Goal: Task Accomplishment & Management: Use online tool/utility

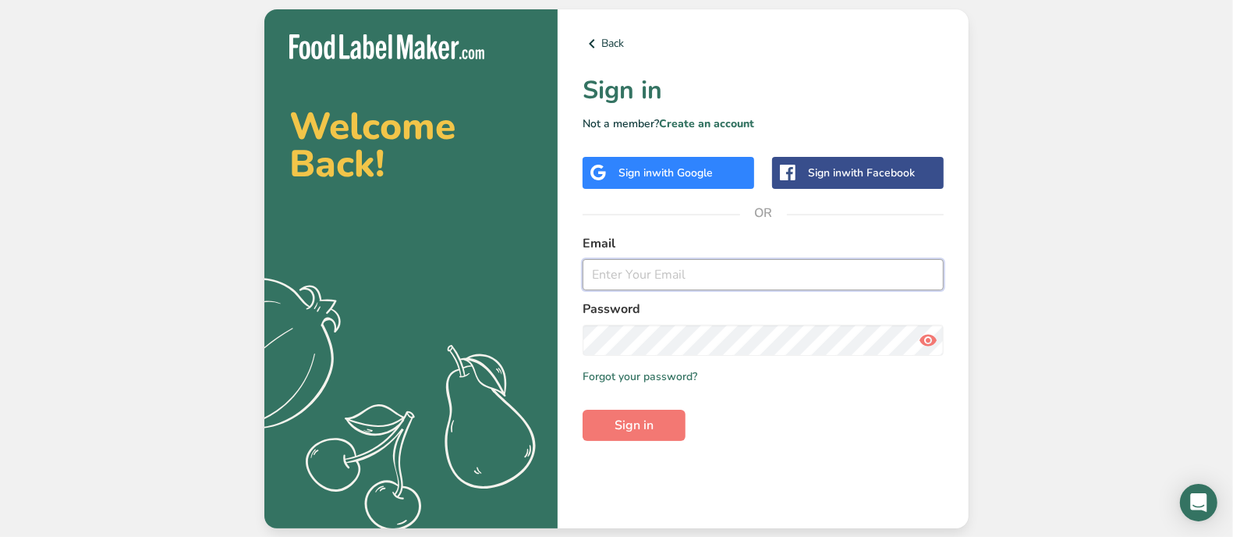
click at [615, 273] on input "email" at bounding box center [763, 274] width 361 height 31
type input "[EMAIL_ADDRESS][DOMAIN_NAME]"
click at [768, 323] on div "Password" at bounding box center [763, 327] width 361 height 56
click at [643, 427] on span "Sign in" at bounding box center [634, 425] width 39 height 19
click at [534, 363] on section "Welcome Back! .a{fill:#f5f3ed;} Back Sign in Not a member? Create an account Si…" at bounding box center [616, 268] width 704 height 519
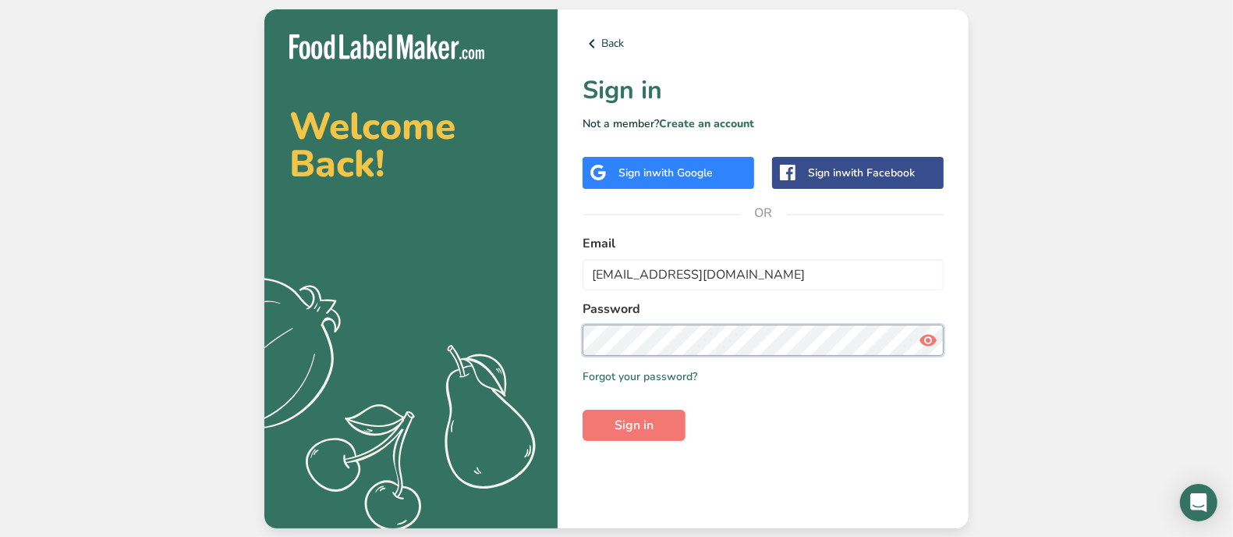
click at [556, 345] on section "Welcome Back! .a{fill:#f5f3ed;} Back Sign in Not a member? Create an account Si…" at bounding box center [616, 268] width 704 height 519
click at [926, 337] on icon at bounding box center [928, 340] width 19 height 28
click at [634, 423] on span "Sign in" at bounding box center [634, 425] width 39 height 19
click at [665, 376] on link "Forgot your password?" at bounding box center [640, 376] width 115 height 16
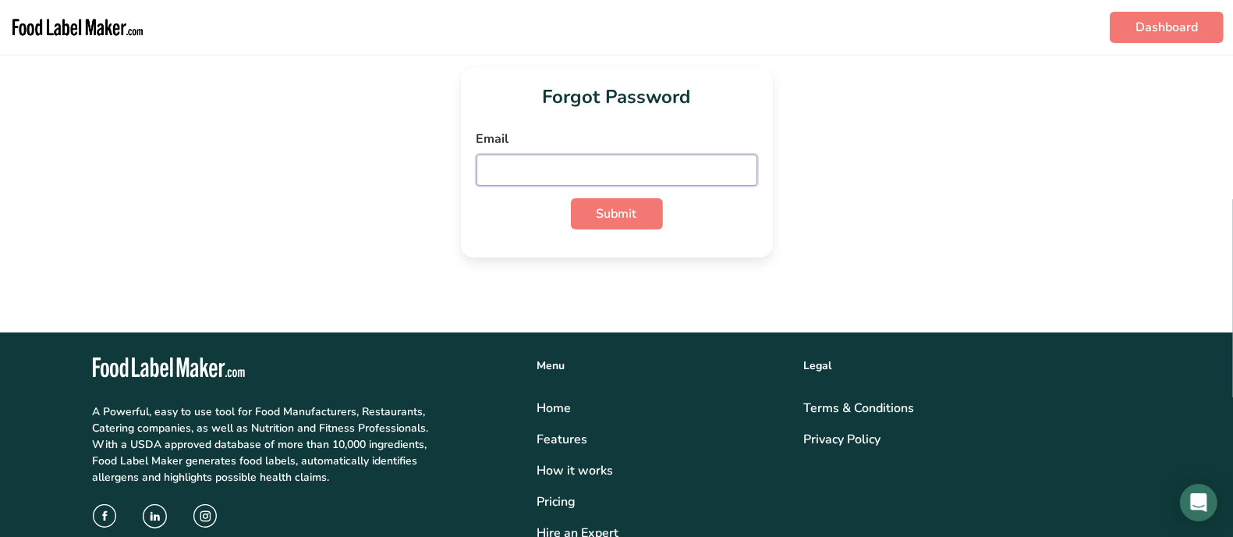
click at [610, 175] on input "email" at bounding box center [617, 169] width 281 height 31
type input "[EMAIL_ADDRESS][DOMAIN_NAME]"
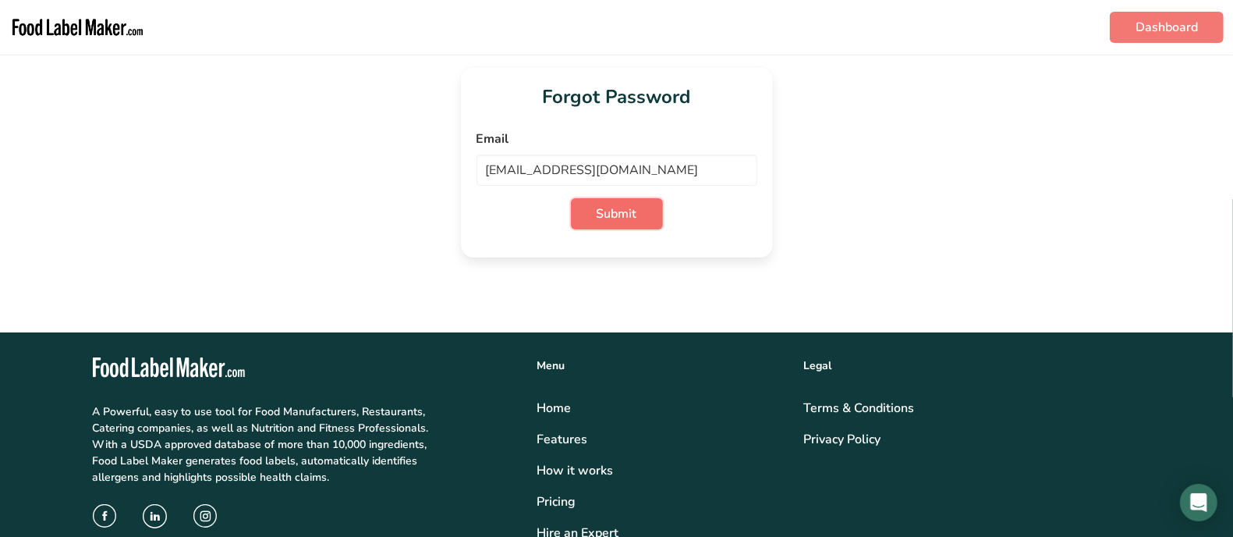
click at [632, 212] on span "Submit" at bounding box center [617, 213] width 41 height 19
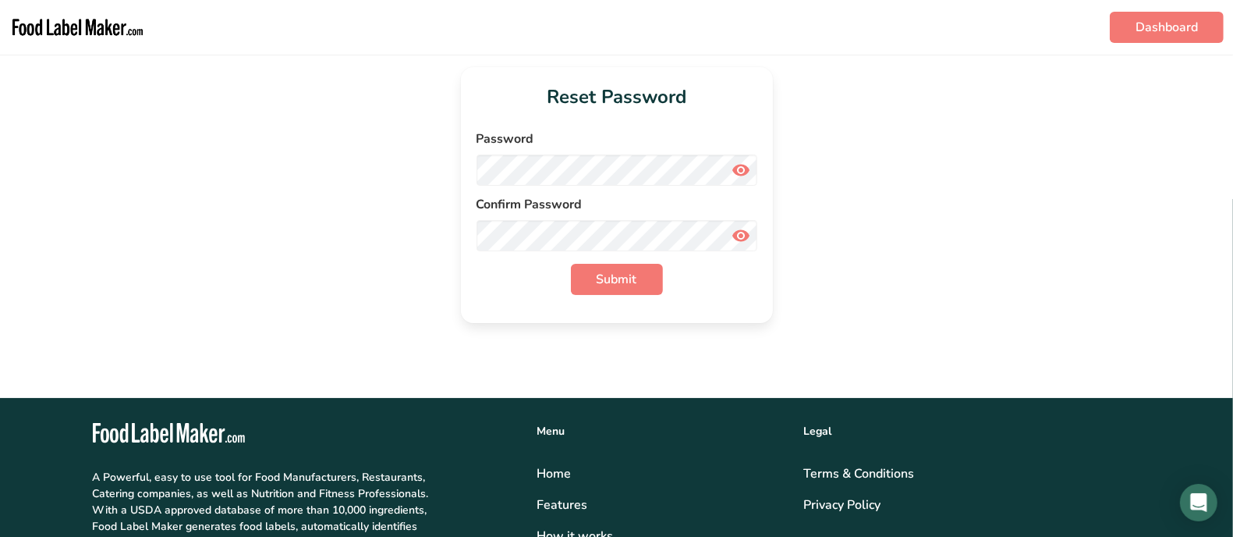
click at [739, 171] on icon at bounding box center [741, 170] width 19 height 28
click at [739, 234] on icon at bounding box center [741, 236] width 19 height 28
click at [615, 280] on span "Submit" at bounding box center [617, 279] width 41 height 19
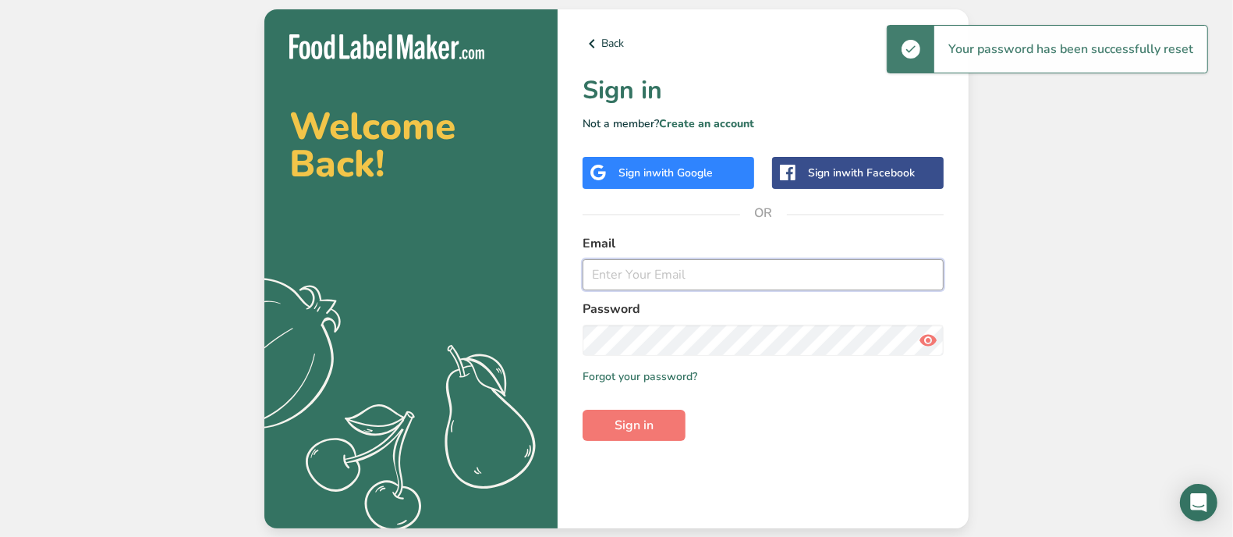
click at [771, 275] on input "email" at bounding box center [763, 274] width 361 height 31
type input "[EMAIL_ADDRESS][DOMAIN_NAME]"
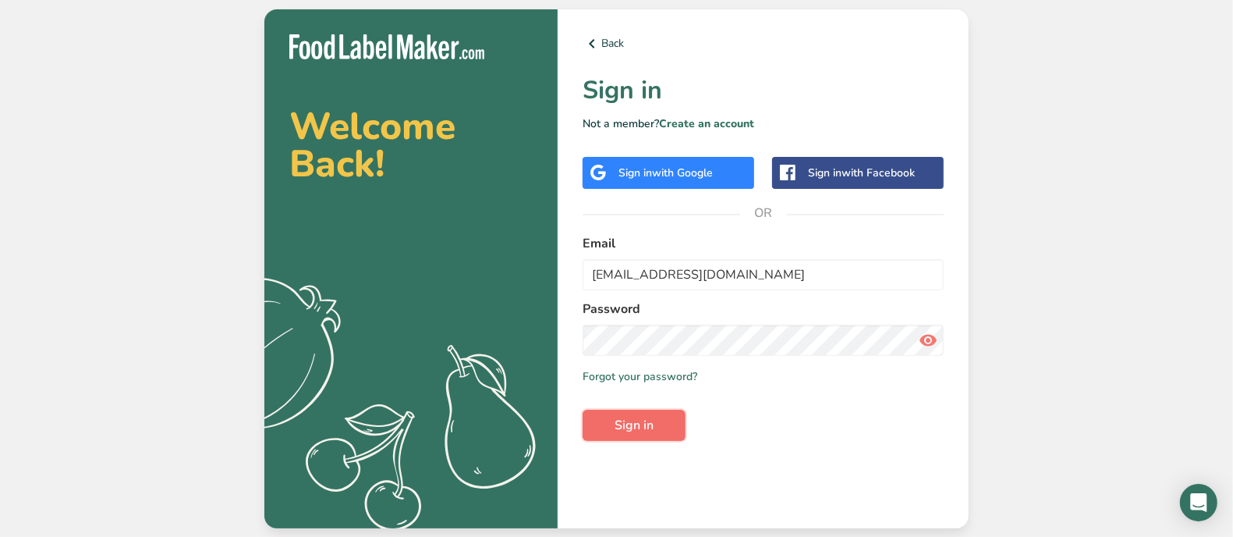
click at [647, 424] on span "Sign in" at bounding box center [634, 425] width 39 height 19
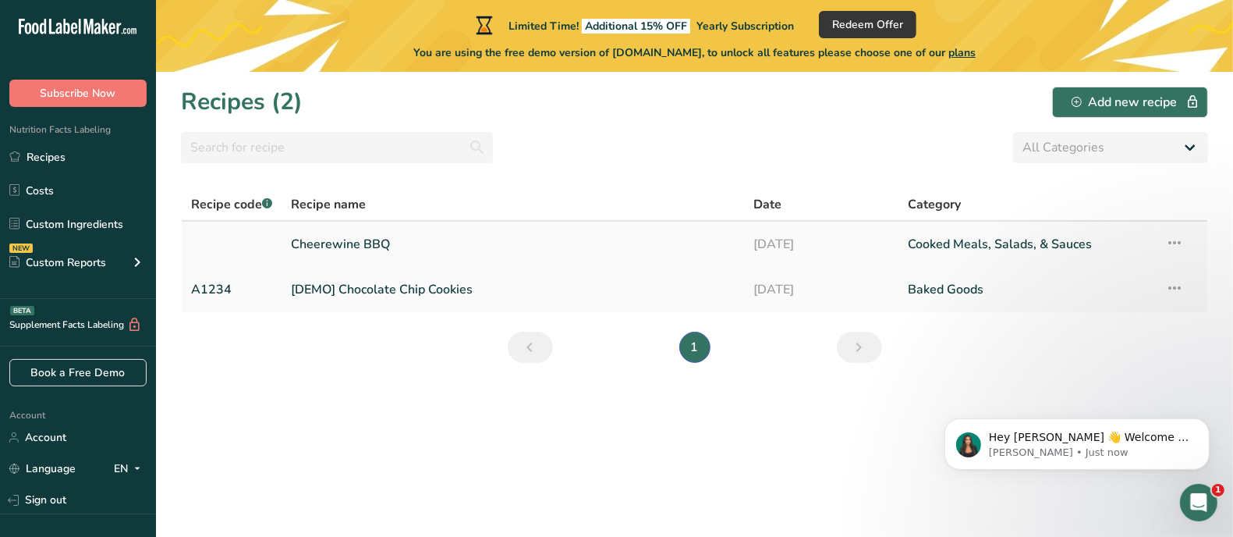
click at [449, 243] on link "Cheerewine BBQ" at bounding box center [513, 244] width 444 height 33
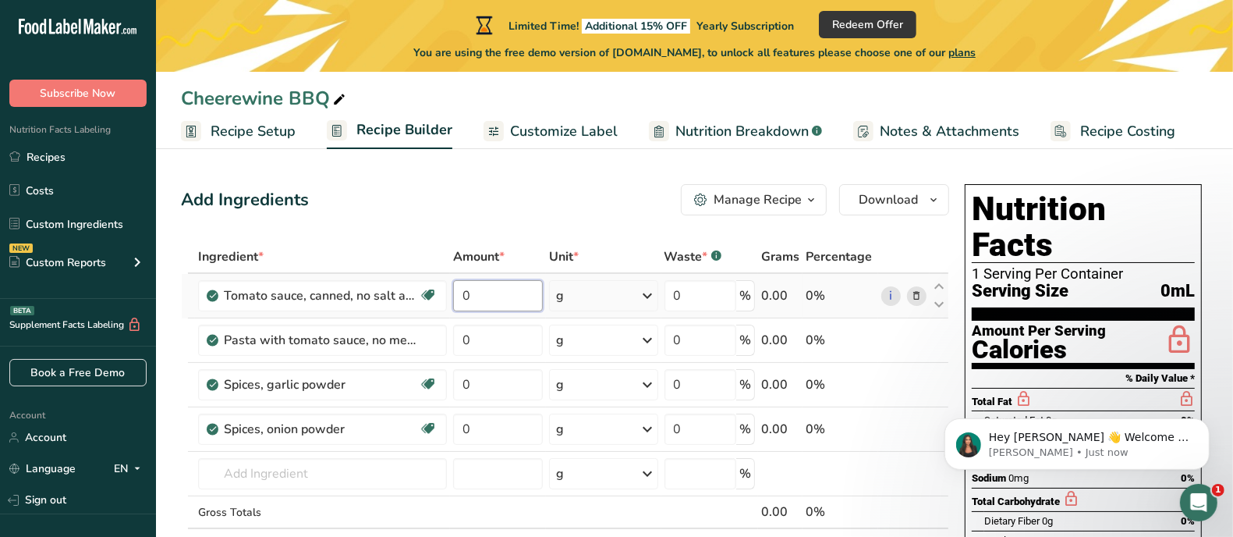
click at [488, 296] on input "0" at bounding box center [498, 295] width 90 height 31
type input "2"
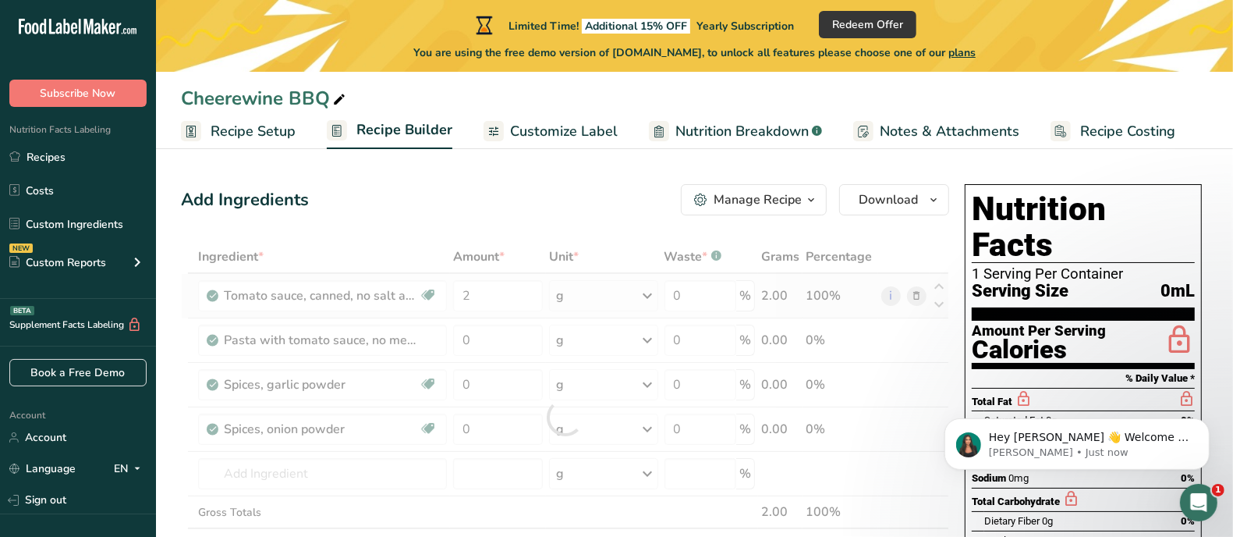
click at [650, 294] on div "Ingredient * Amount * Unit * Waste * .a-a{fill:#347362;}.b-a{fill:#fff;} Grams …" at bounding box center [565, 416] width 768 height 353
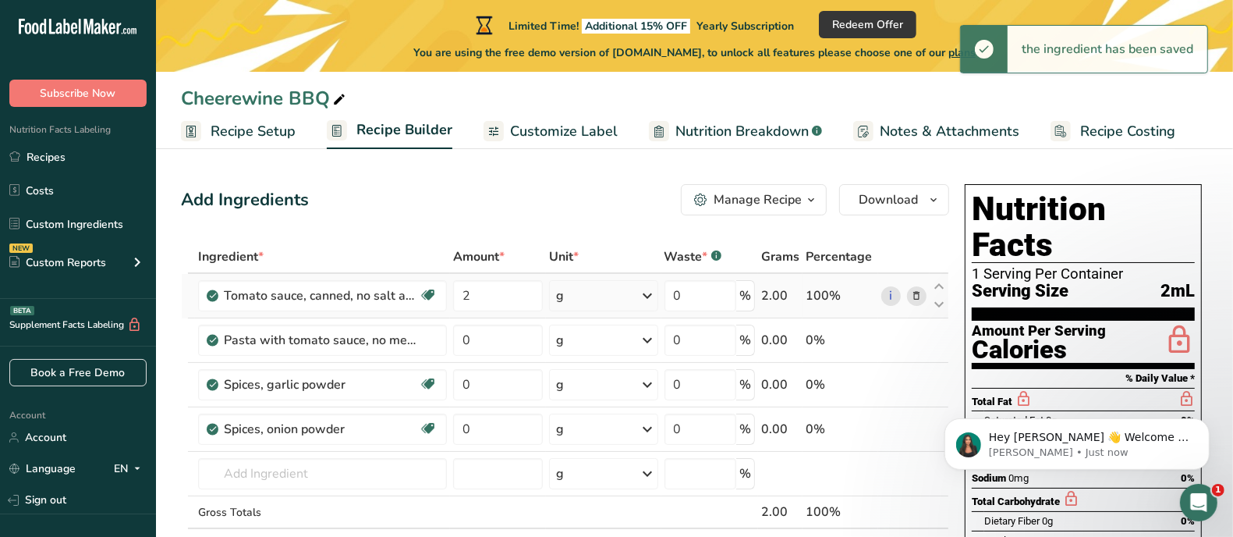
click at [650, 294] on icon at bounding box center [648, 296] width 19 height 28
click at [590, 349] on div "1 cup" at bounding box center [623, 348] width 131 height 23
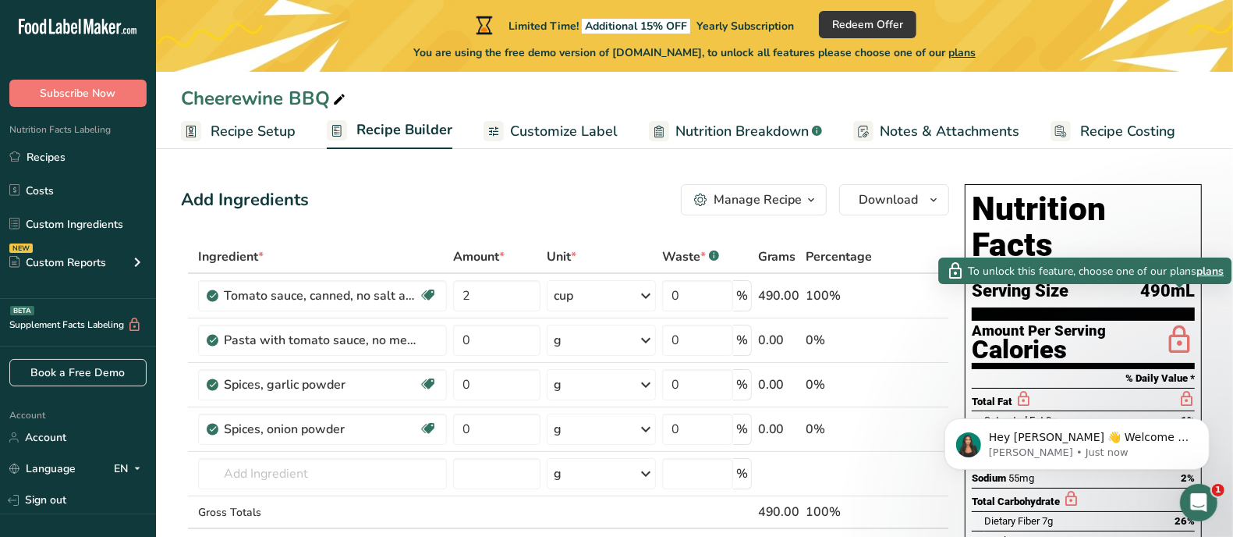
click at [1211, 272] on span "plans" at bounding box center [1209, 270] width 27 height 16
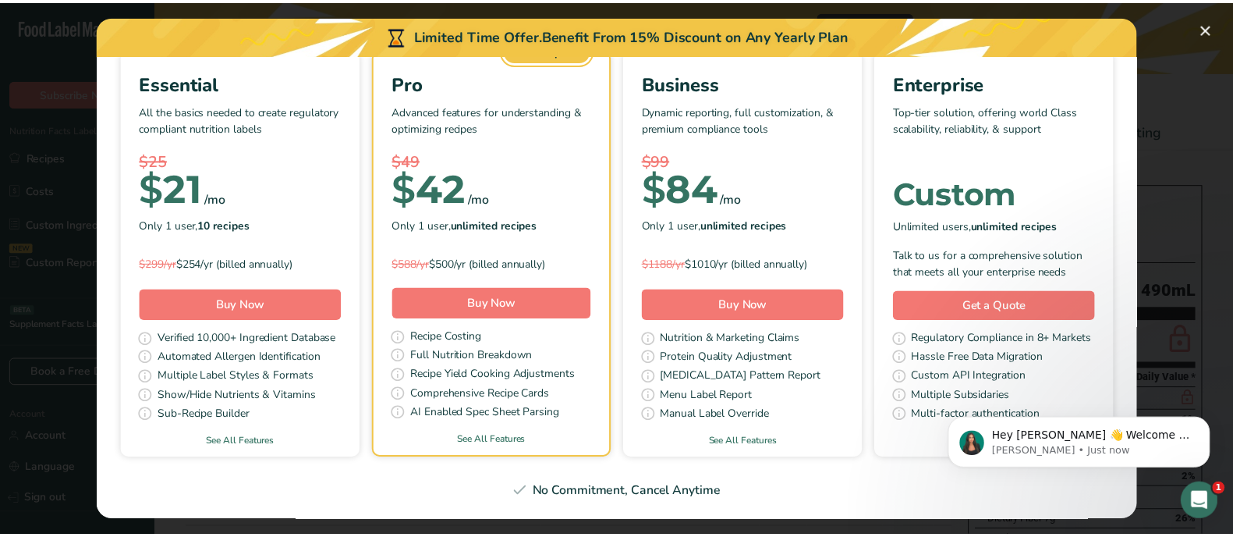
scroll to position [125, 0]
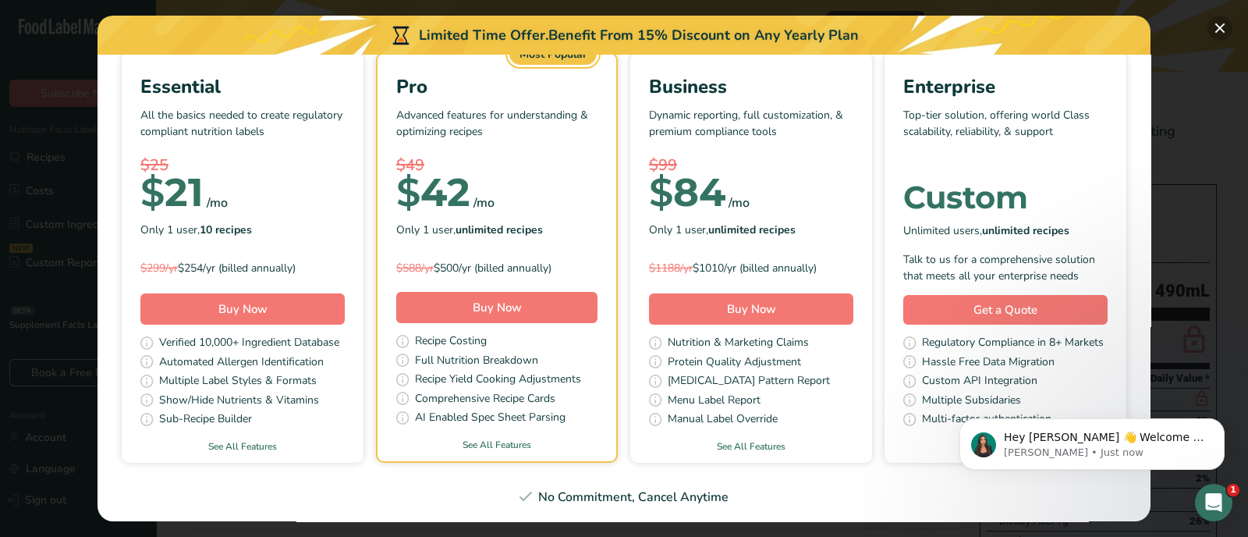
click at [1220, 28] on button "Pick Your Pricing Plan Modal" at bounding box center [1219, 28] width 25 height 25
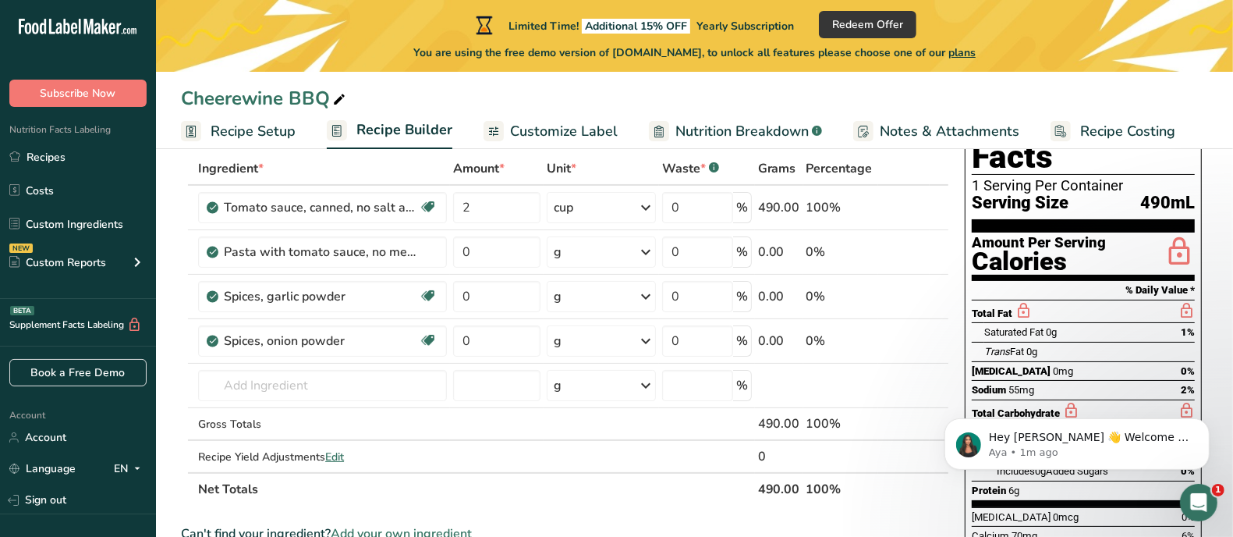
scroll to position [97, 0]
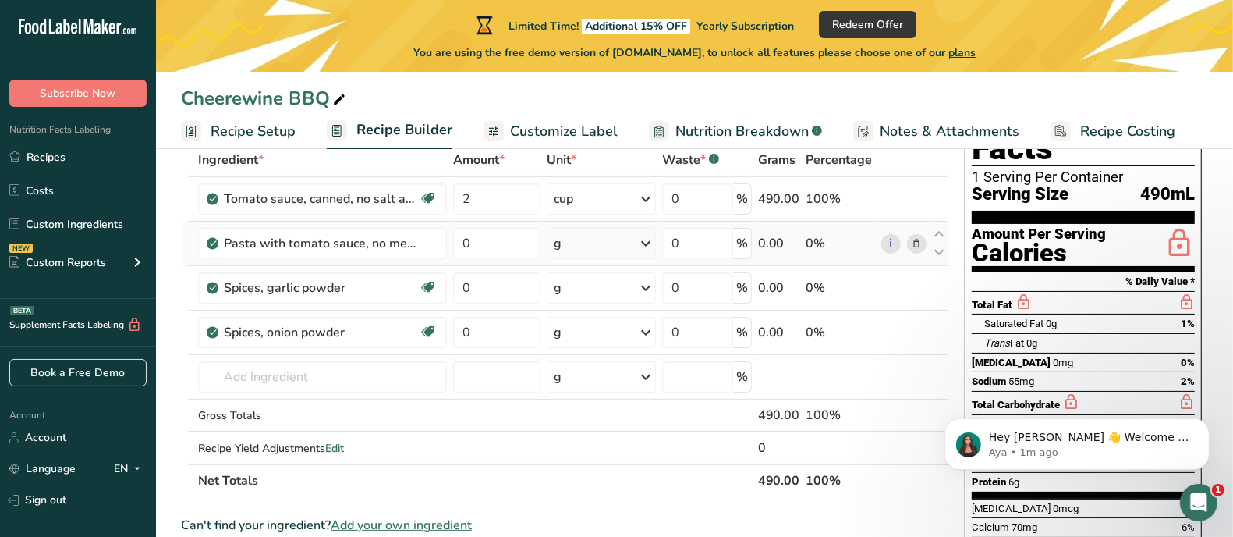
click at [918, 240] on icon at bounding box center [916, 244] width 11 height 16
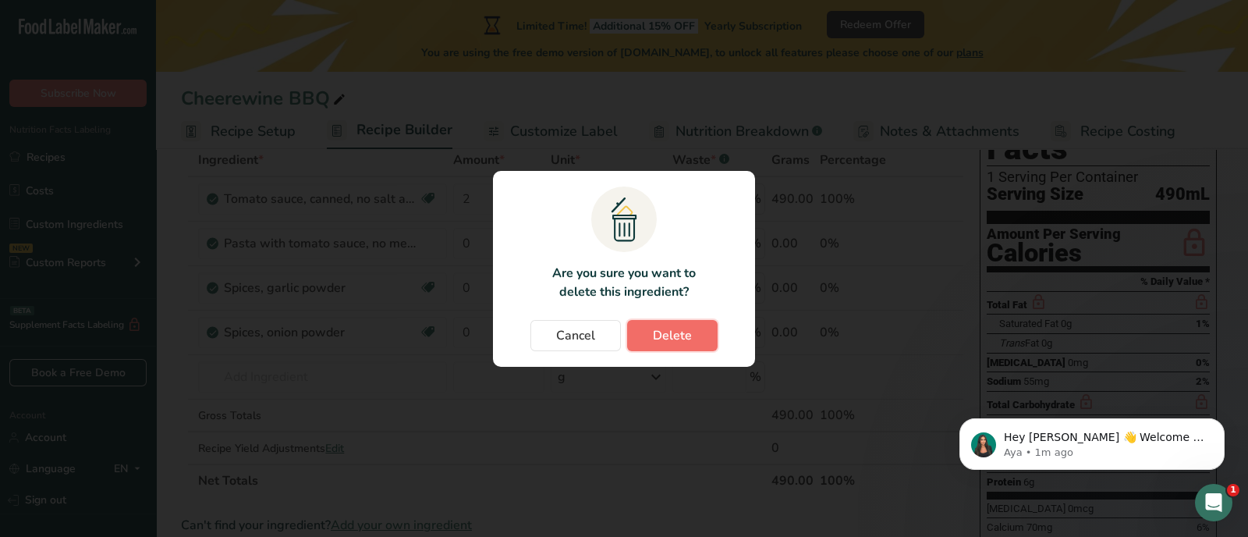
click at [677, 329] on span "Delete" at bounding box center [672, 335] width 39 height 19
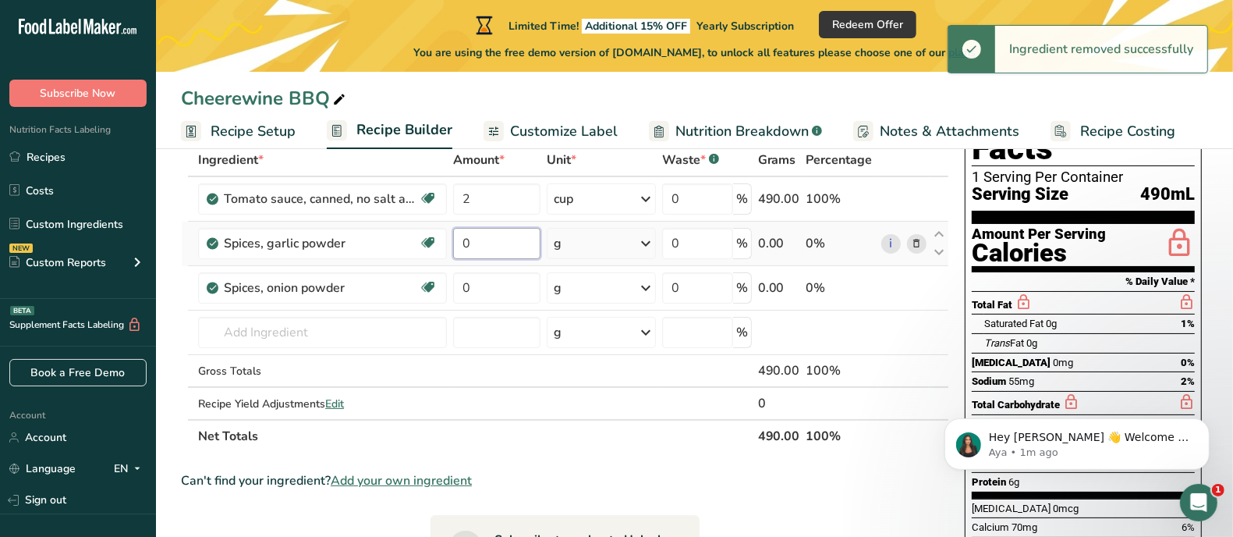
click at [472, 245] on input "0" at bounding box center [496, 243] width 87 height 31
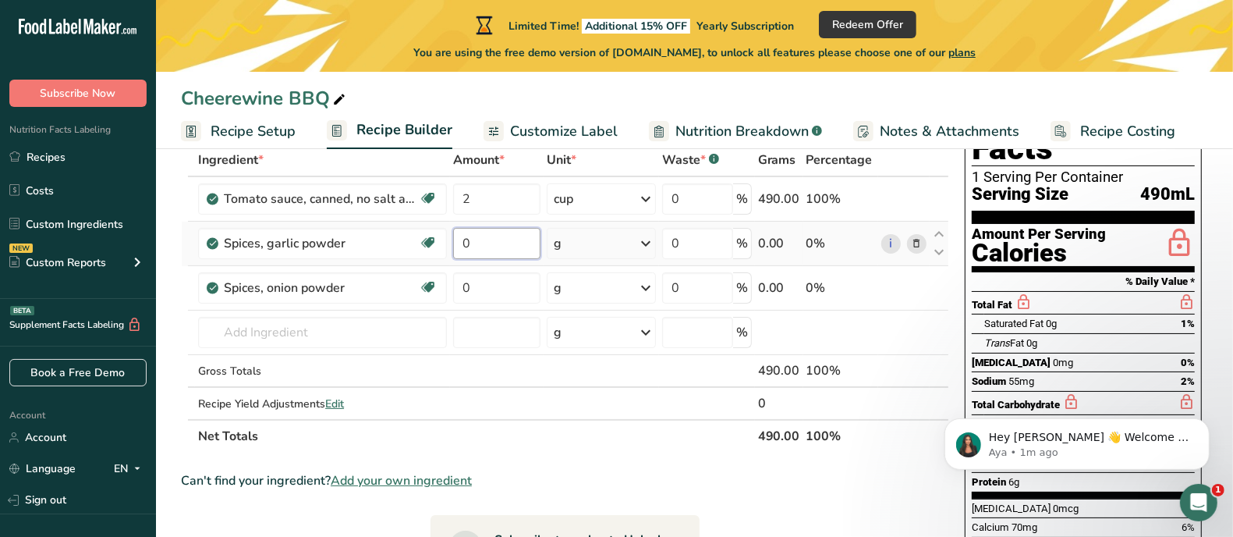
drag, startPoint x: 473, startPoint y: 241, endPoint x: 456, endPoint y: 243, distance: 16.5
click at [456, 243] on input "0" at bounding box center [496, 243] width 87 height 31
click at [346, 331] on div "Ingredient * Amount * Unit * Waste * .a-a{fill:#347362;}.b-a{fill:#fff;} Grams …" at bounding box center [565, 298] width 768 height 309
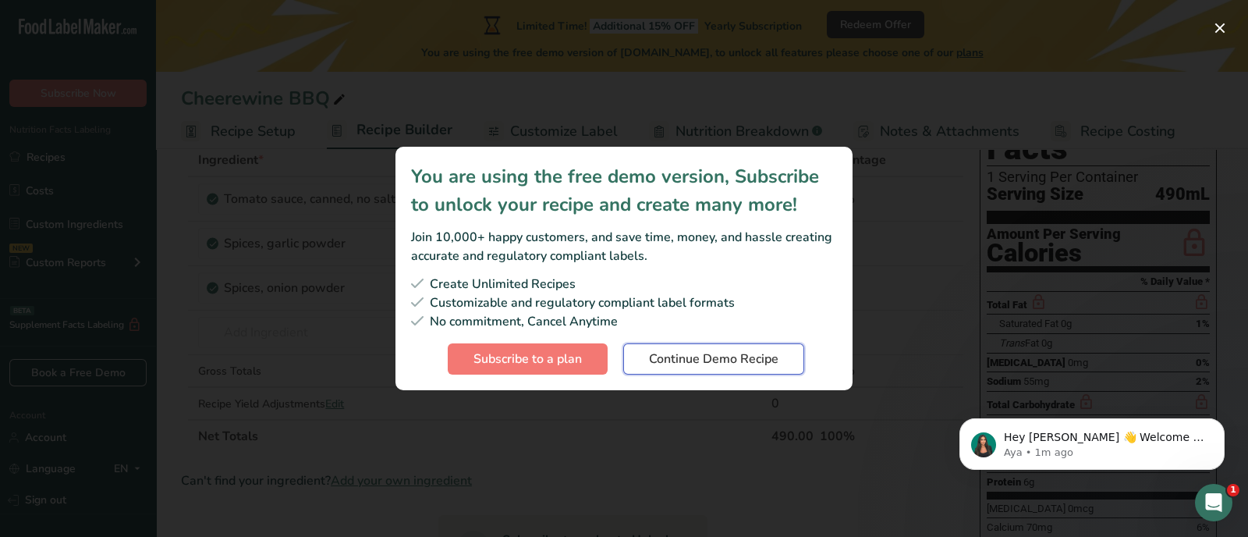
click at [683, 354] on span "Continue Demo Recipe" at bounding box center [713, 358] width 129 height 19
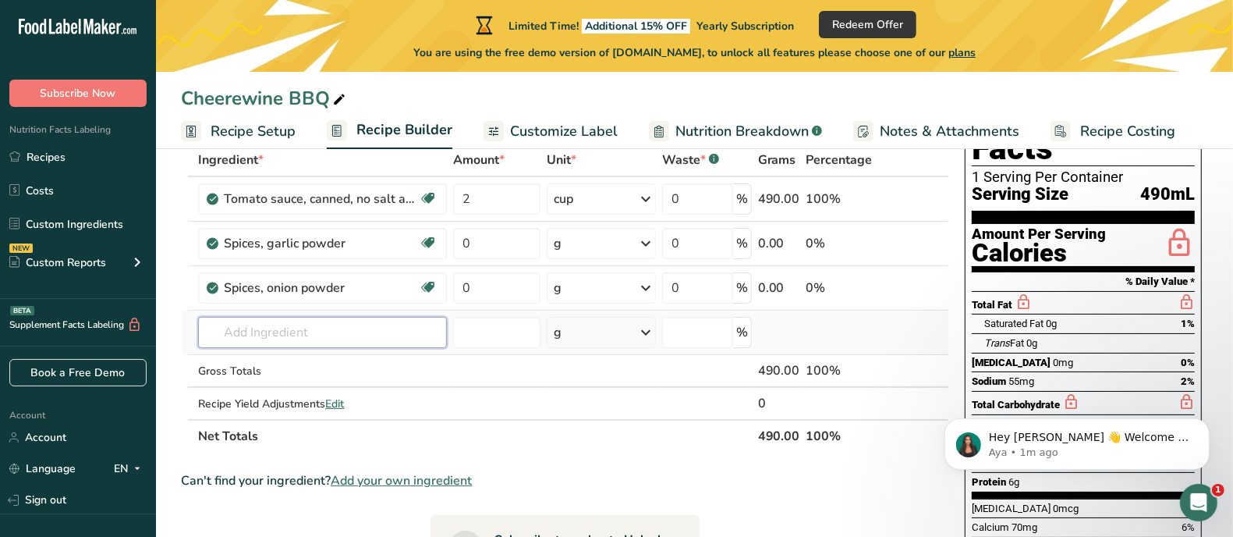
click at [420, 333] on input "text" at bounding box center [322, 332] width 249 height 31
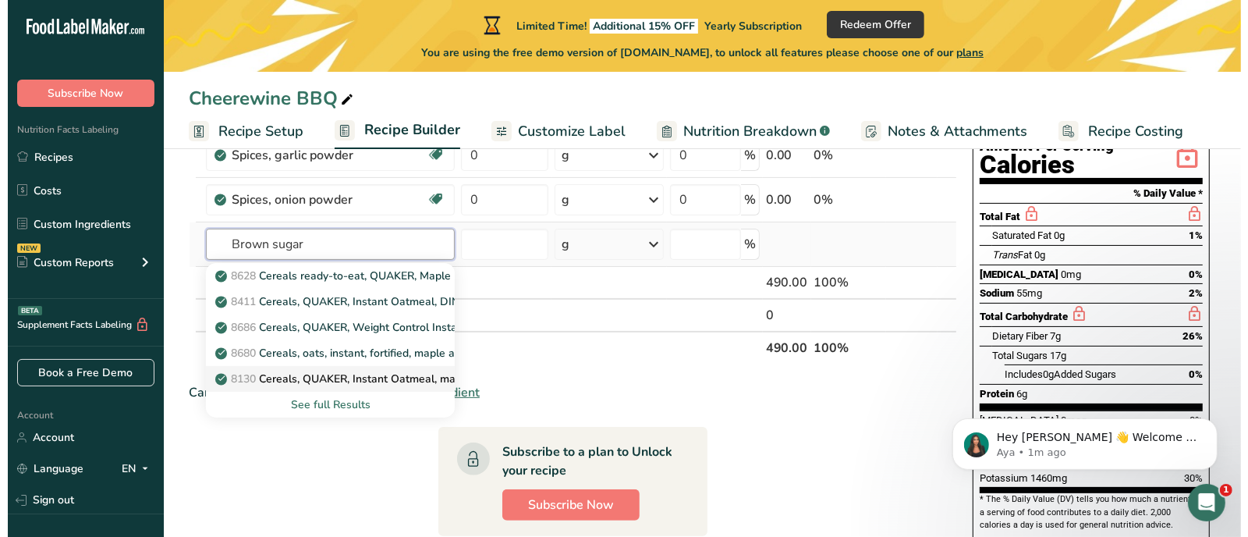
scroll to position [194, 0]
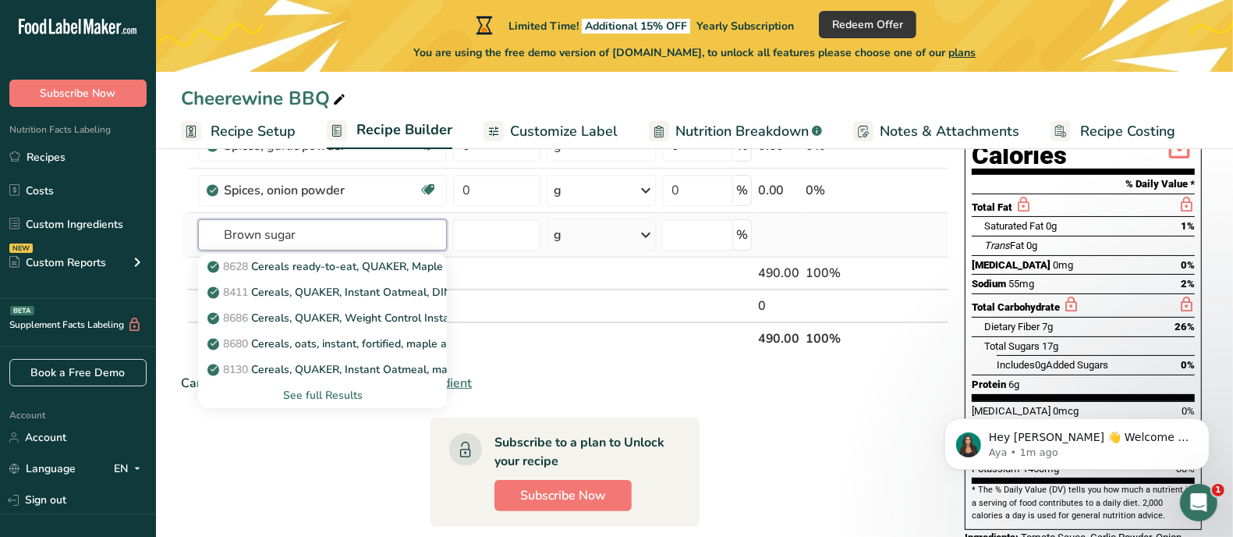
type input "Brown sugar"
click at [360, 392] on div "See full Results" at bounding box center [323, 395] width 224 height 16
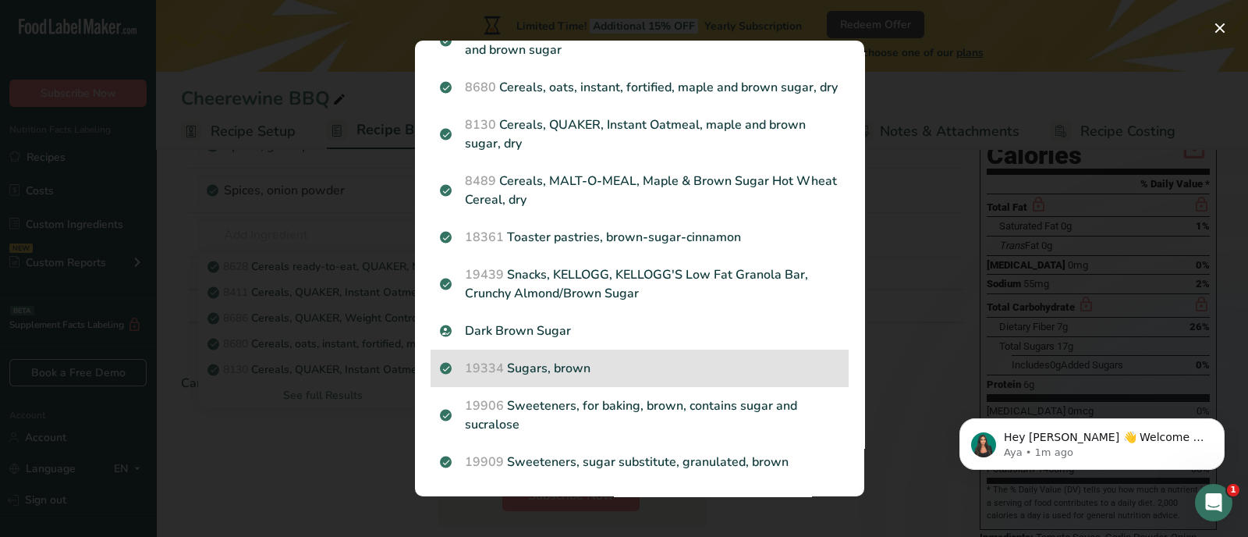
click at [573, 375] on p "19334 Sugars, brown" at bounding box center [639, 368] width 399 height 19
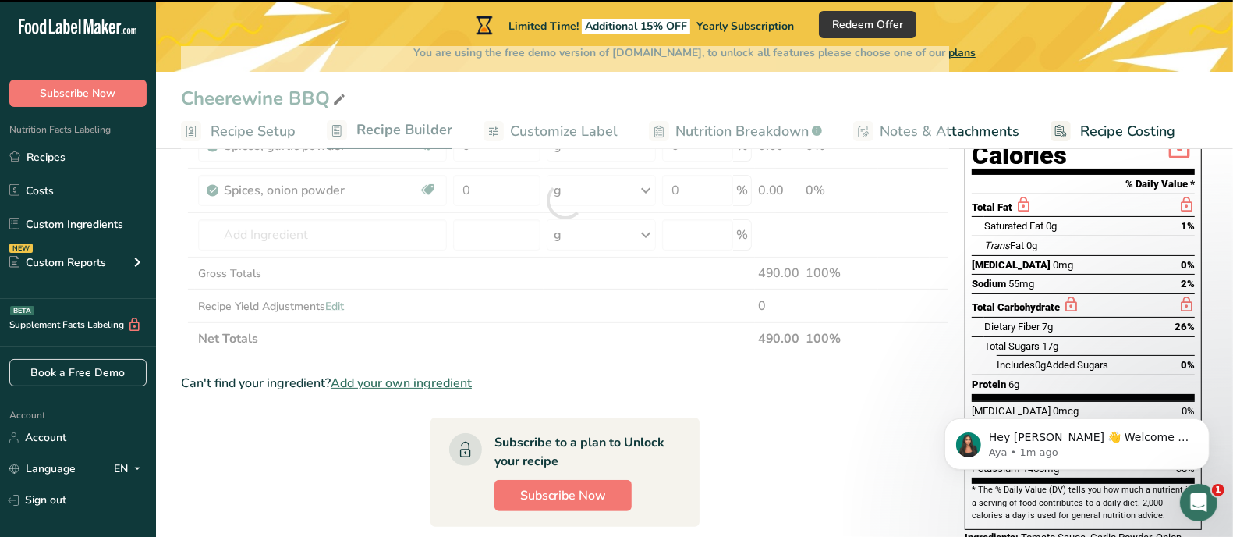
type input "0"
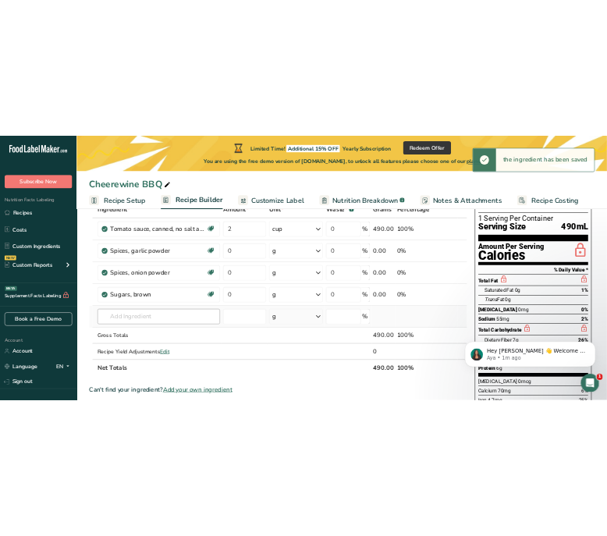
scroll to position [97, 0]
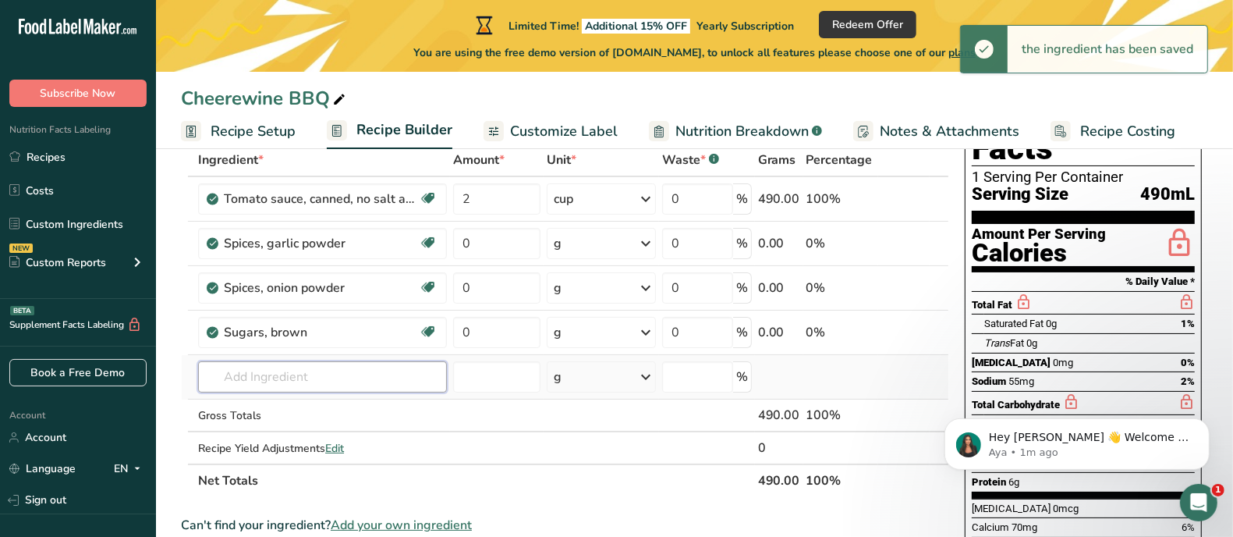
click at [392, 376] on input "text" at bounding box center [322, 376] width 249 height 31
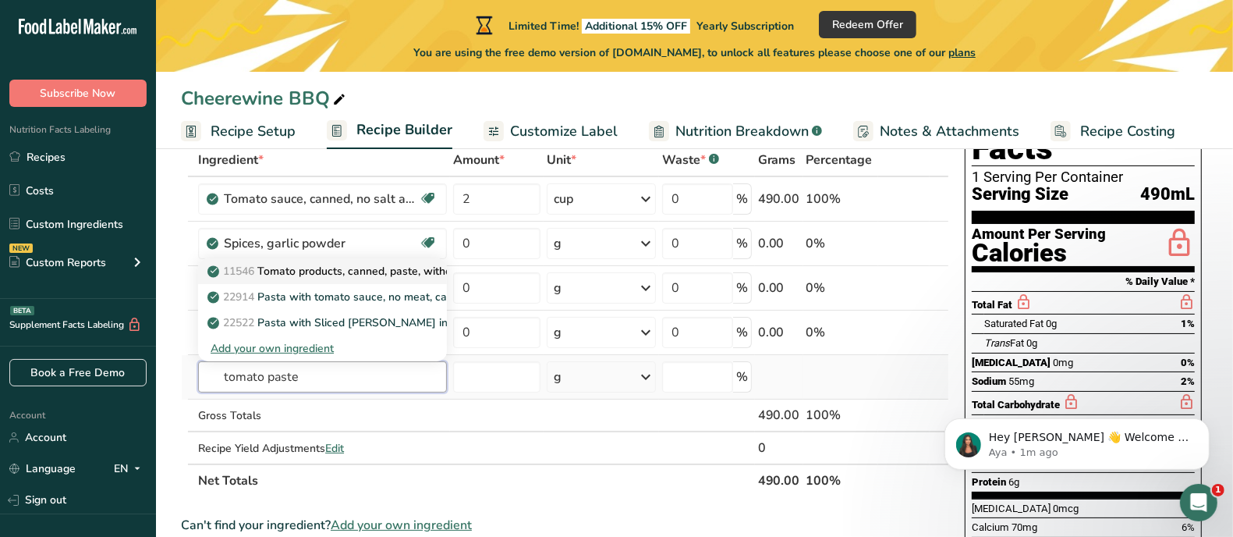
type input "tomato paste"
click at [409, 268] on p "11546 Tomato products, canned, paste, without salt added (Includes foods for US…" at bounding box center [504, 271] width 586 height 16
type input "Tomato products, canned, paste, without salt added (Includes foods for USDA's F…"
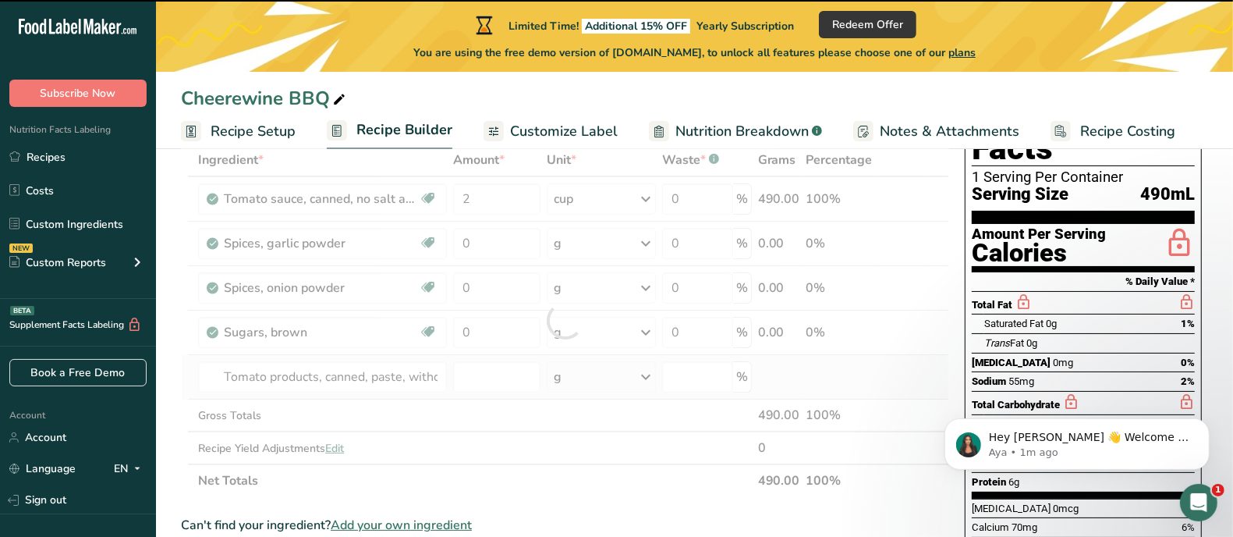
type input "0"
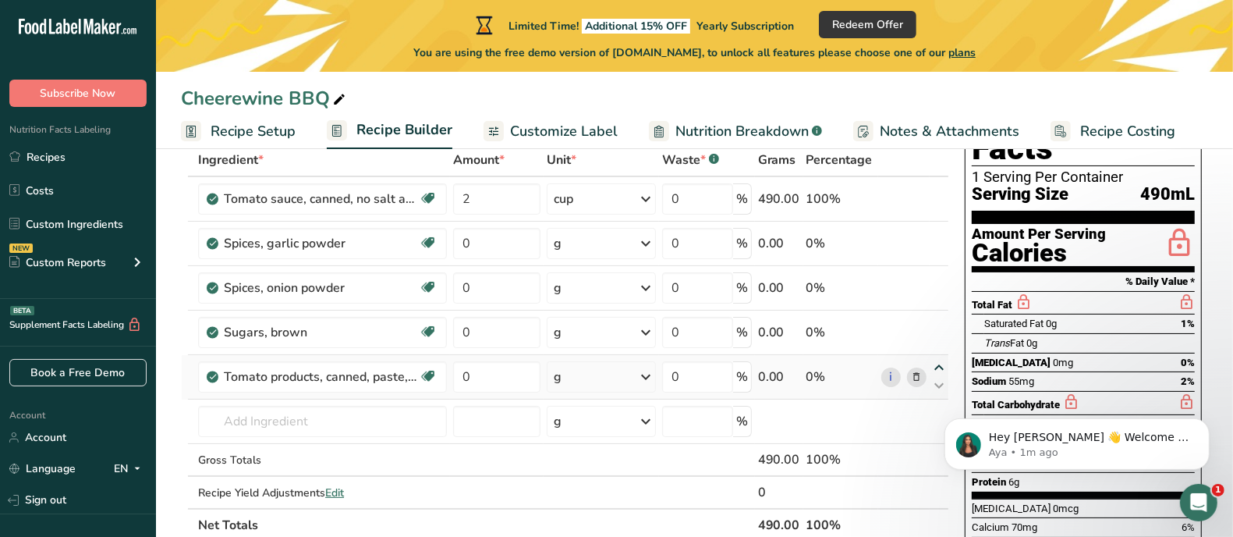
click at [940, 367] on icon at bounding box center [939, 368] width 19 height 12
click at [416, 421] on input "text" at bounding box center [322, 421] width 249 height 31
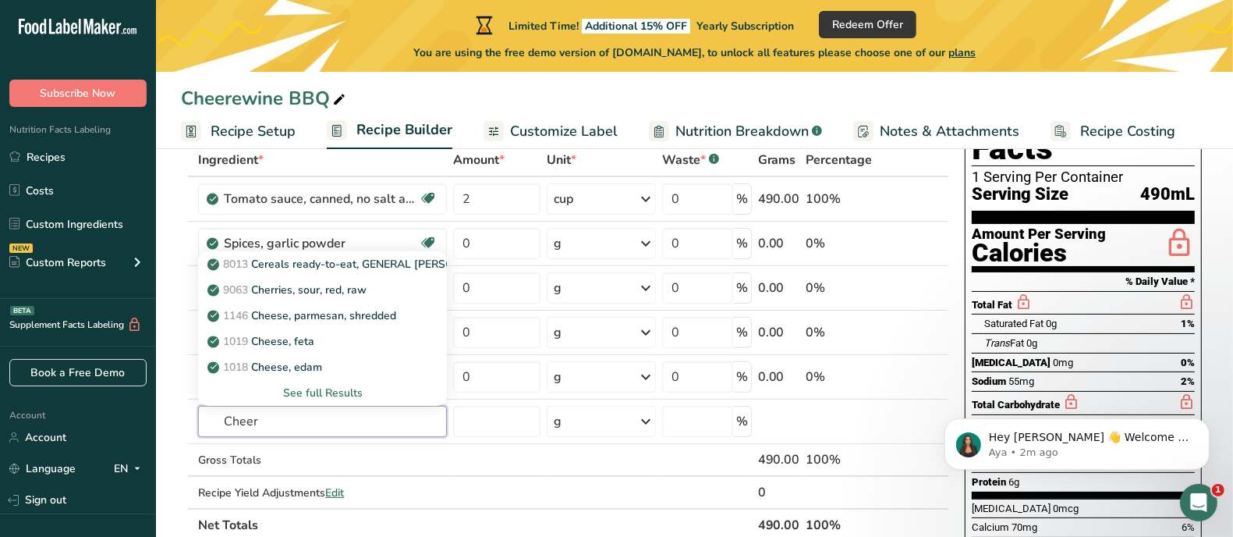
type input "Cheer"
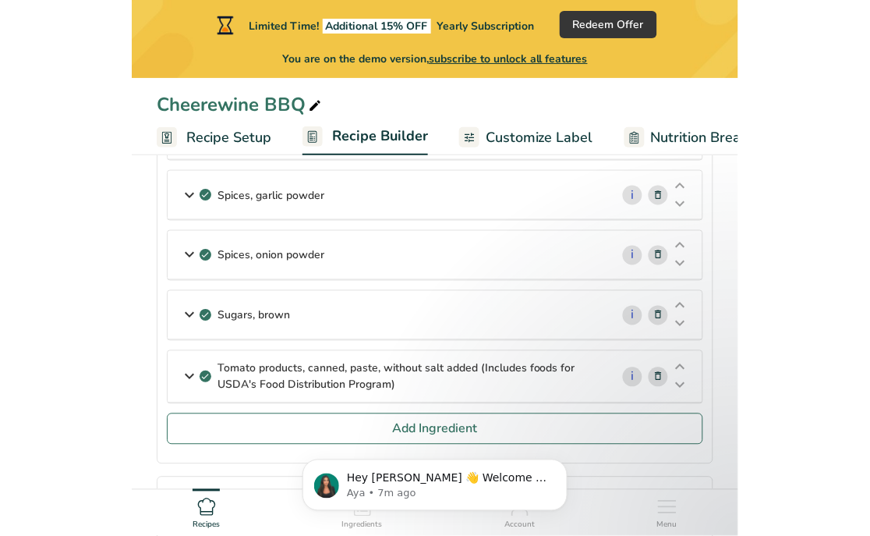
scroll to position [194, 0]
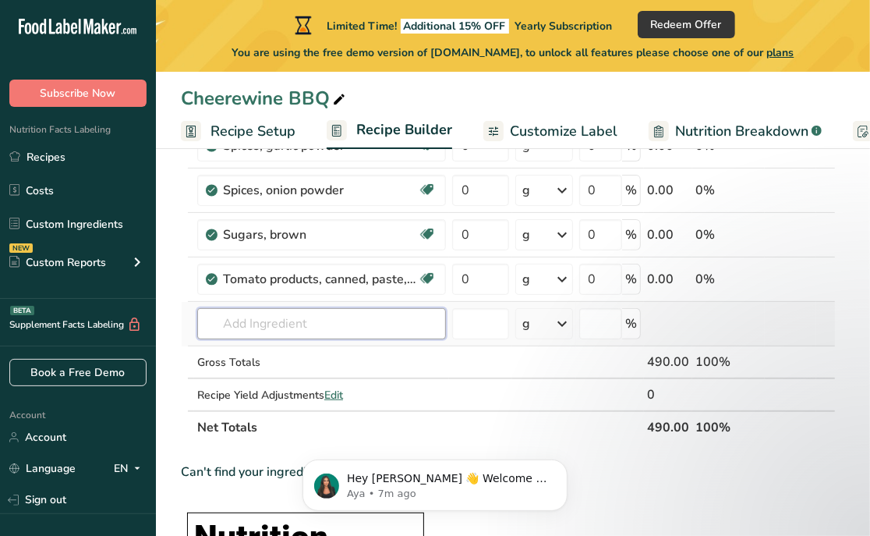
click at [339, 316] on input "text" at bounding box center [321, 323] width 249 height 31
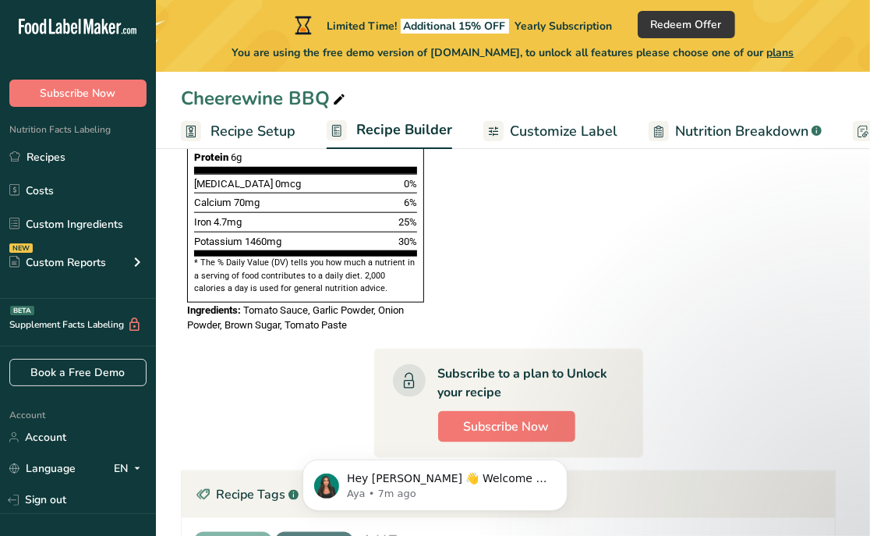
scroll to position [1170, 0]
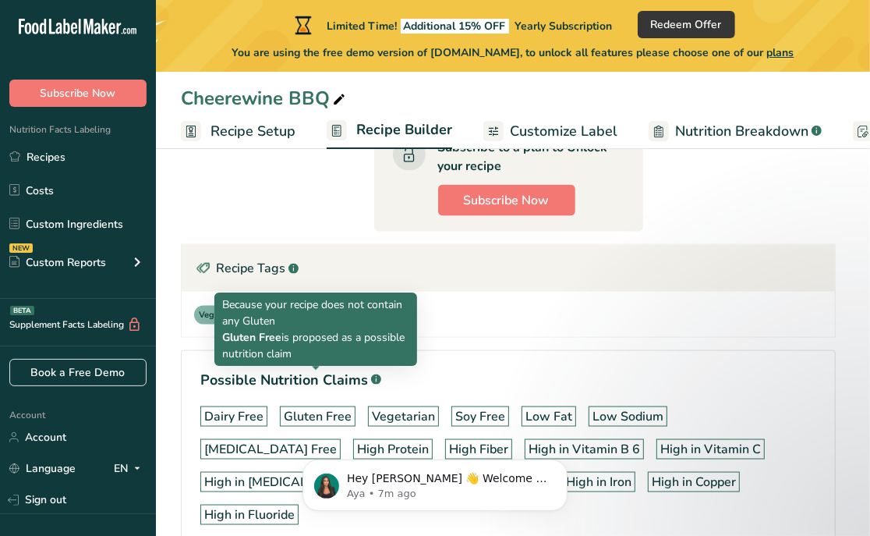
click at [324, 407] on div "Gluten Free" at bounding box center [318, 416] width 68 height 19
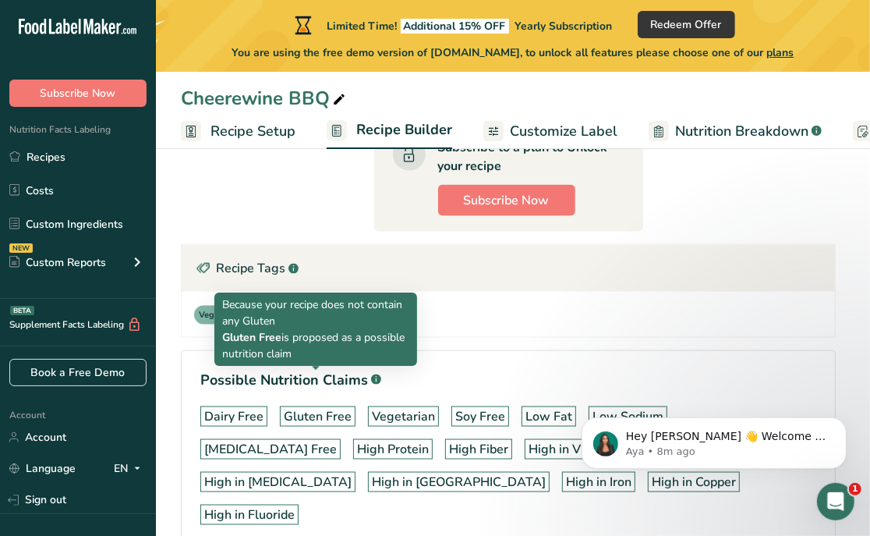
scroll to position [0, 0]
click at [317, 407] on div "Gluten Free" at bounding box center [318, 416] width 68 height 19
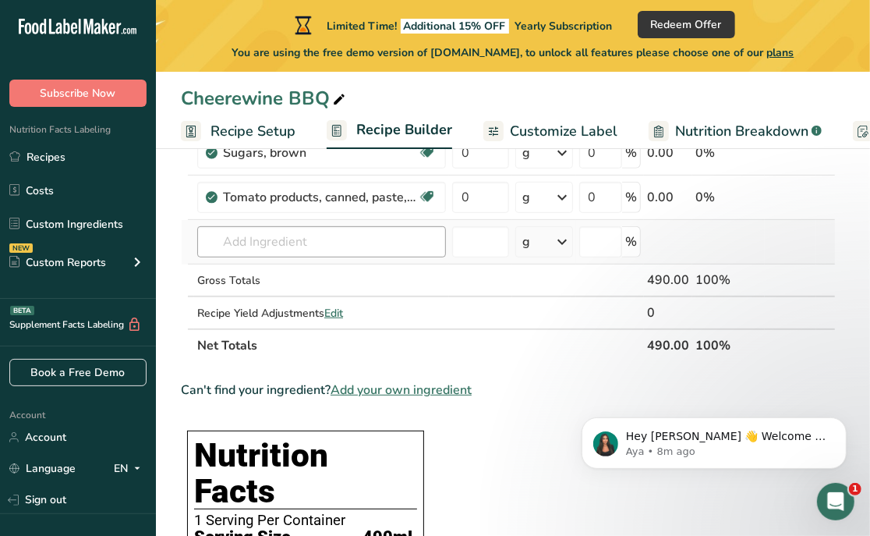
scroll to position [292, 0]
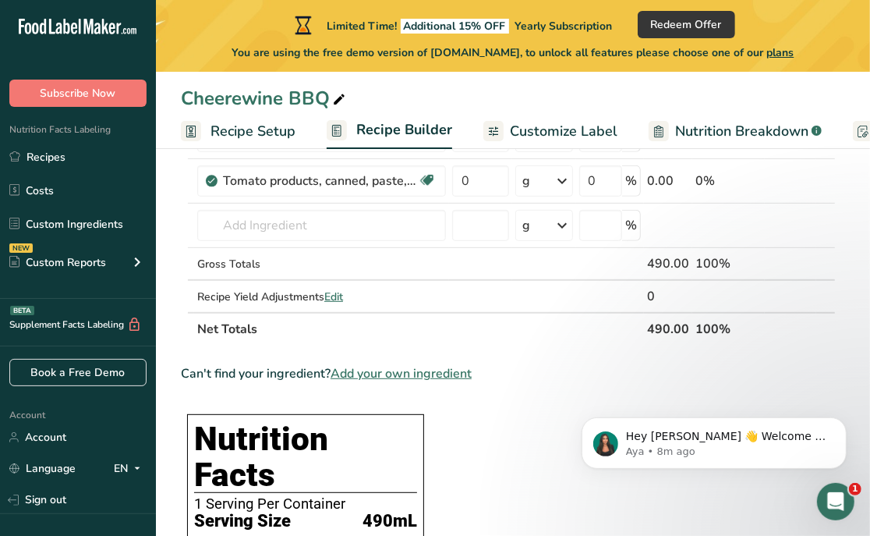
click at [459, 372] on span "Add your own ingredient" at bounding box center [401, 373] width 141 height 19
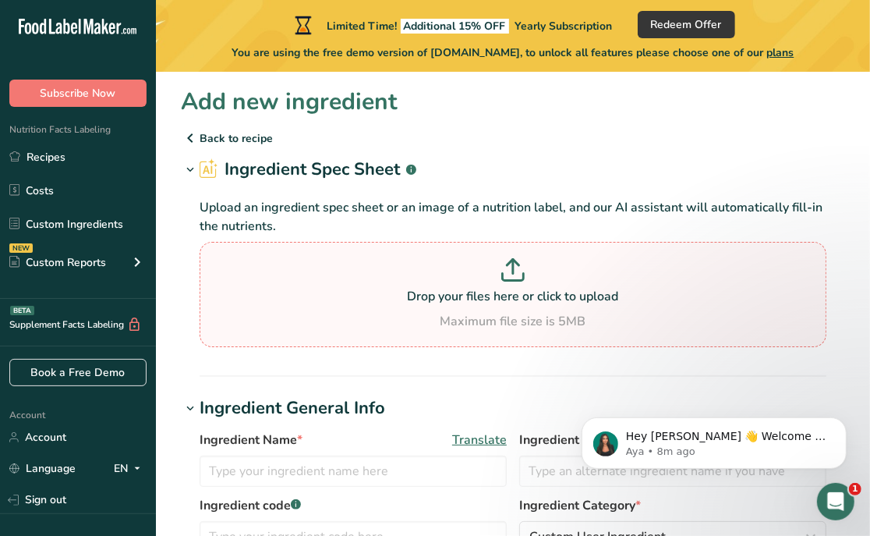
click at [518, 289] on p "Drop your files here or click to upload" at bounding box center [513, 296] width 619 height 19
click at [518, 289] on input "Drop your files here or click to upload Maximum file size is 5MB" at bounding box center [513, 294] width 627 height 105
type input "C:\fakepath\Cheerwing Nutrients.jpg"
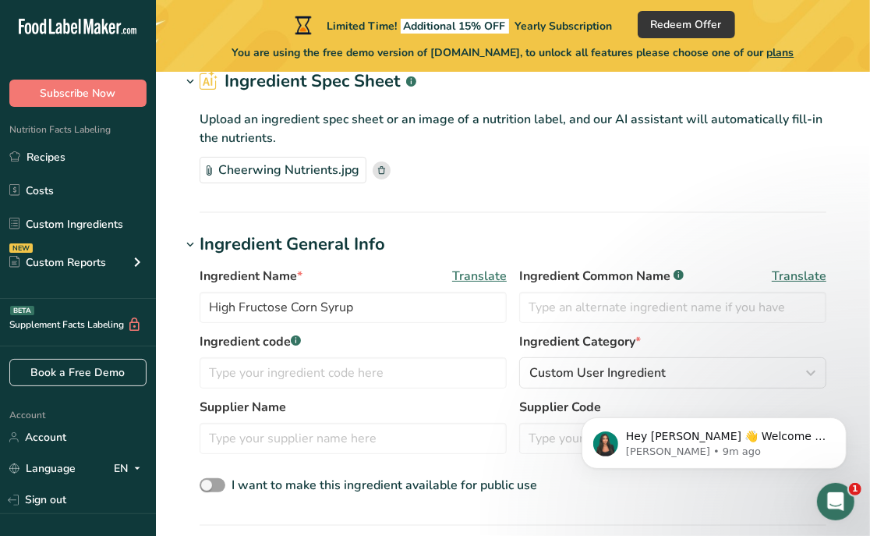
scroll to position [97, 0]
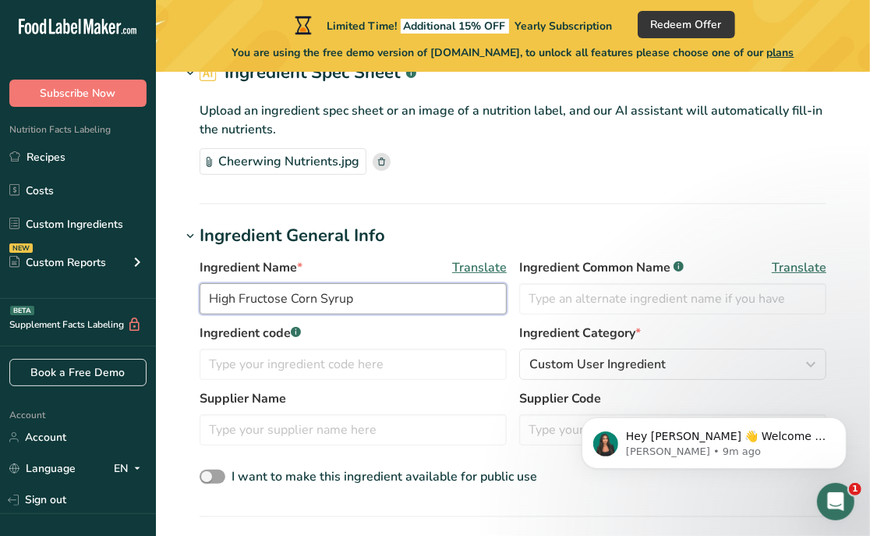
drag, startPoint x: 360, startPoint y: 299, endPoint x: 152, endPoint y: 306, distance: 208.4
click at [152, 306] on div ".a-20{fill:#fff;} Subscribe Now Nutrition Facts Labeling Recipes Costs Custom I…" at bounding box center [435, 531] width 870 height 1256
type input "Cheerwine"
click at [606, 199] on section "Ingredient Spec Sheet .a-a{fill:#347362;}.b-a{fill:#fff;} Upload an ingredient …" at bounding box center [513, 132] width 665 height 144
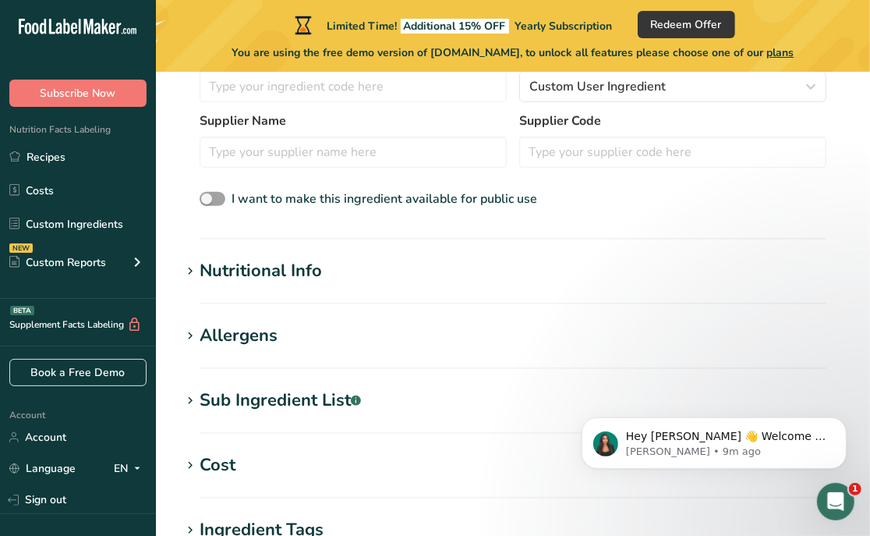
scroll to position [389, 0]
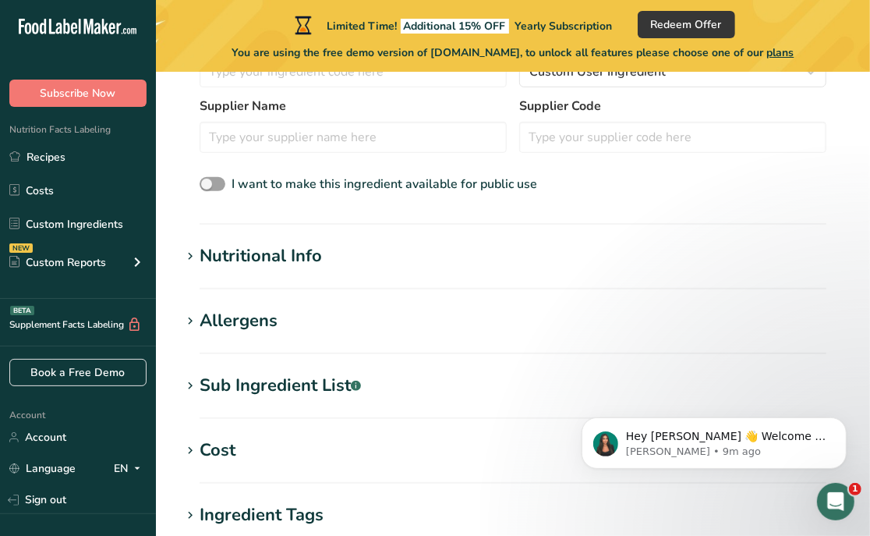
click at [288, 257] on div "Nutritional Info" at bounding box center [261, 256] width 122 height 26
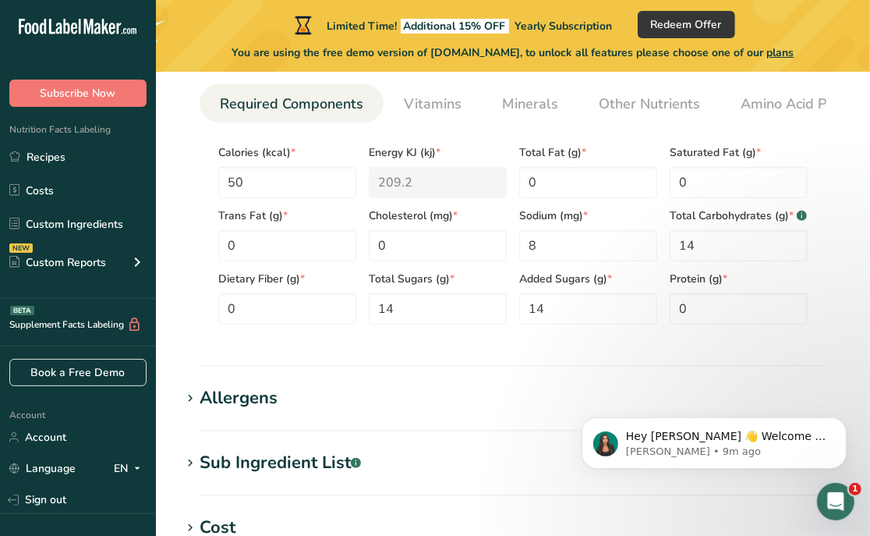
scroll to position [779, 0]
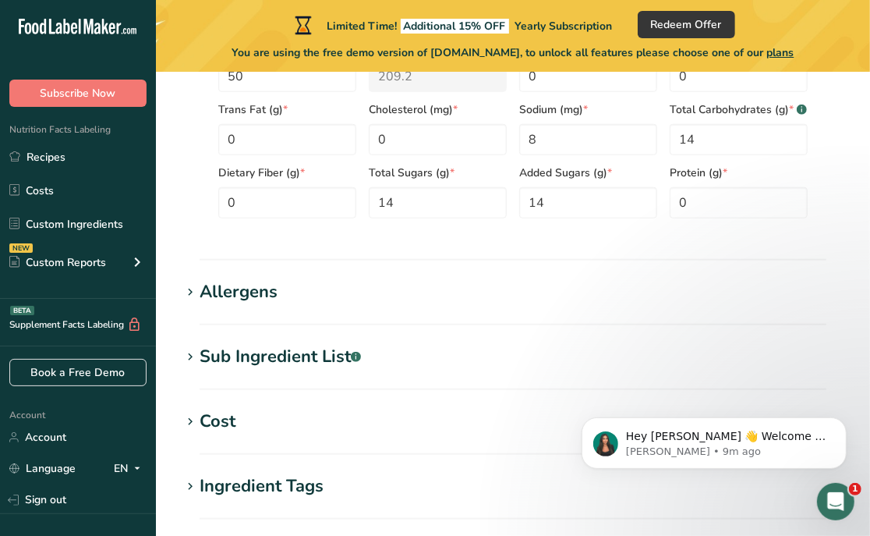
click at [285, 305] on h1 "Allergens" at bounding box center [513, 292] width 665 height 26
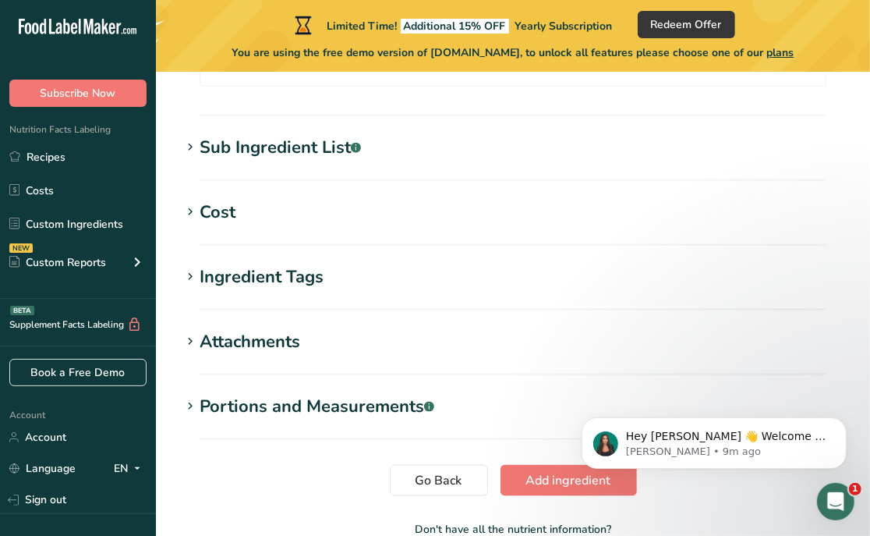
scroll to position [1072, 0]
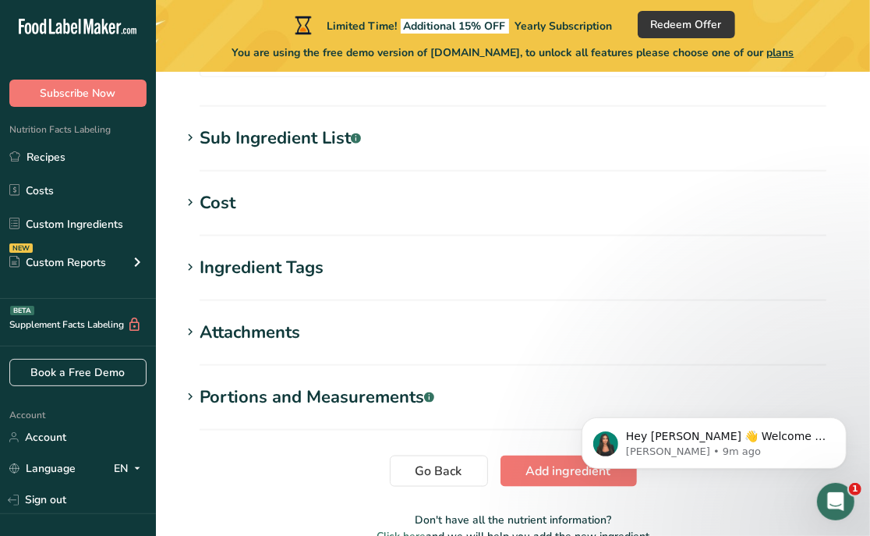
click at [384, 269] on h1 "Ingredient Tags" at bounding box center [513, 268] width 665 height 26
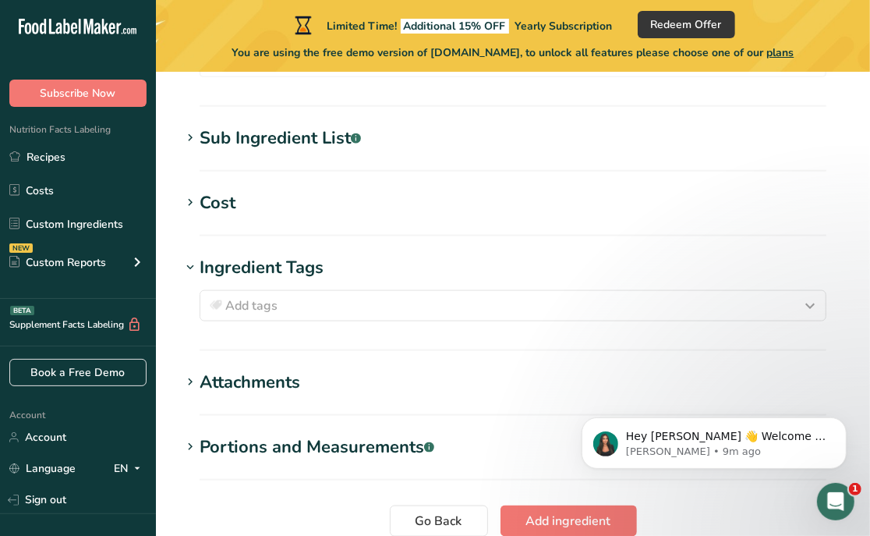
scroll to position [1170, 0]
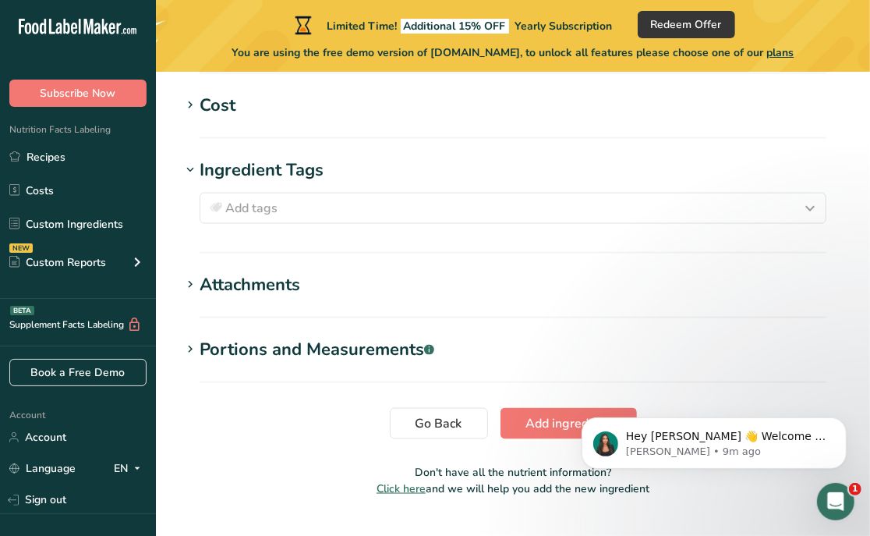
click at [343, 349] on div "Portions and Measurements .a-a{fill:#347362;}.b-a{fill:#fff;}" at bounding box center [317, 350] width 235 height 26
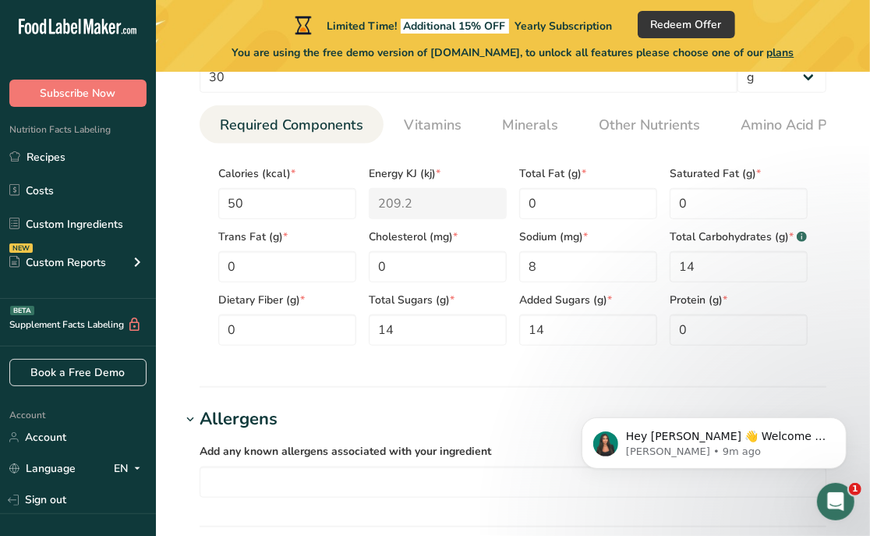
scroll to position [585, 0]
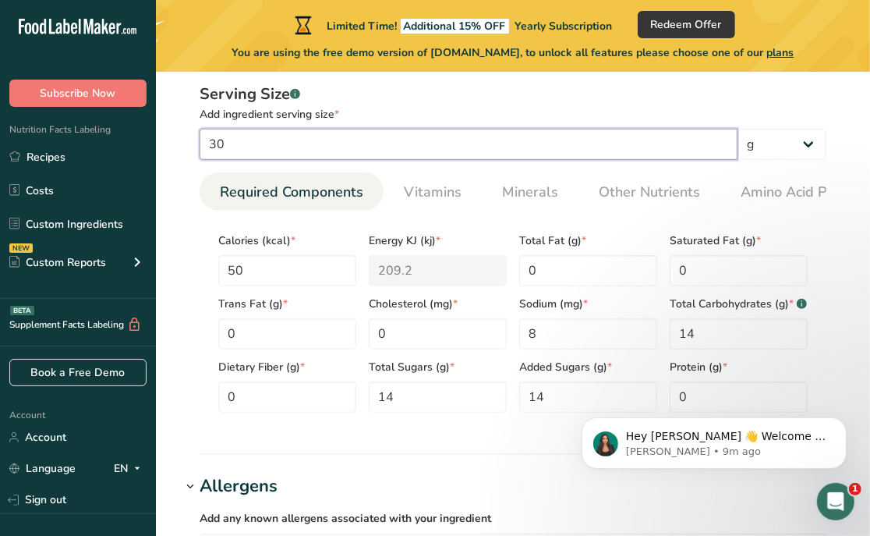
drag, startPoint x: 229, startPoint y: 147, endPoint x: 189, endPoint y: 147, distance: 40.6
click at [189, 147] on div "Serving Size .a-a{fill:#347362;}.b-a{fill:#fff;} Add ingredient serving size * …" at bounding box center [513, 253] width 665 height 361
type input "2"
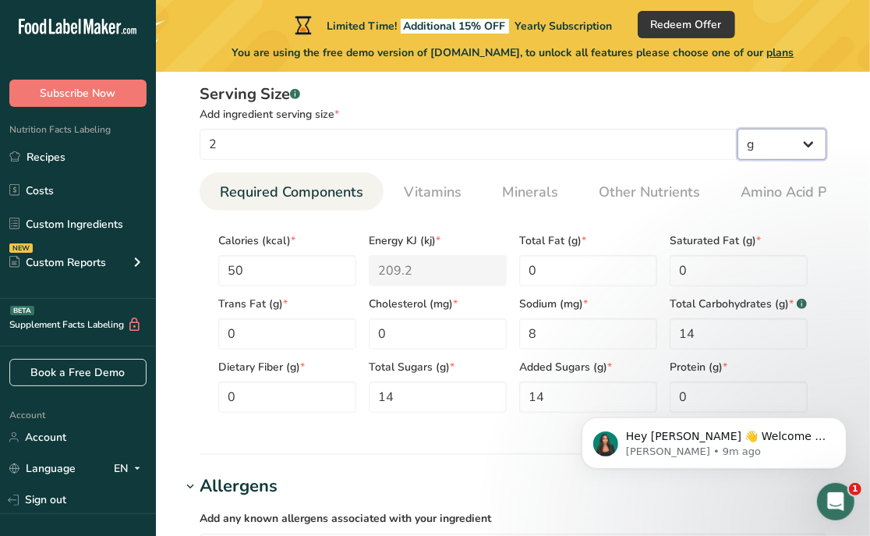
click at [785, 140] on select "g kg mg mcg lb oz l mL fl oz tbsp tsp cup qt gallon" at bounding box center [782, 144] width 89 height 31
select select "19"
click at [738, 129] on select "g kg mg mcg lb oz l mL fl oz tbsp tsp cup qt gallon" at bounding box center [782, 144] width 89 height 31
select select "22"
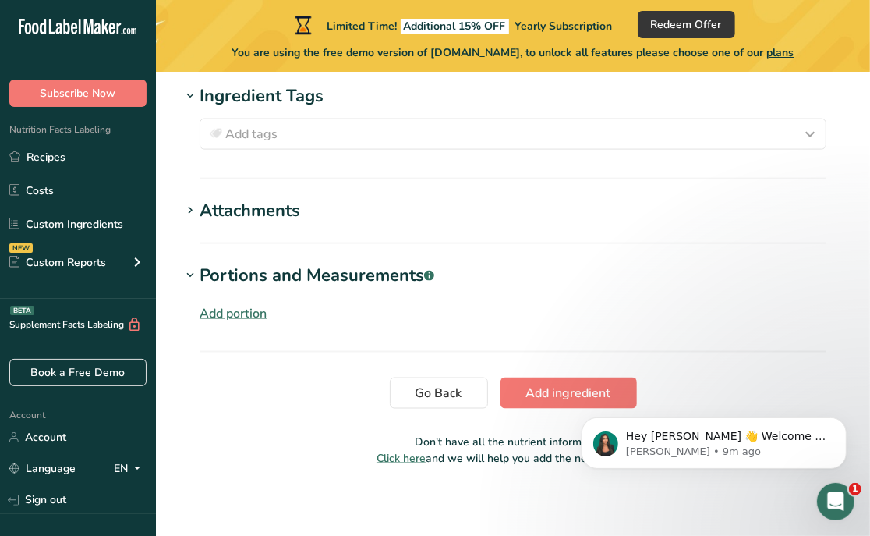
scroll to position [1261, 0]
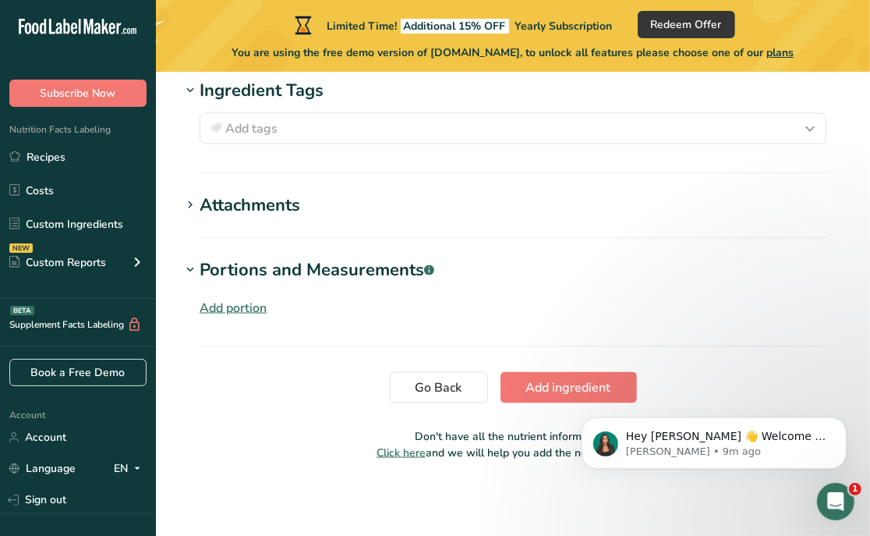
click at [576, 392] on body "Hey Peter 👋 Welcome to Food Label Maker🙌 Take a look around! If you have any qu…" at bounding box center [713, 438] width 299 height 97
click at [557, 387] on span "Add ingredient" at bounding box center [568, 387] width 85 height 19
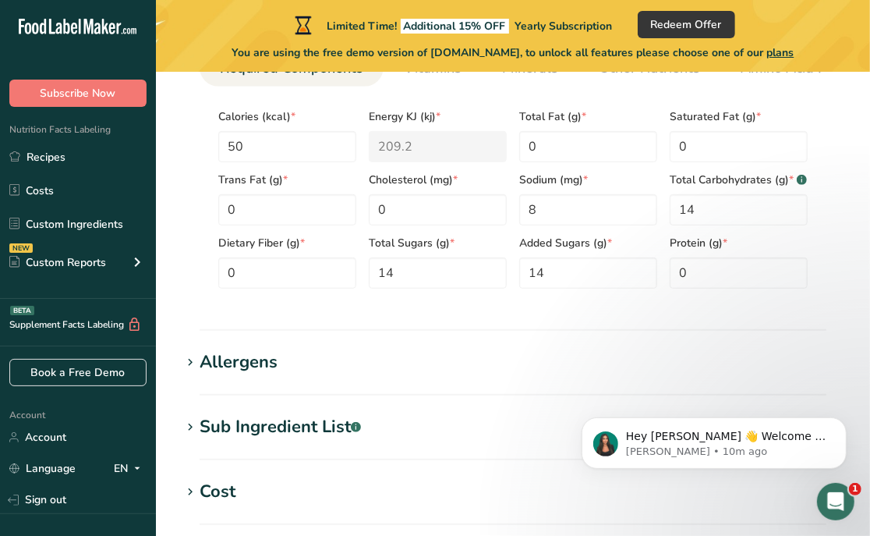
scroll to position [144, 0]
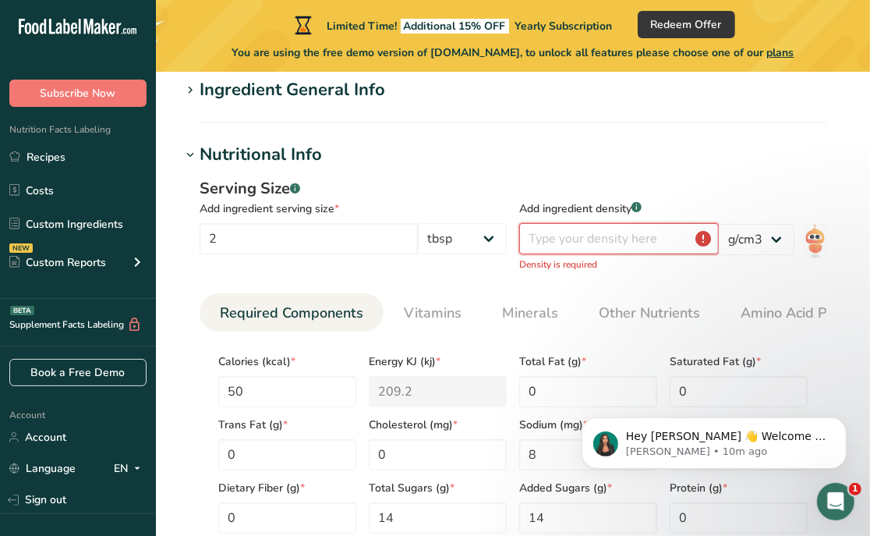
click at [630, 236] on input "number" at bounding box center [619, 238] width 200 height 31
click at [779, 236] on select "lb/ft3 g/cm3" at bounding box center [757, 239] width 76 height 31
click at [622, 232] on input "number" at bounding box center [619, 238] width 200 height 31
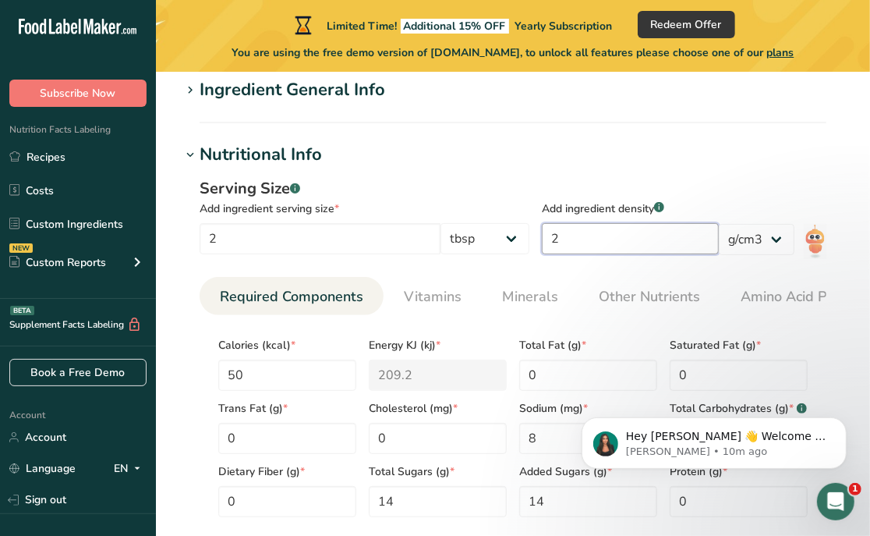
type input "2"
click at [774, 168] on div "Serving Size .a-a{fill:#347362;}.b-a{fill:#fff;} Add ingredient serving size * …" at bounding box center [513, 353] width 665 height 371
click at [418, 239] on input "2" at bounding box center [320, 238] width 241 height 31
click at [793, 148] on h1 "Nutritional Info" at bounding box center [513, 155] width 665 height 26
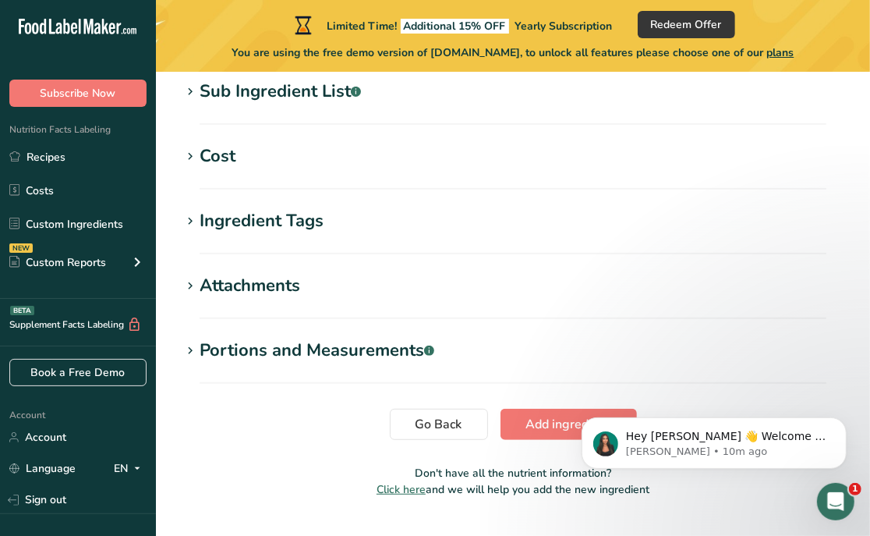
scroll to position [373, 0]
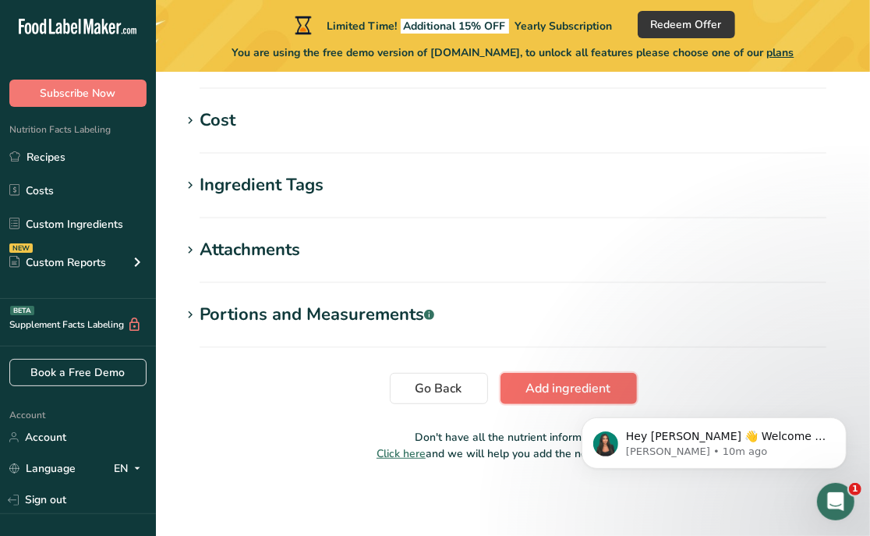
click at [504, 386] on button "Add ingredient" at bounding box center [569, 388] width 136 height 31
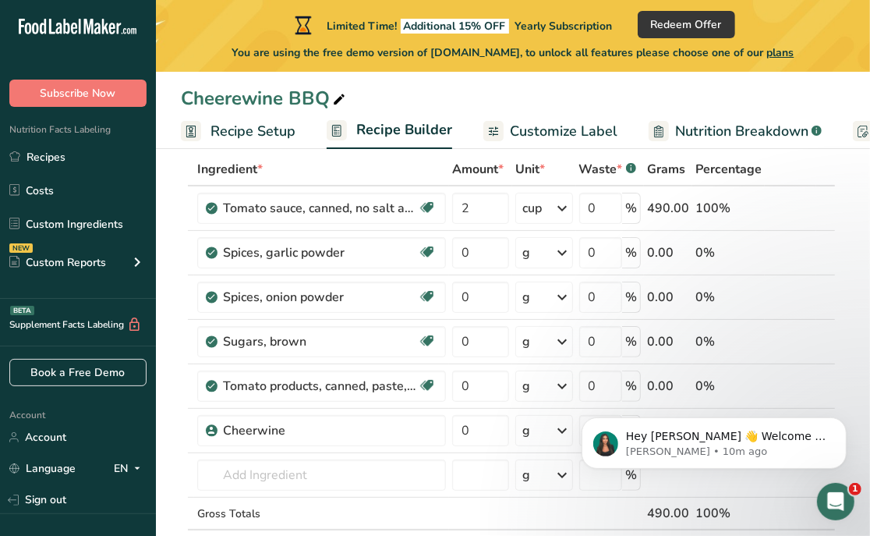
scroll to position [97, 0]
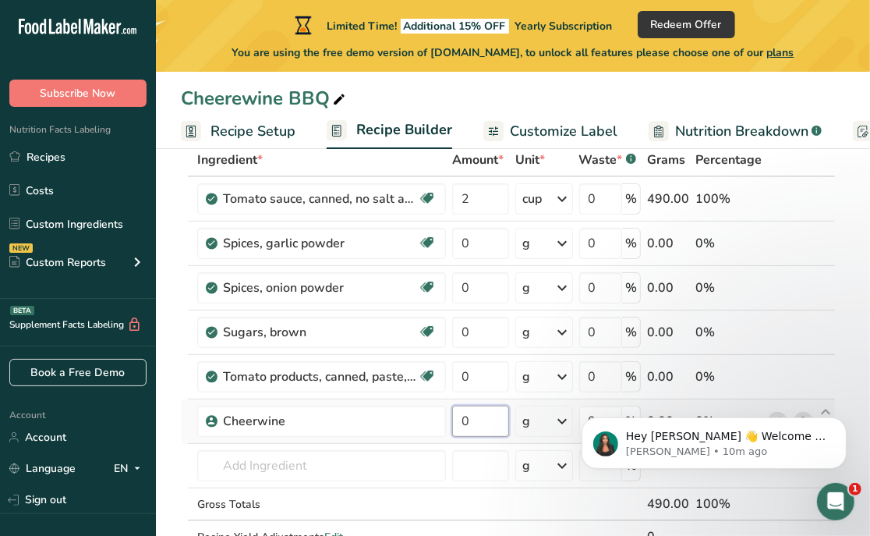
click at [482, 417] on input "0" at bounding box center [480, 421] width 57 height 31
type input "3"
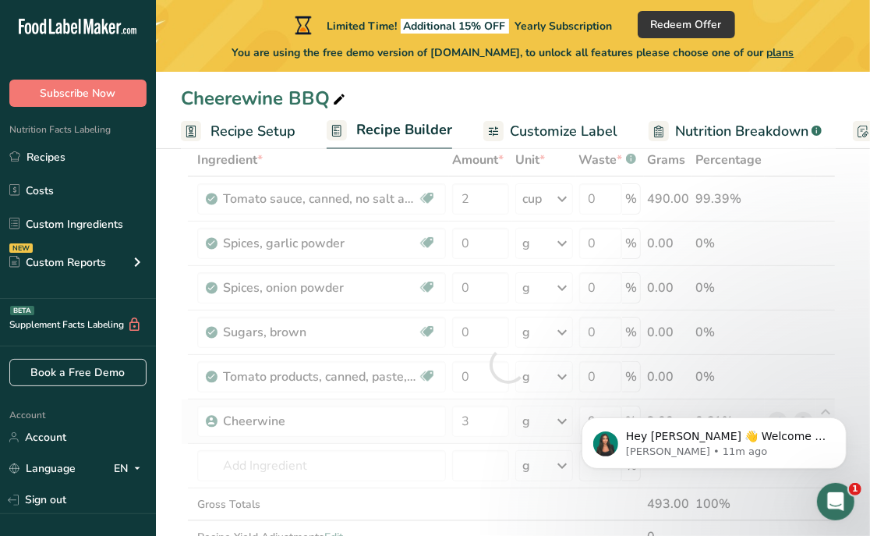
click at [553, 416] on div "Ingredient * Amount * Unit * Waste * .a-a{fill:#347362;}.b-a{fill:#fff;} Grams …" at bounding box center [508, 365] width 655 height 442
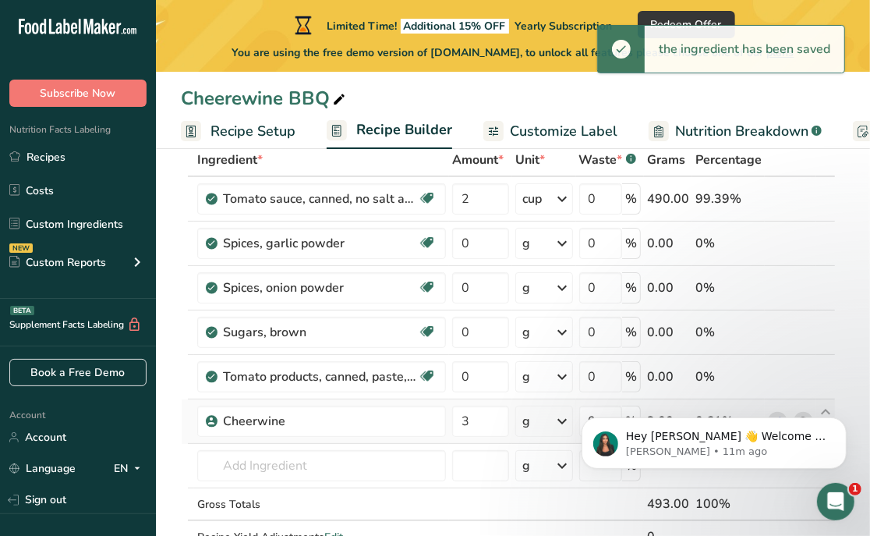
click at [538, 417] on div "g" at bounding box center [544, 421] width 57 height 31
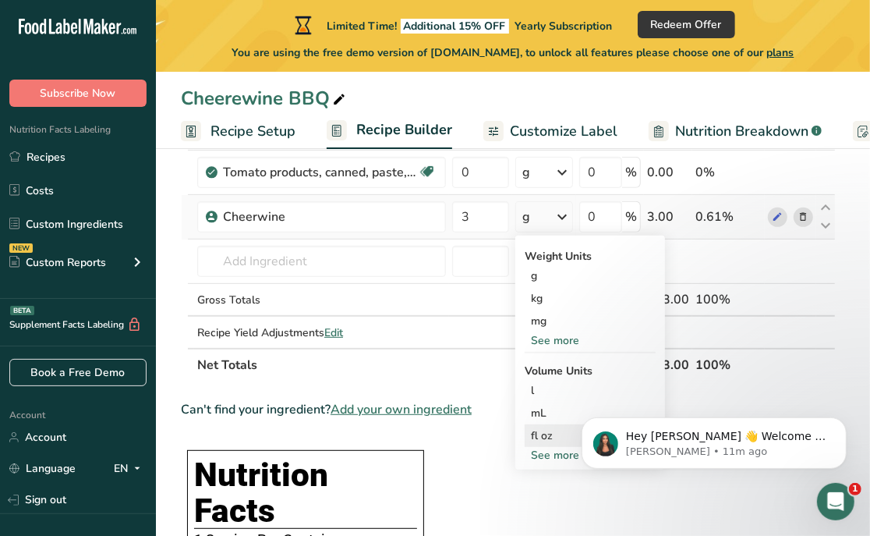
scroll to position [292, 0]
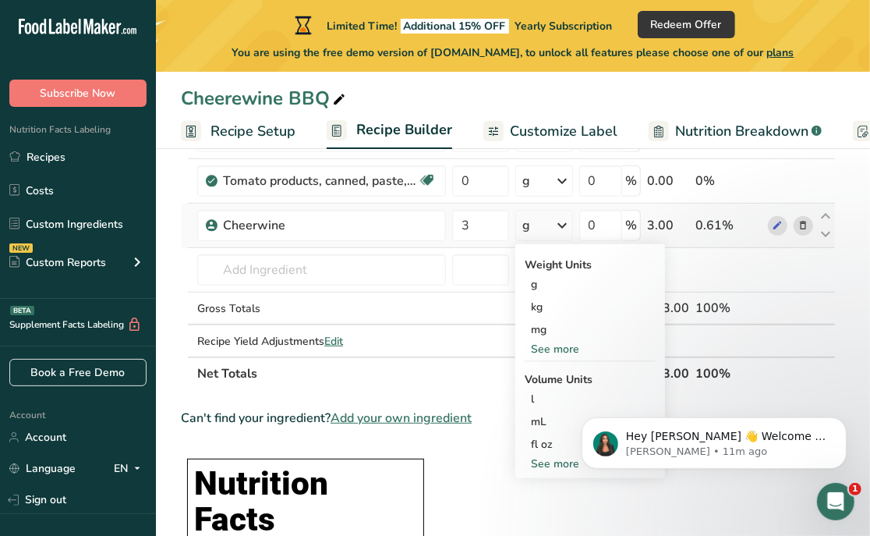
click at [555, 228] on div "g" at bounding box center [544, 225] width 57 height 31
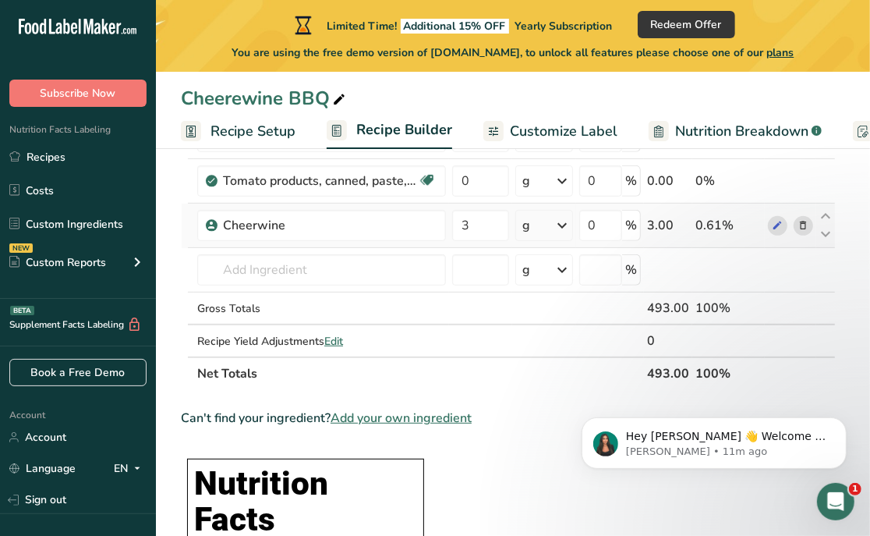
click at [558, 226] on icon at bounding box center [563, 225] width 19 height 28
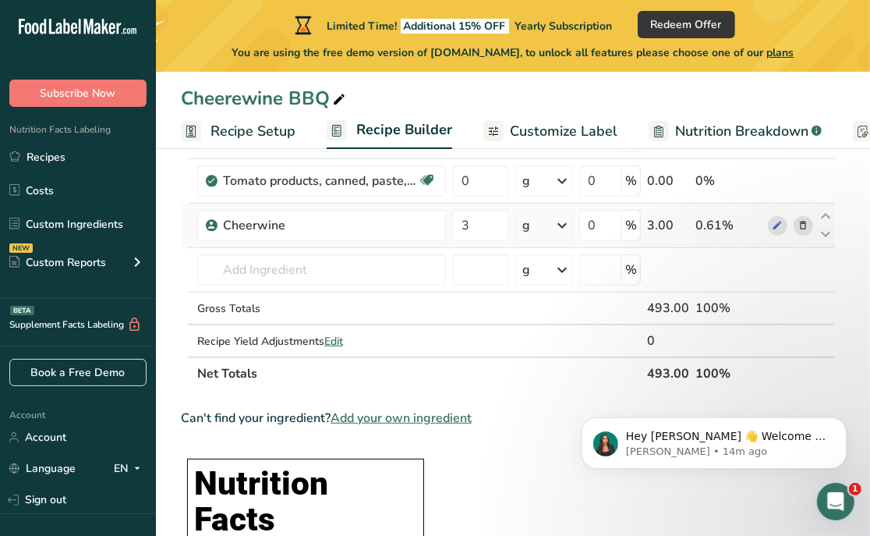
click at [568, 224] on icon at bounding box center [563, 225] width 19 height 28
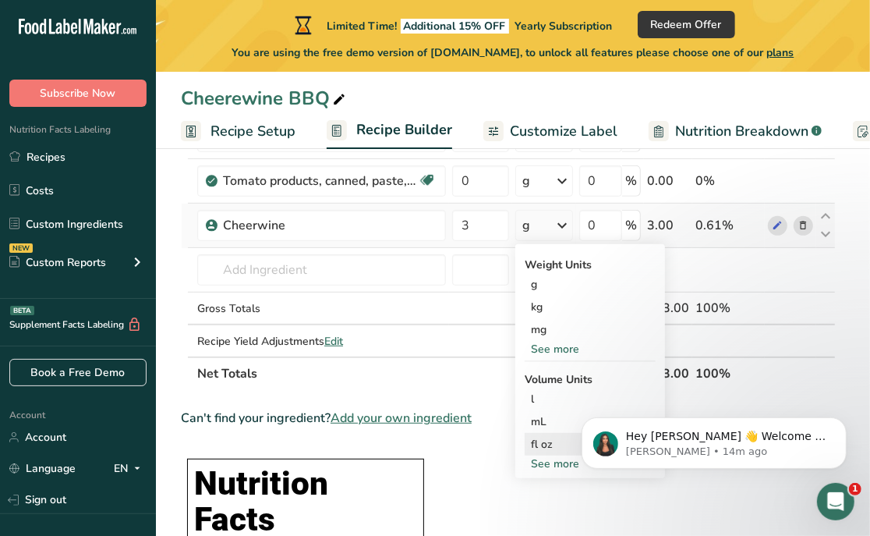
click at [546, 441] on div "fl oz" at bounding box center [590, 444] width 119 height 16
click at [538, 442] on div "fl oz" at bounding box center [590, 444] width 119 height 16
click at [565, 445] on div "fl oz" at bounding box center [590, 444] width 119 height 16
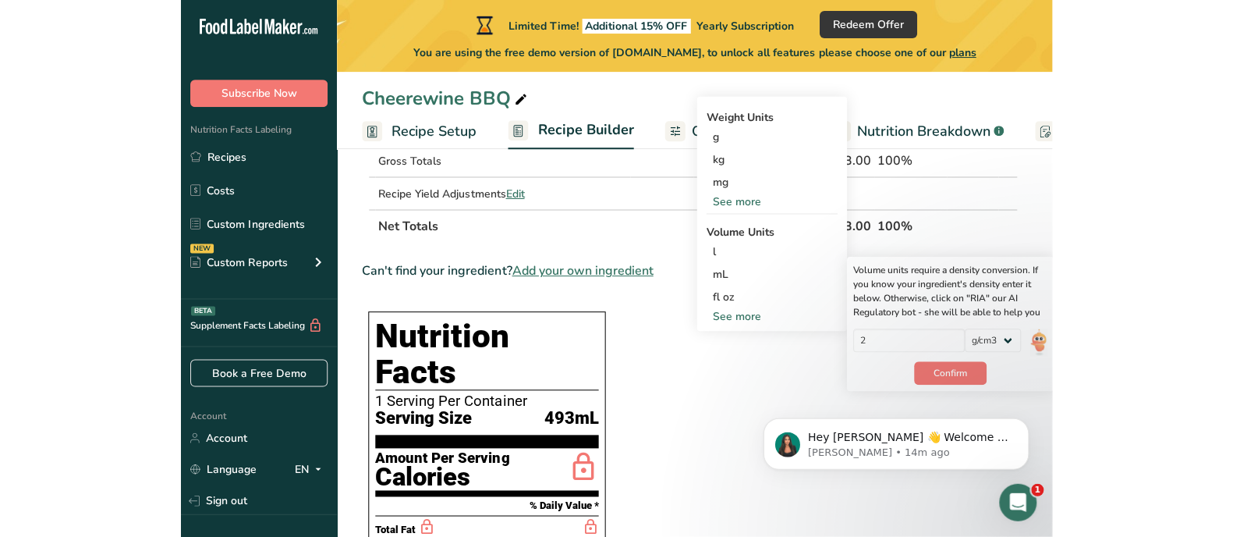
scroll to position [487, 0]
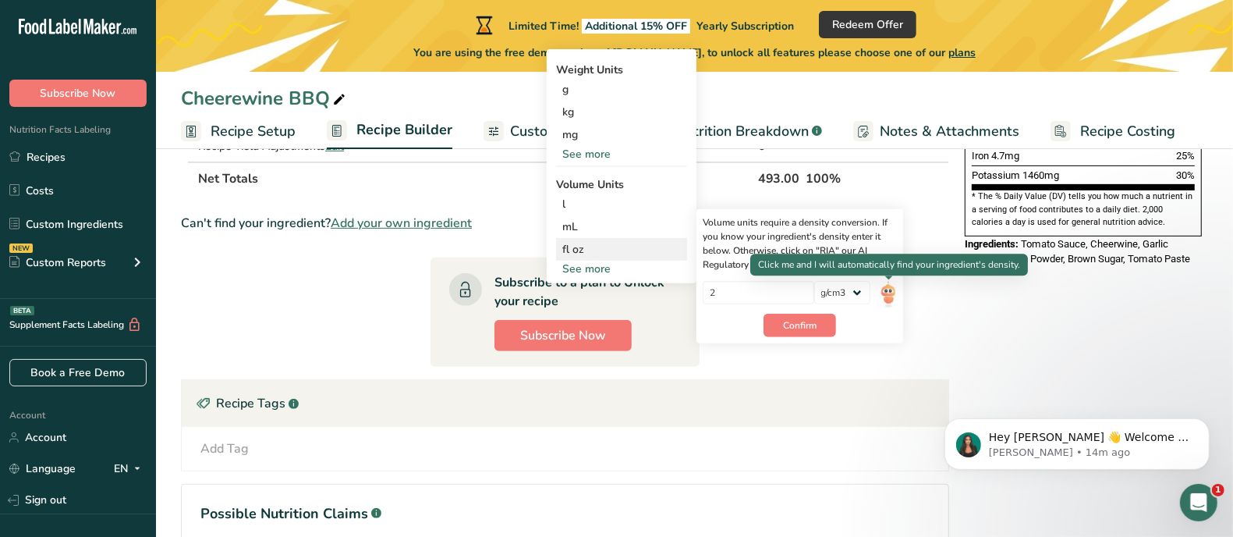
click at [888, 294] on img at bounding box center [888, 294] width 17 height 27
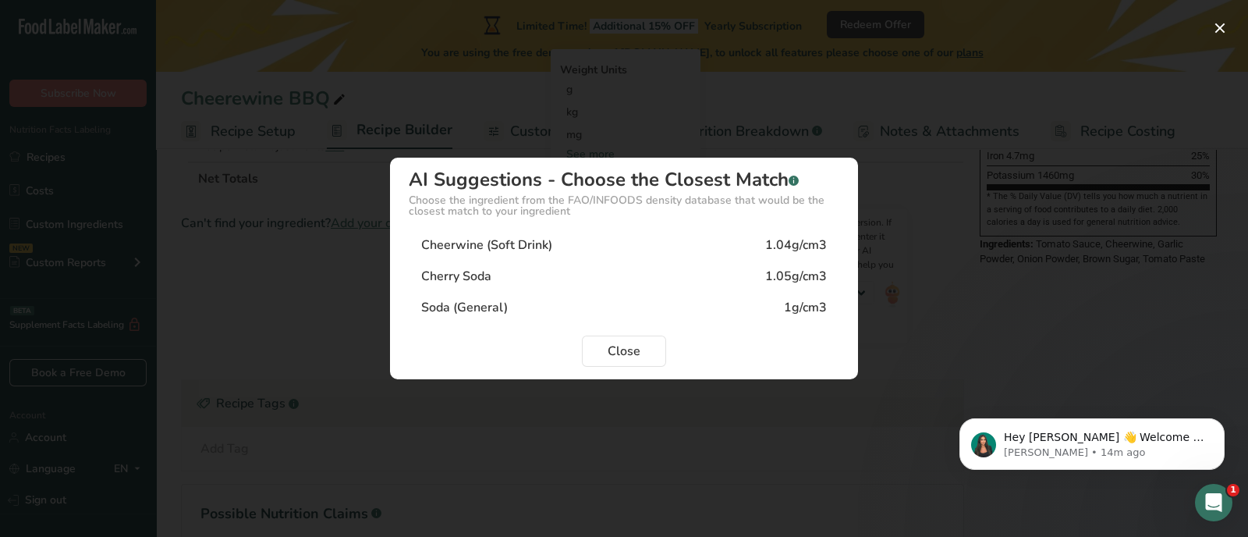
click at [603, 243] on div "Cheerwine (Soft Drink) 1.04g/cm3" at bounding box center [624, 244] width 431 height 31
type input "1.04"
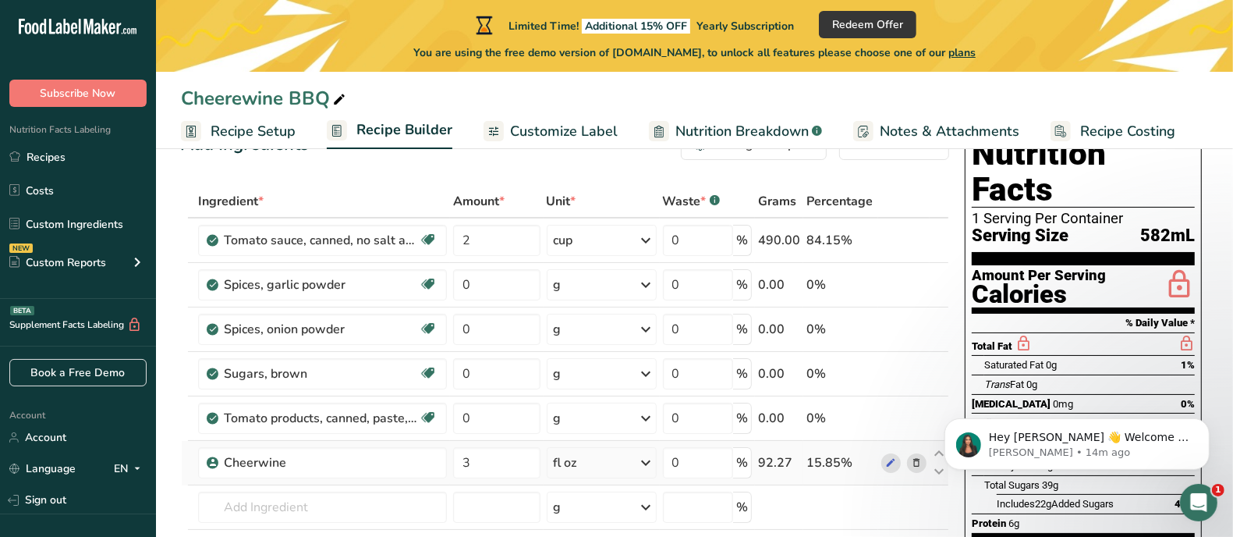
scroll to position [153, 0]
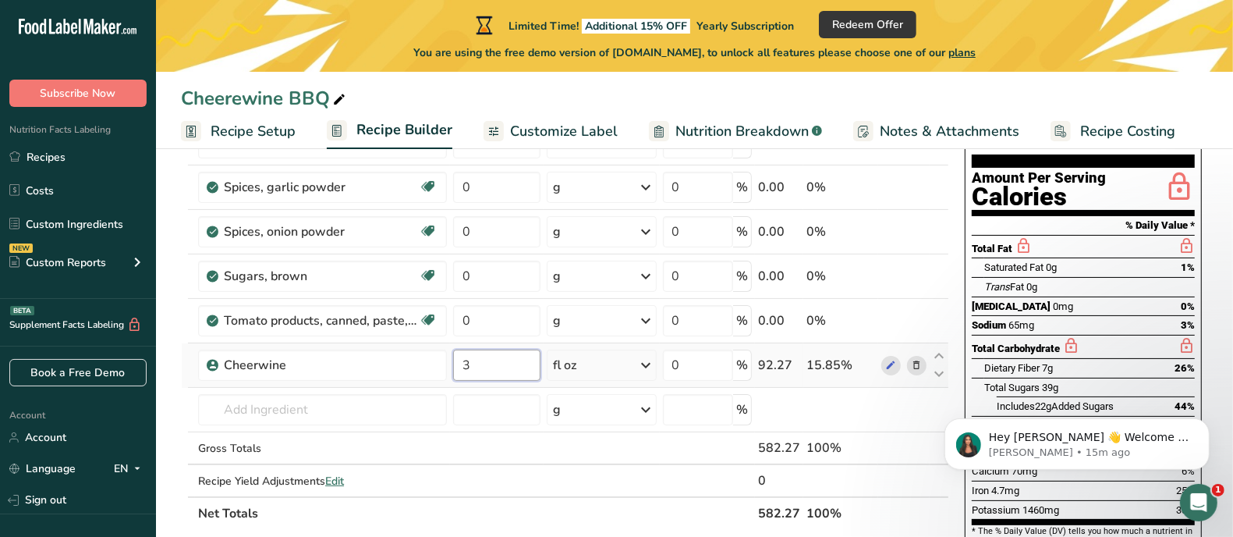
drag, startPoint x: 471, startPoint y: 361, endPoint x: 448, endPoint y: 365, distance: 23.0
click at [448, 365] on tr "Cheerwine 3 fl oz Weight Units g kg mg See more Volume Units l Volume units req…" at bounding box center [565, 365] width 767 height 44
click at [625, 354] on div "Ingredient * Amount * Unit * Waste * .a-a{fill:#347362;}.b-a{fill:#fff;} Grams …" at bounding box center [565, 308] width 768 height 442
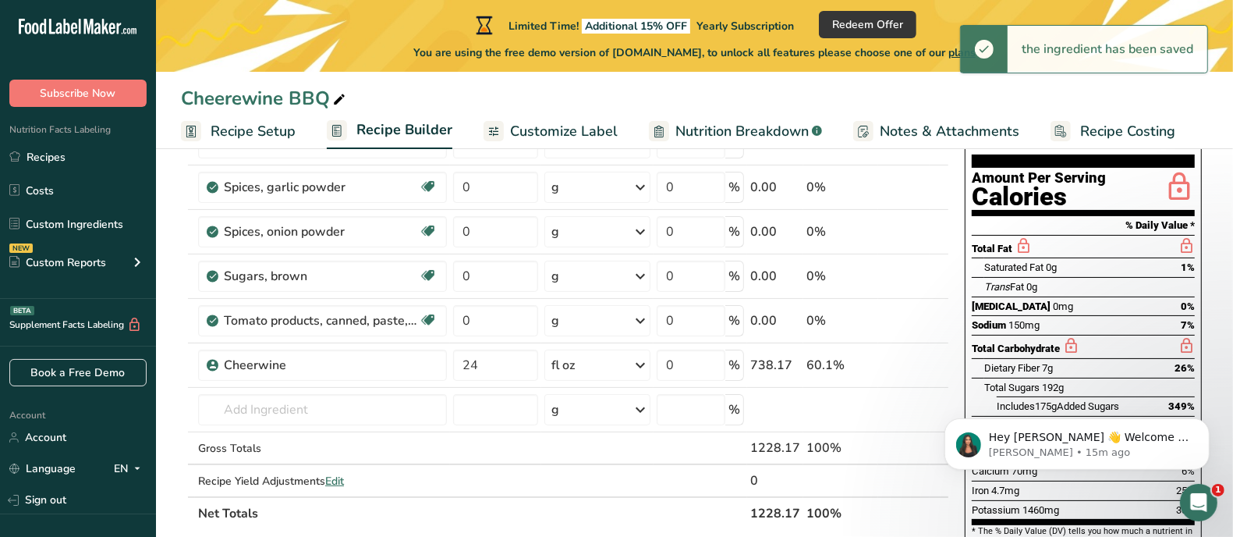
click at [636, 363] on icon at bounding box center [640, 365] width 19 height 28
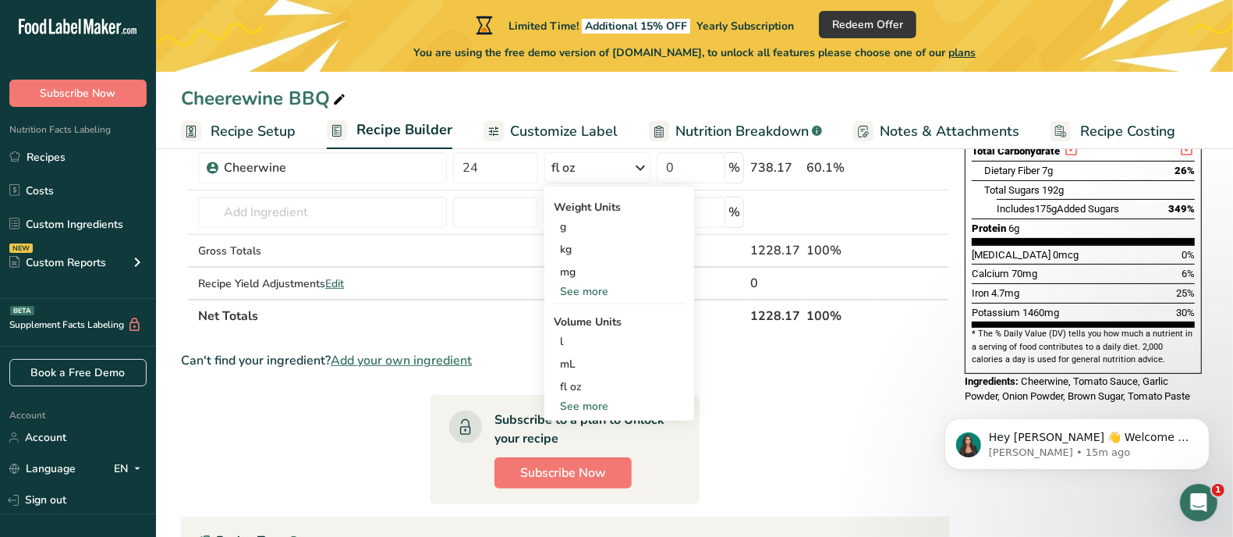
scroll to position [445, 0]
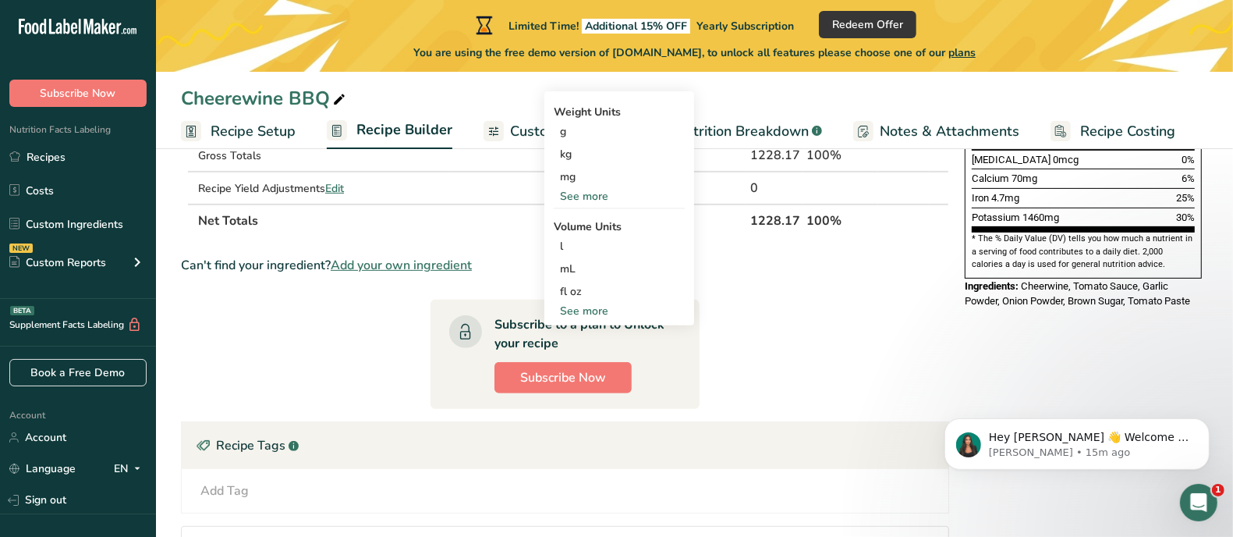
click at [598, 310] on div "See more" at bounding box center [619, 311] width 131 height 16
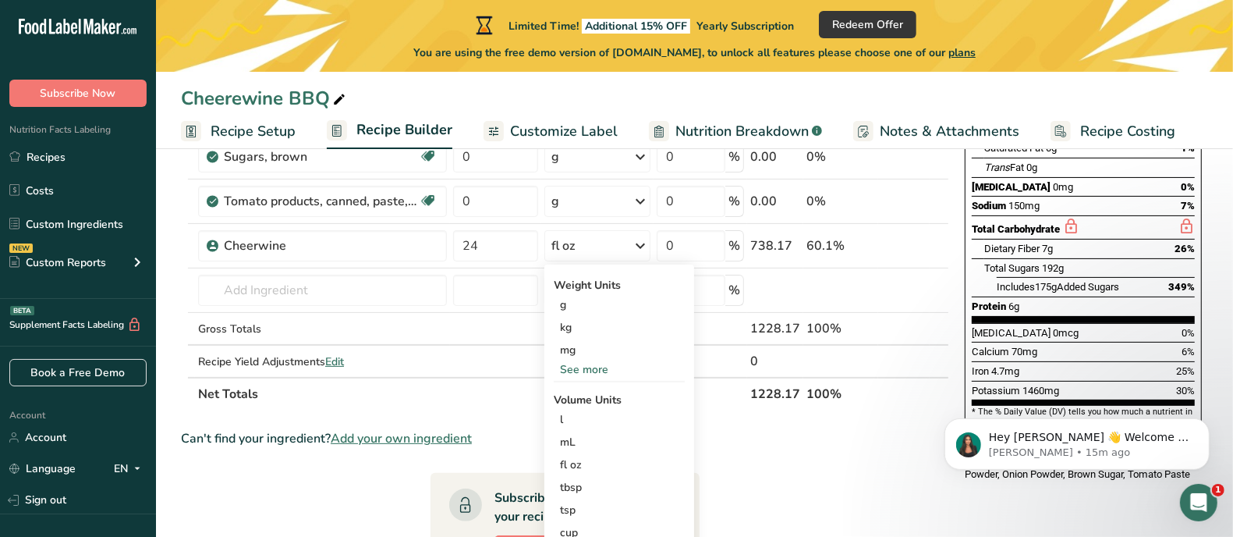
scroll to position [250, 0]
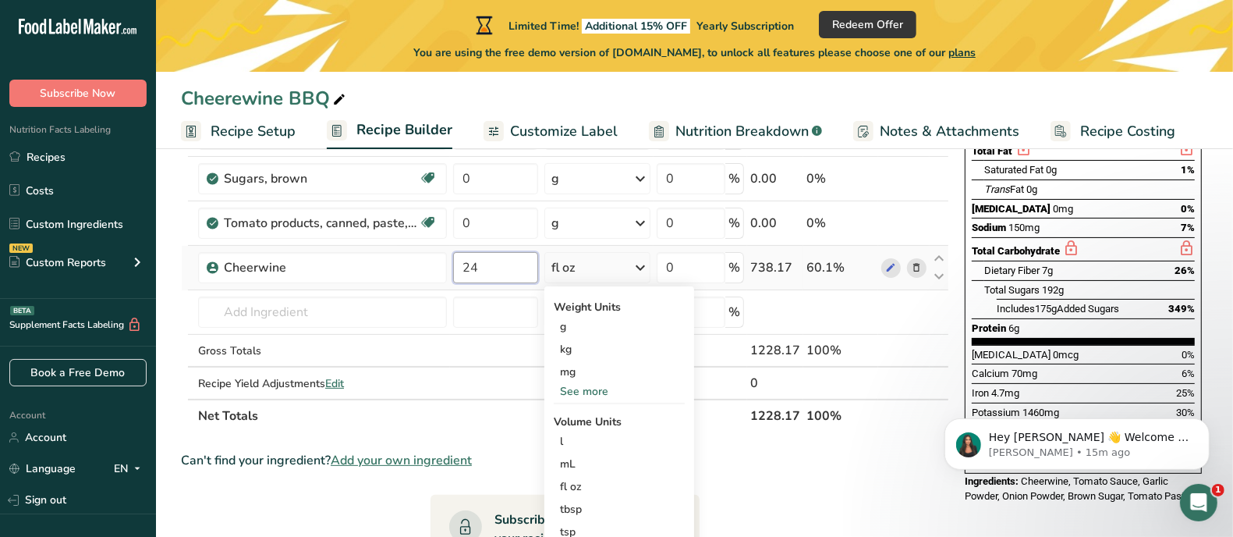
click at [496, 264] on input "24" at bounding box center [495, 267] width 85 height 31
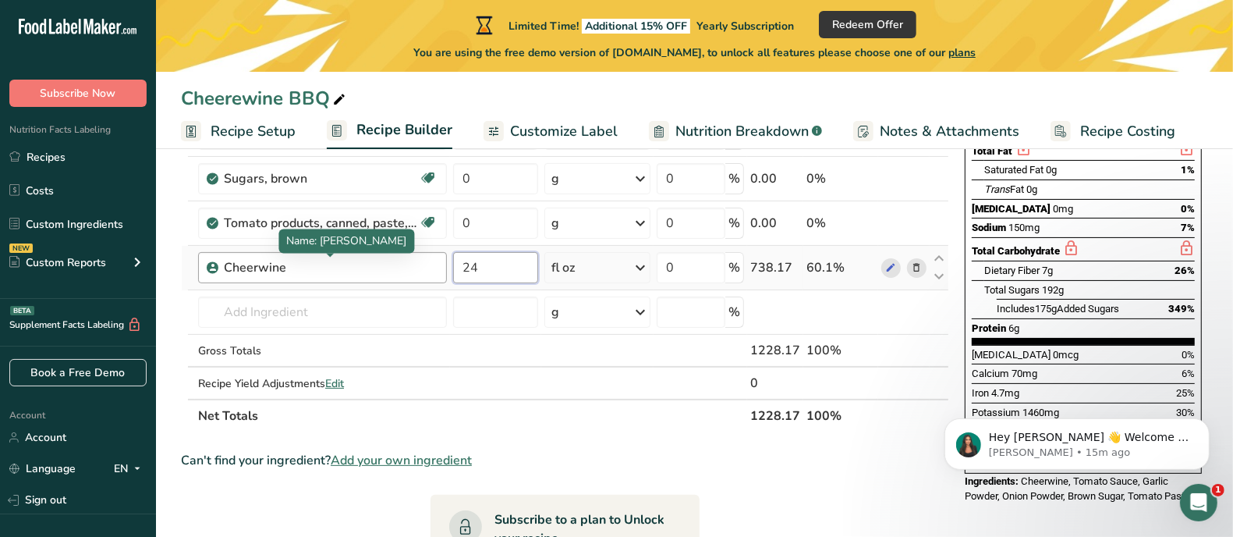
drag, startPoint x: 478, startPoint y: 269, endPoint x: 410, endPoint y: 266, distance: 67.9
click at [410, 266] on tr "Cheerwine 24 fl oz Weight Units g kg mg See more Volume Units l Volume units re…" at bounding box center [565, 268] width 767 height 44
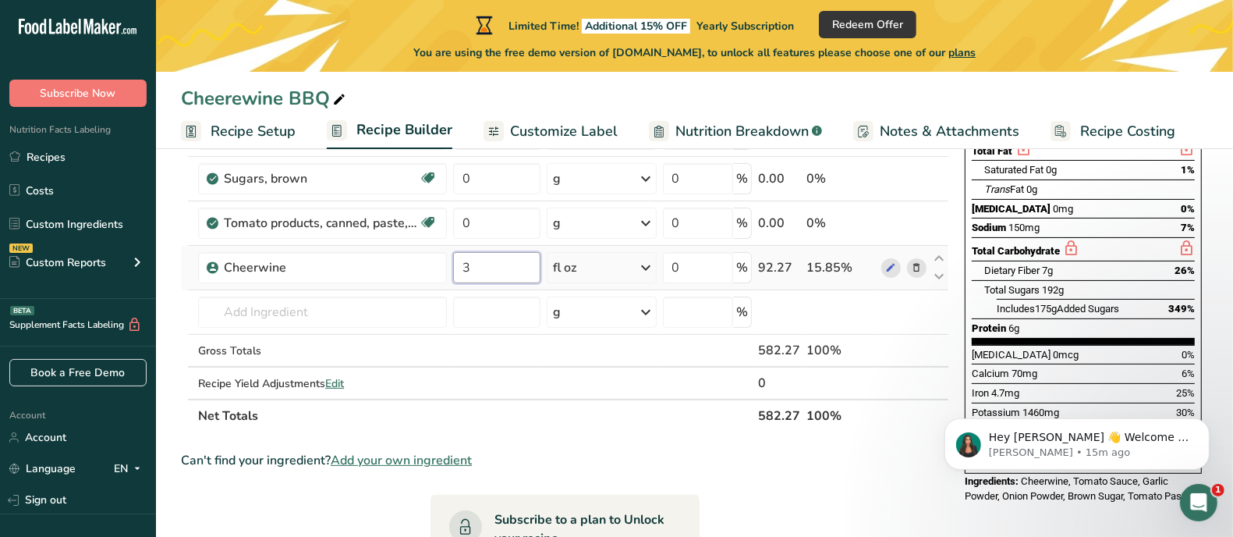
type input "3"
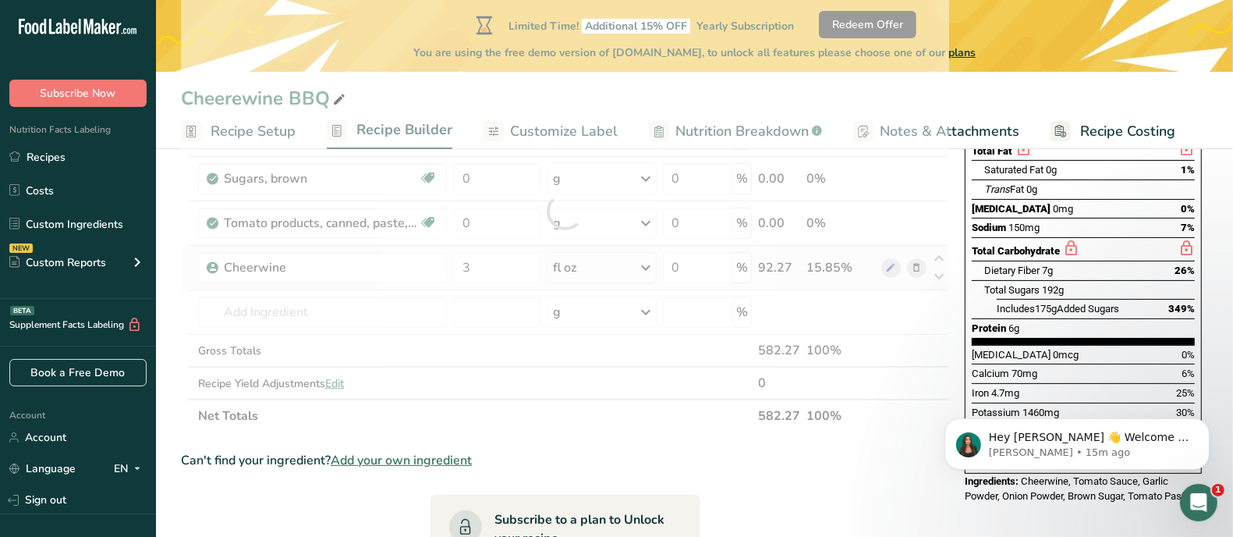
click at [641, 267] on div "Ingredient * Amount * Unit * Waste * .a-a{fill:#347362;}.b-a{fill:#fff;} Grams …" at bounding box center [565, 211] width 768 height 442
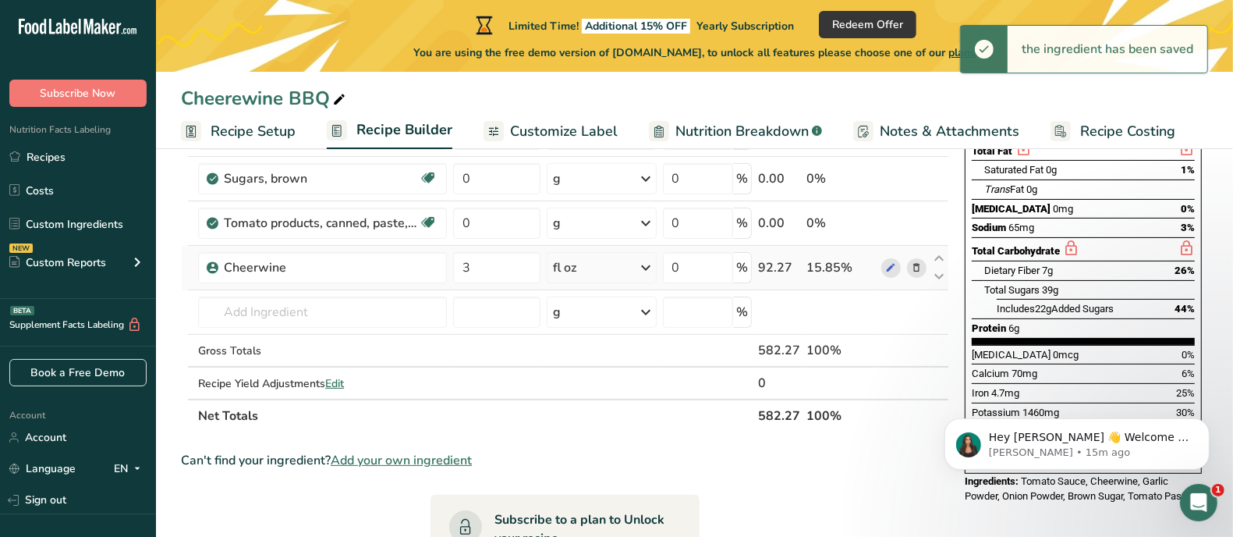
click at [647, 268] on icon at bounding box center [646, 267] width 19 height 28
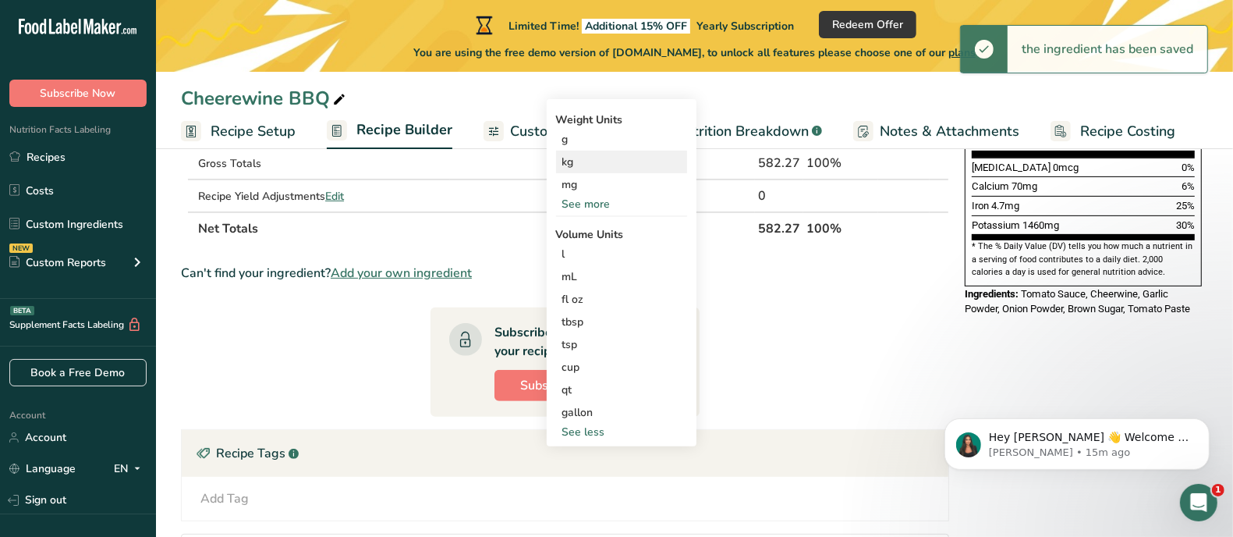
scroll to position [445, 0]
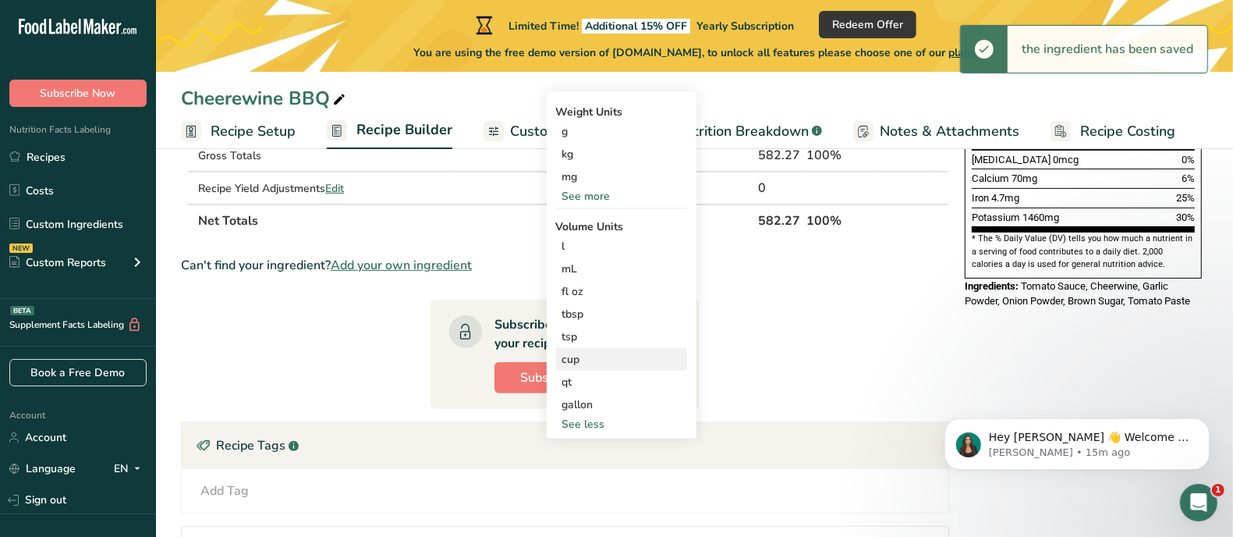
click at [574, 357] on div "cup" at bounding box center [621, 359] width 119 height 16
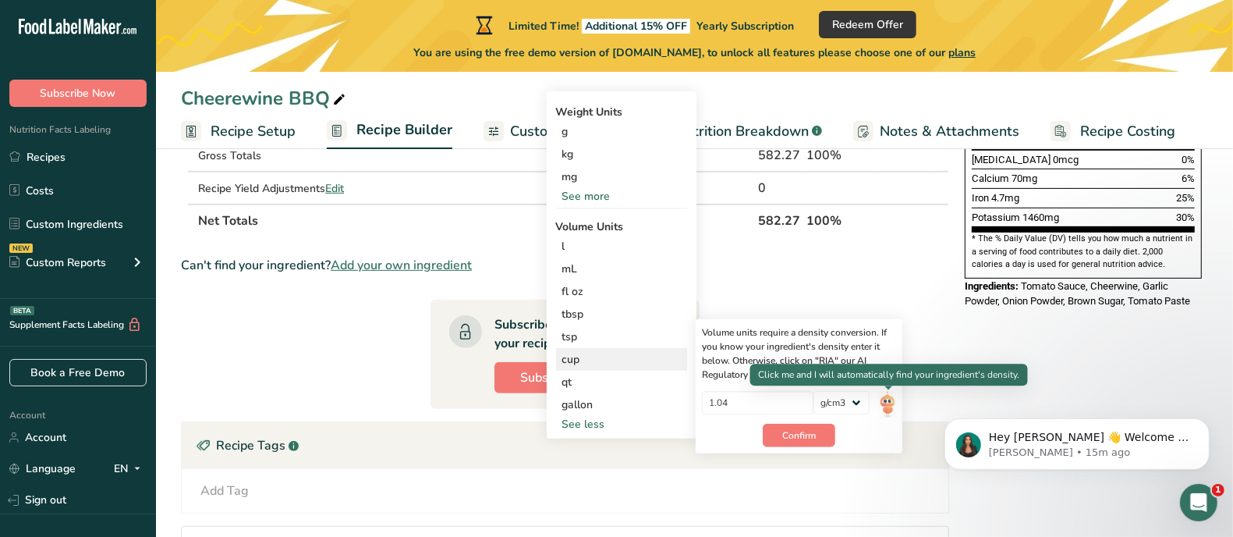
click at [882, 403] on img at bounding box center [887, 404] width 17 height 27
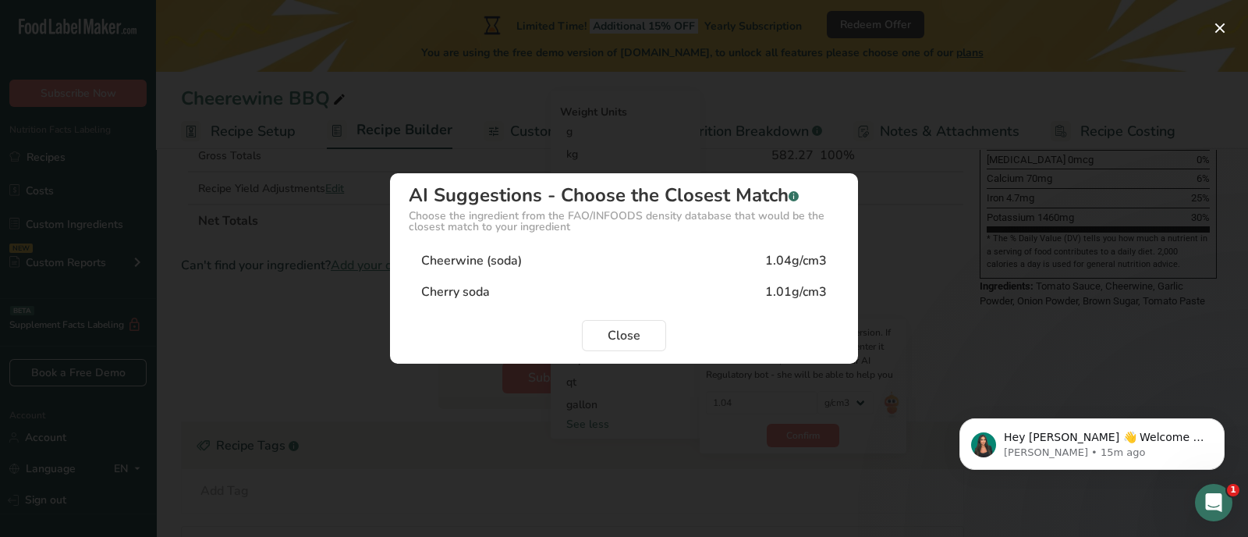
click at [621, 259] on div "Cheerwine (soda) 1.04g/cm3" at bounding box center [624, 260] width 431 height 31
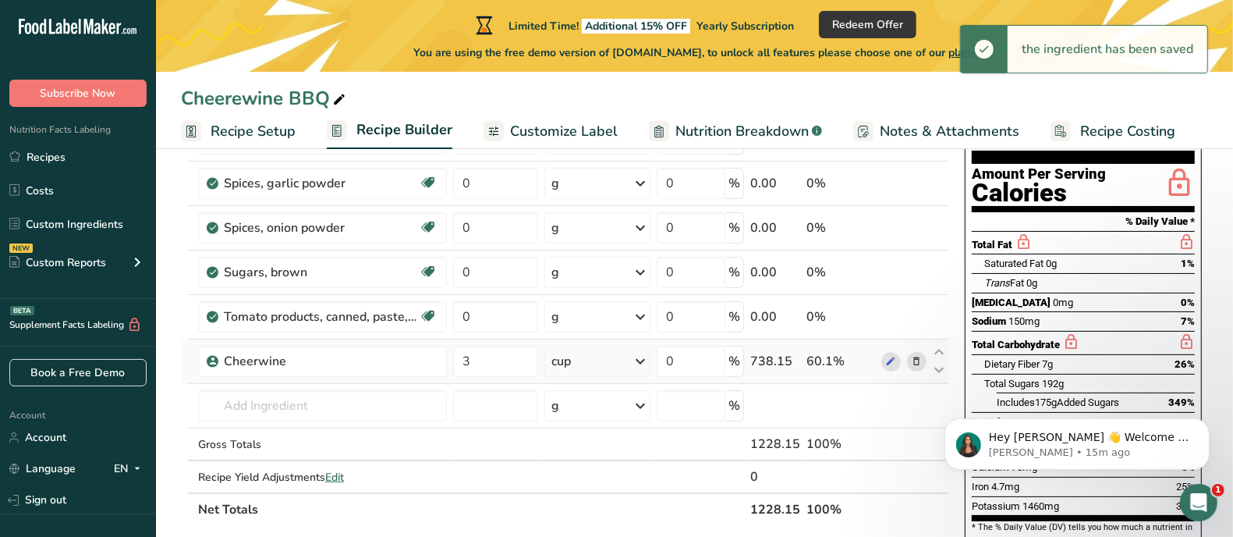
scroll to position [153, 0]
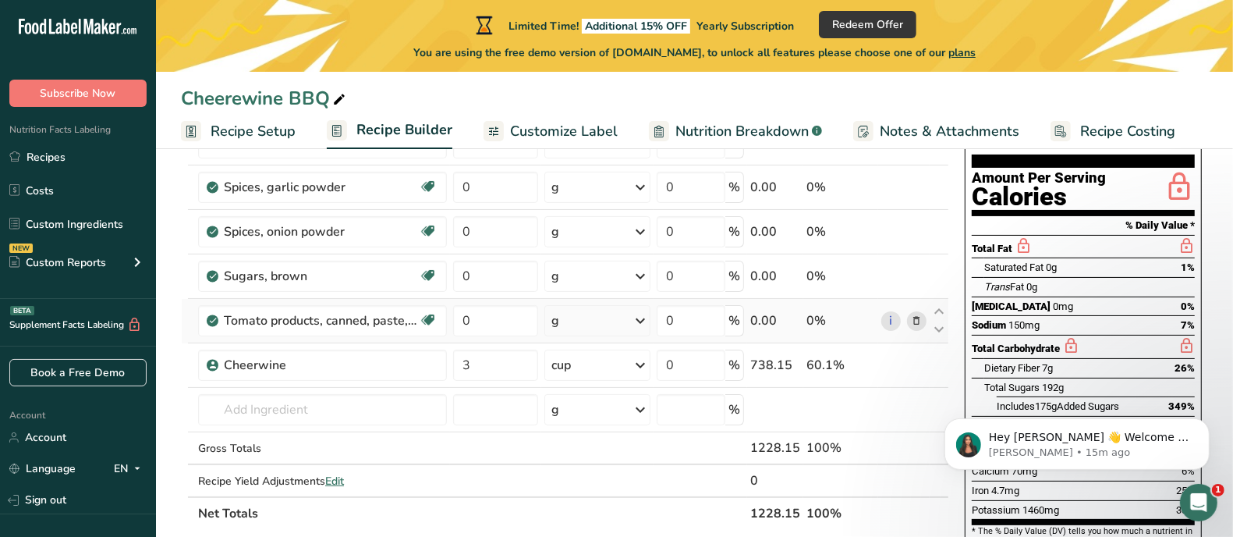
click at [644, 316] on icon at bounding box center [640, 321] width 19 height 28
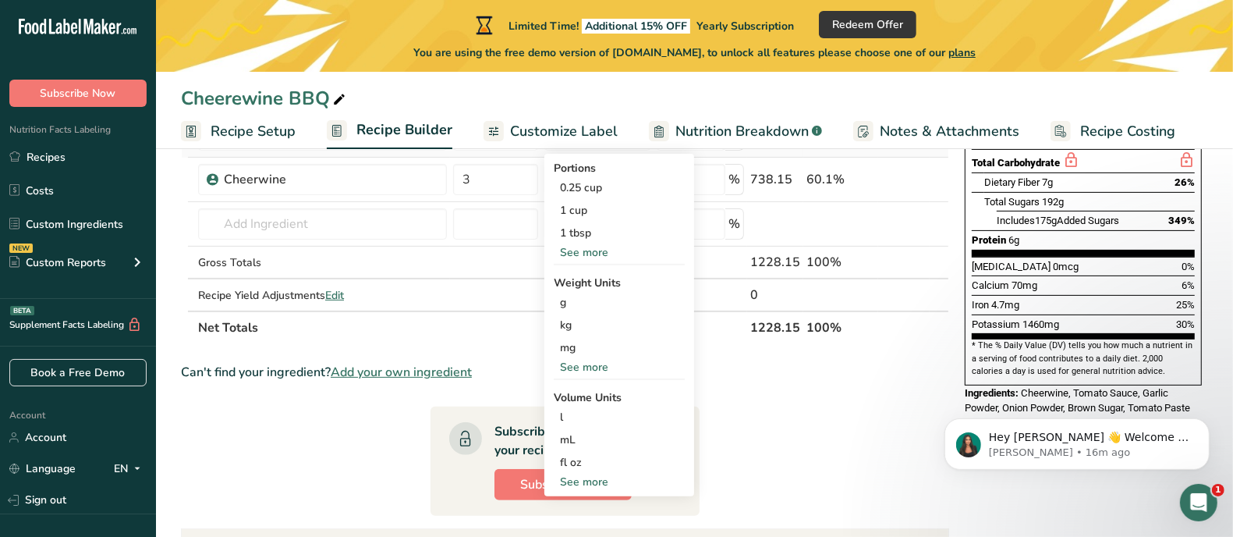
scroll to position [348, 0]
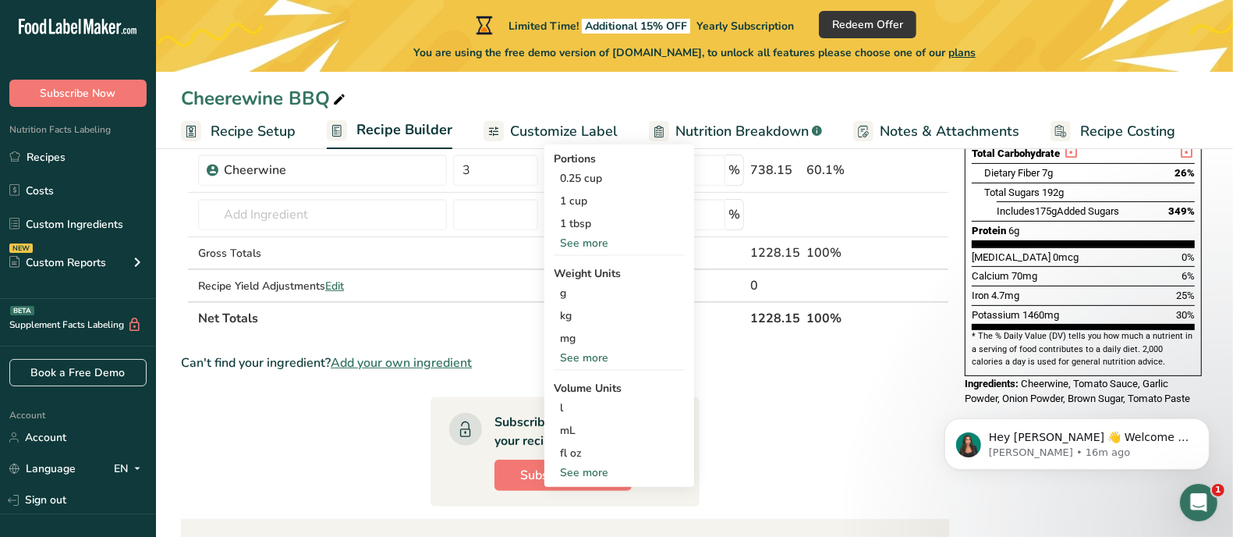
click at [597, 470] on div "See more" at bounding box center [619, 472] width 131 height 16
click at [597, 243] on div "See more" at bounding box center [619, 243] width 131 height 16
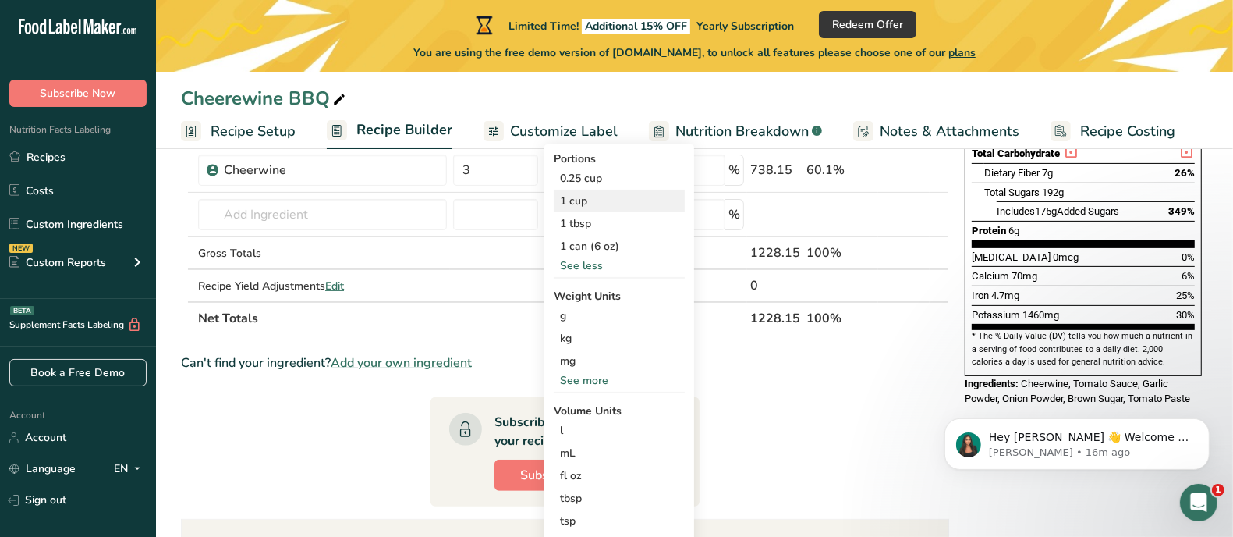
click at [573, 197] on div "1 cup" at bounding box center [619, 201] width 131 height 23
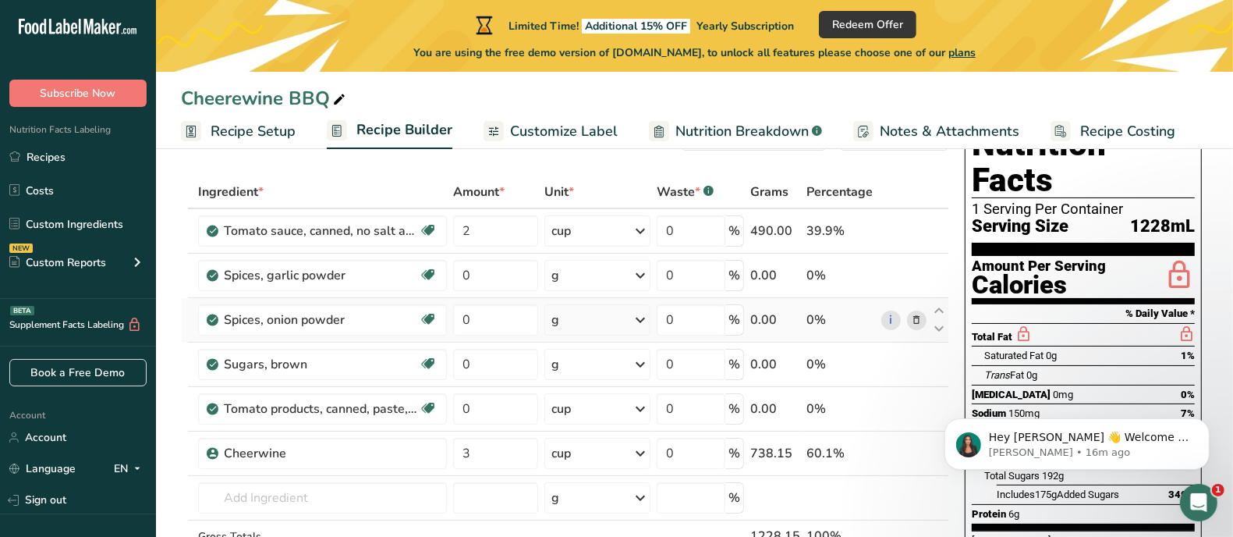
scroll to position [55, 0]
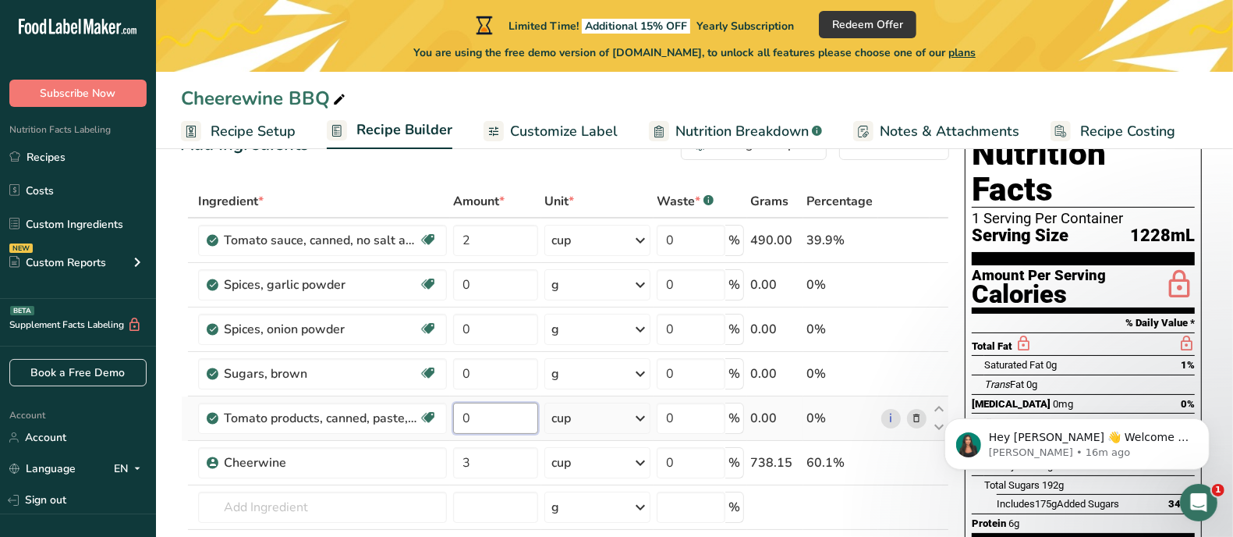
click at [483, 413] on input "0" at bounding box center [495, 417] width 85 height 31
drag, startPoint x: 470, startPoint y: 416, endPoint x: 447, endPoint y: 420, distance: 23.0
click at [448, 420] on tr "Tomato products, canned, paste, without salt added (Includes foods for USDA's F…" at bounding box center [565, 418] width 767 height 44
type input "1"
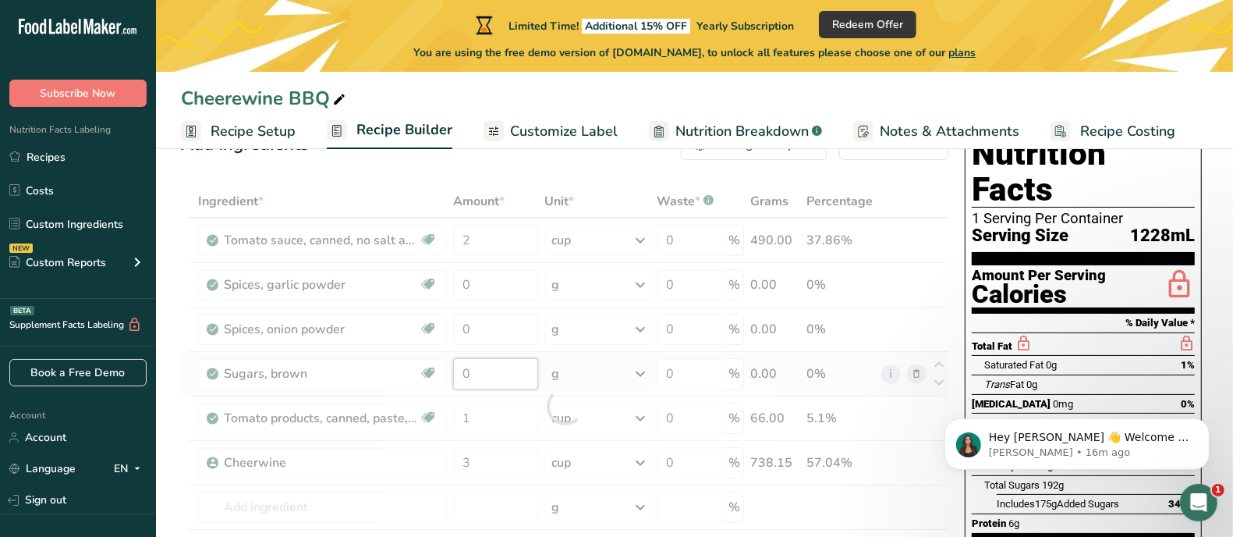
click at [518, 374] on div "Ingredient * Amount * Unit * Waste * .a-a{fill:#347362;}.b-a{fill:#fff;} Grams …" at bounding box center [565, 406] width 768 height 442
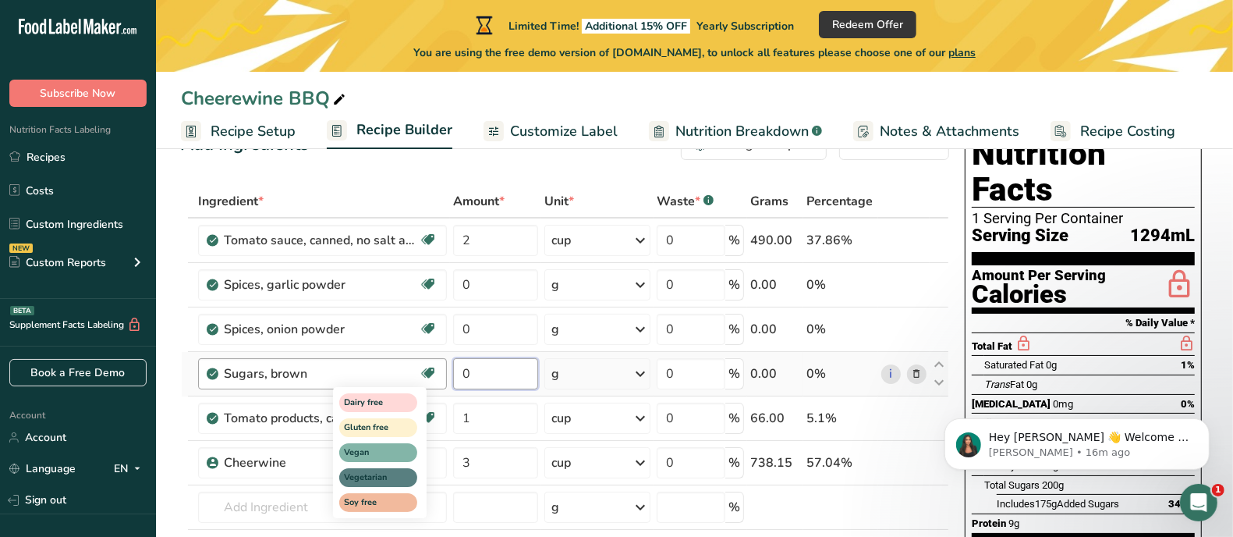
drag, startPoint x: 476, startPoint y: 375, endPoint x: 427, endPoint y: 384, distance: 49.9
click at [427, 384] on tr "Sugars, brown Dairy free Gluten free Vegan Vegetarian Soy free 0 g Portions 1 t…" at bounding box center [565, 374] width 767 height 44
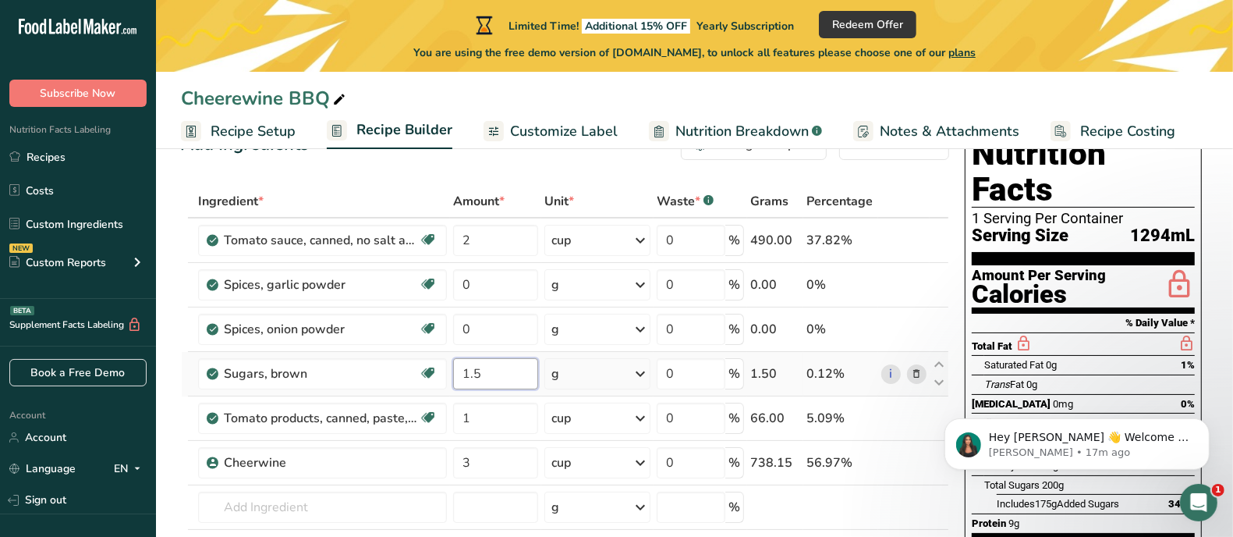
type input "1.5"
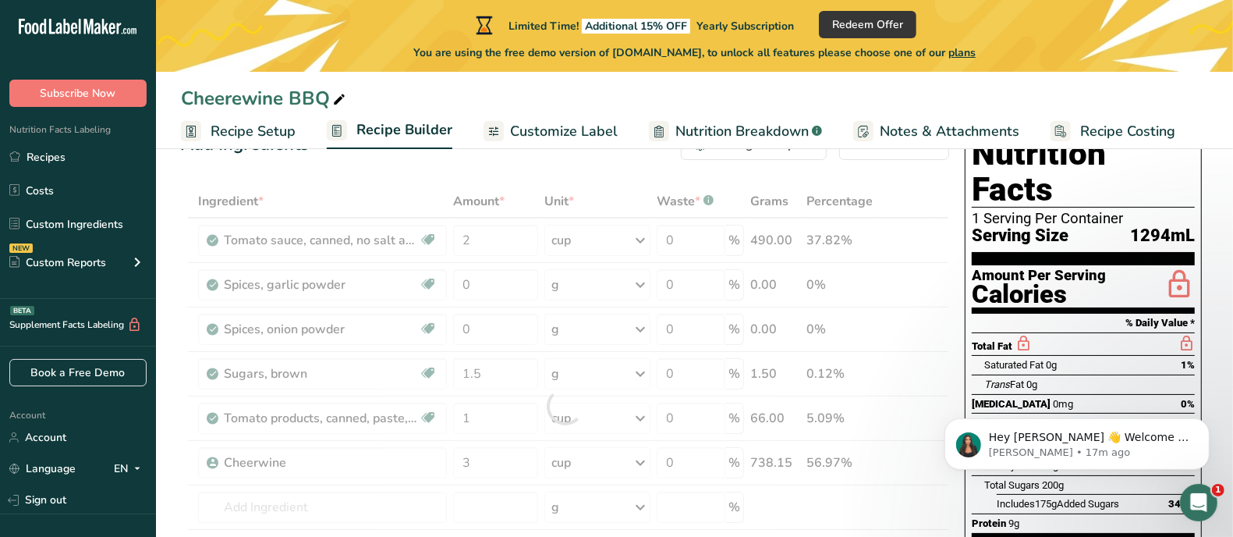
drag, startPoint x: 636, startPoint y: 363, endPoint x: 648, endPoint y: 365, distance: 12.6
click at [639, 363] on div "Ingredient * Amount * Unit * Waste * .a-a{fill:#347362;}.b-a{fill:#fff;} Grams …" at bounding box center [565, 406] width 768 height 442
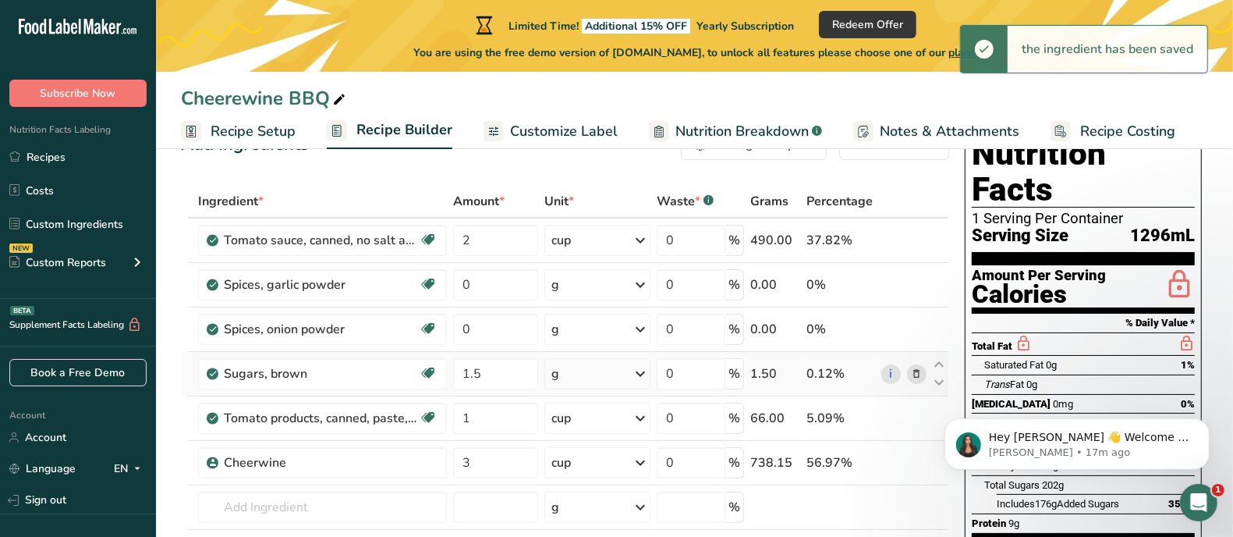
click at [645, 372] on icon at bounding box center [640, 374] width 19 height 28
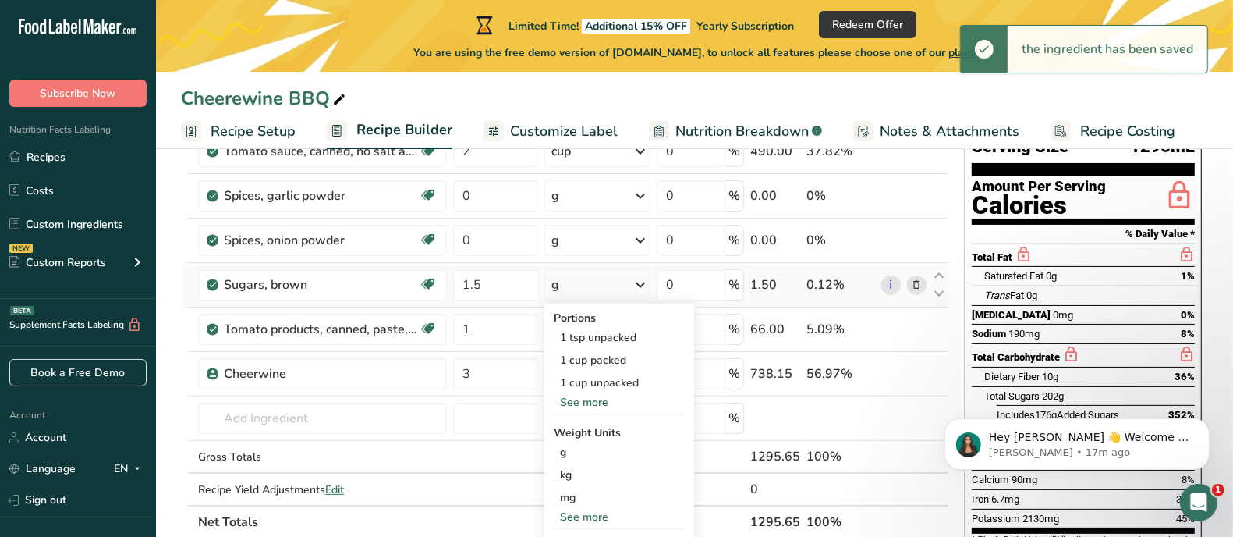
scroll to position [153, 0]
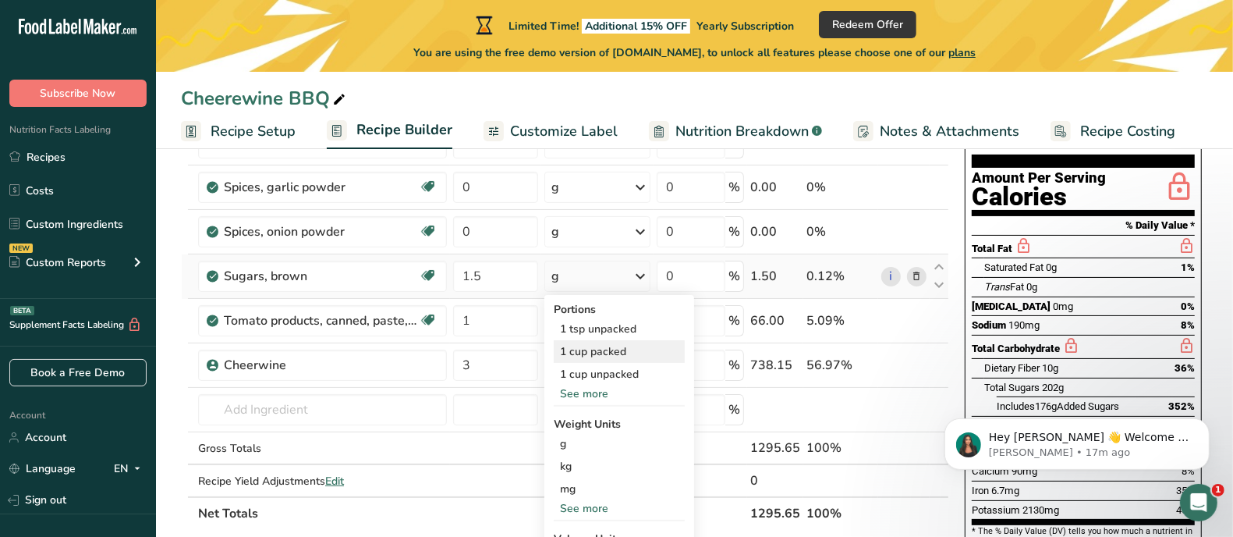
click at [603, 353] on div "1 cup packed" at bounding box center [619, 351] width 131 height 23
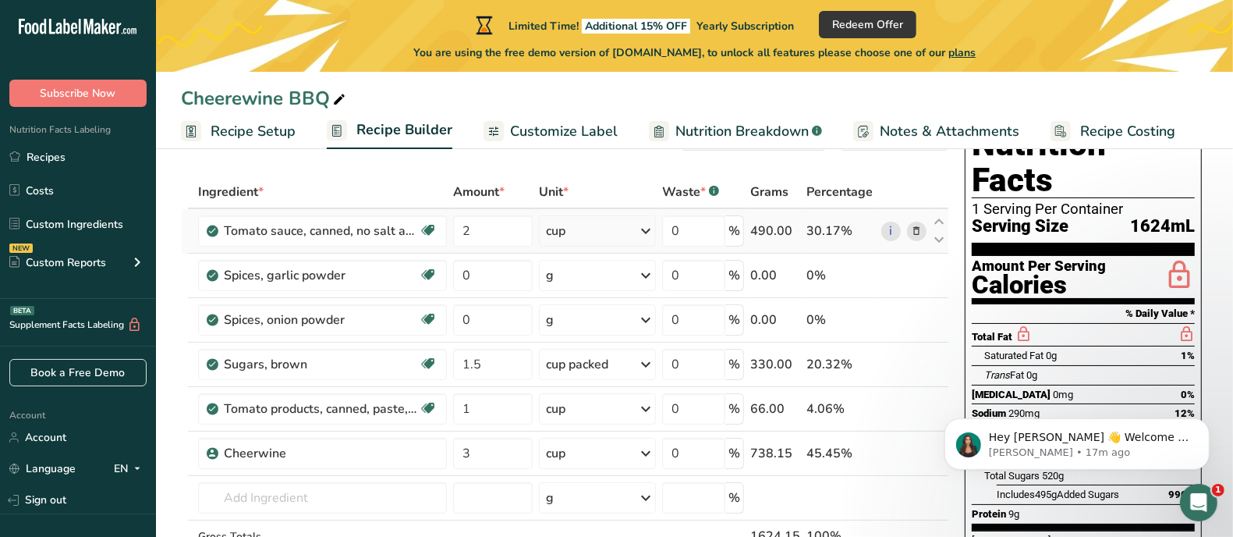
scroll to position [55, 0]
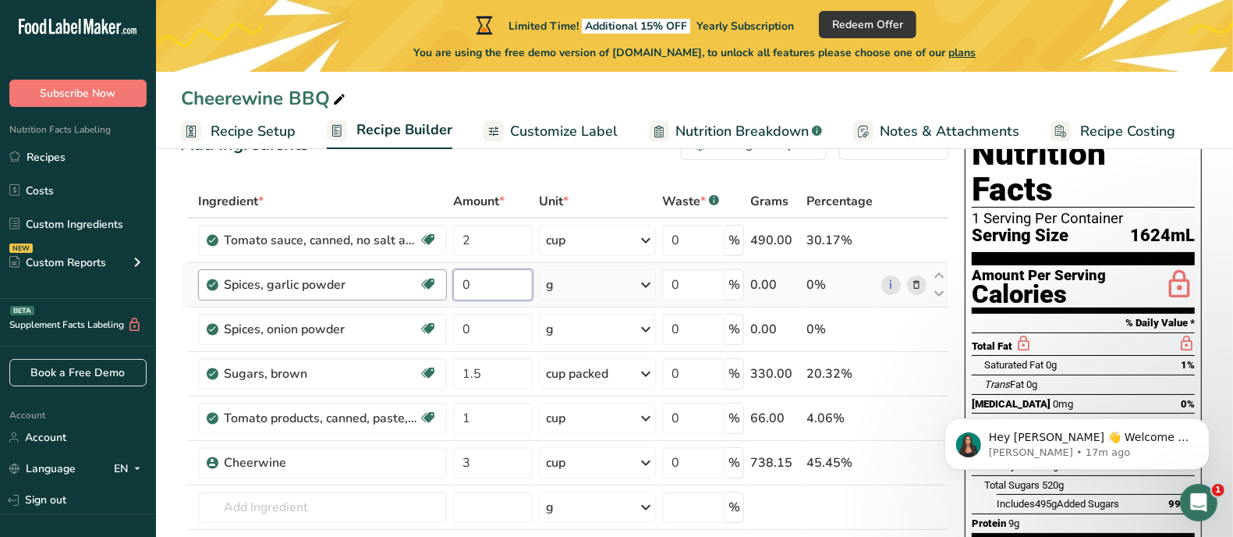
drag, startPoint x: 475, startPoint y: 286, endPoint x: 445, endPoint y: 285, distance: 30.5
click at [445, 285] on tr "Spices, garlic powder Dairy free Gluten free Vegan Vegetarian Soy free 0 g Port…" at bounding box center [565, 285] width 767 height 44
type input "3"
click at [625, 285] on div "Ingredient * Amount * Unit * Waste * .a-a{fill:#347362;}.b-a{fill:#fff;} Grams …" at bounding box center [565, 406] width 768 height 442
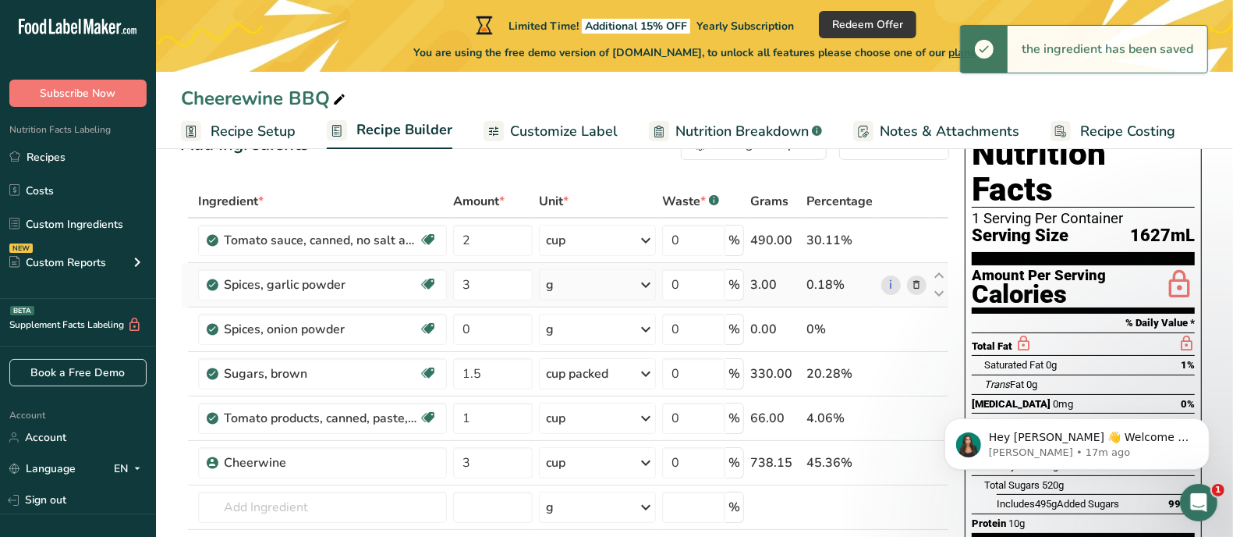
click at [649, 285] on icon at bounding box center [645, 285] width 19 height 28
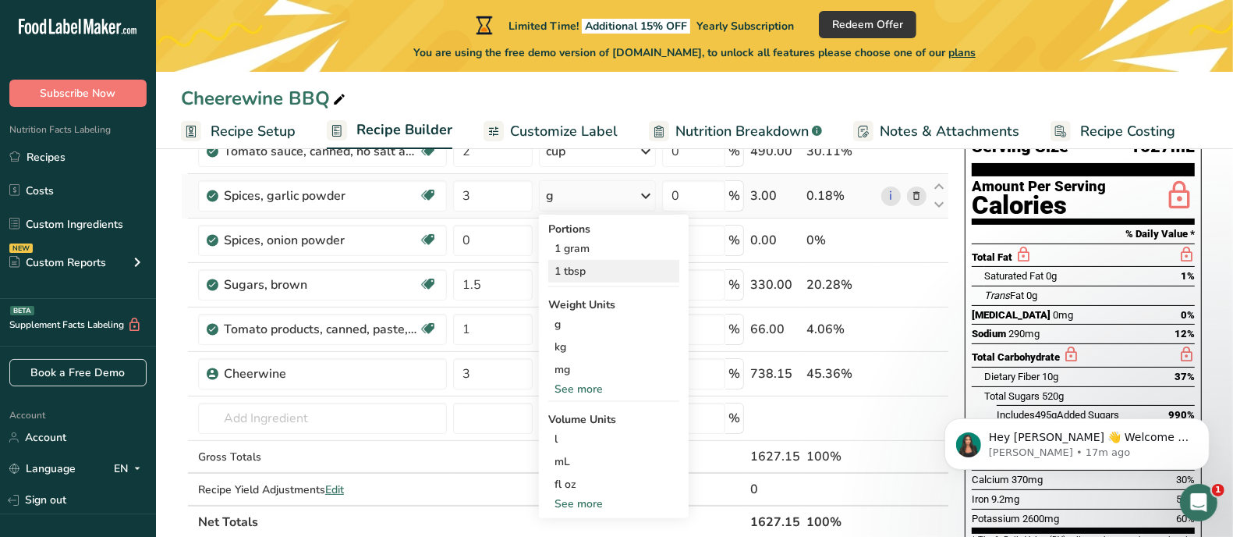
scroll to position [153, 0]
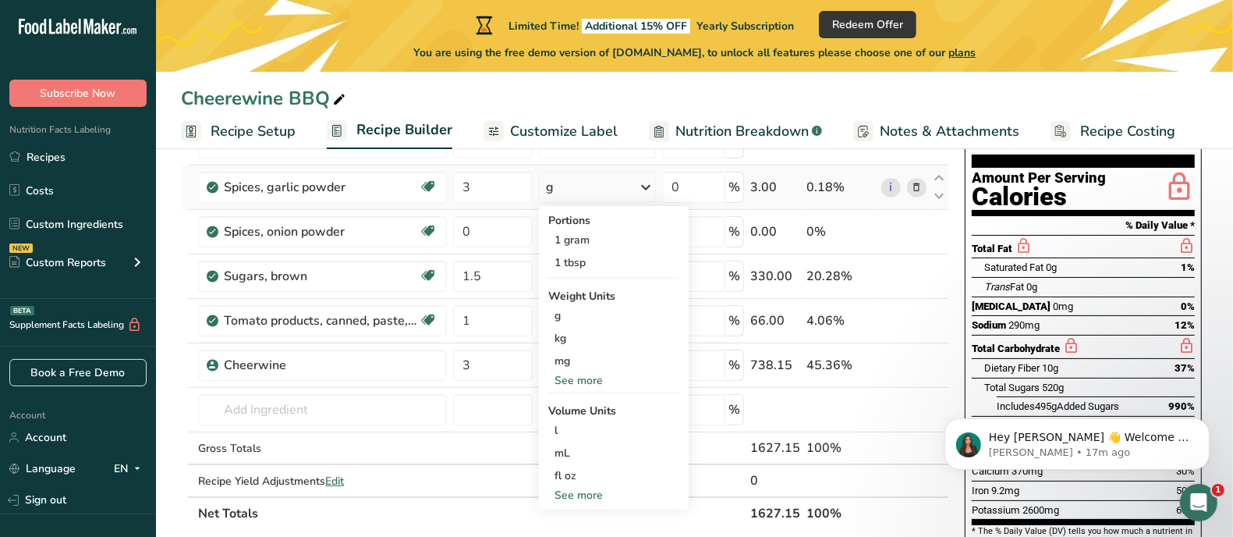
click at [601, 376] on div "See more" at bounding box center [613, 380] width 131 height 16
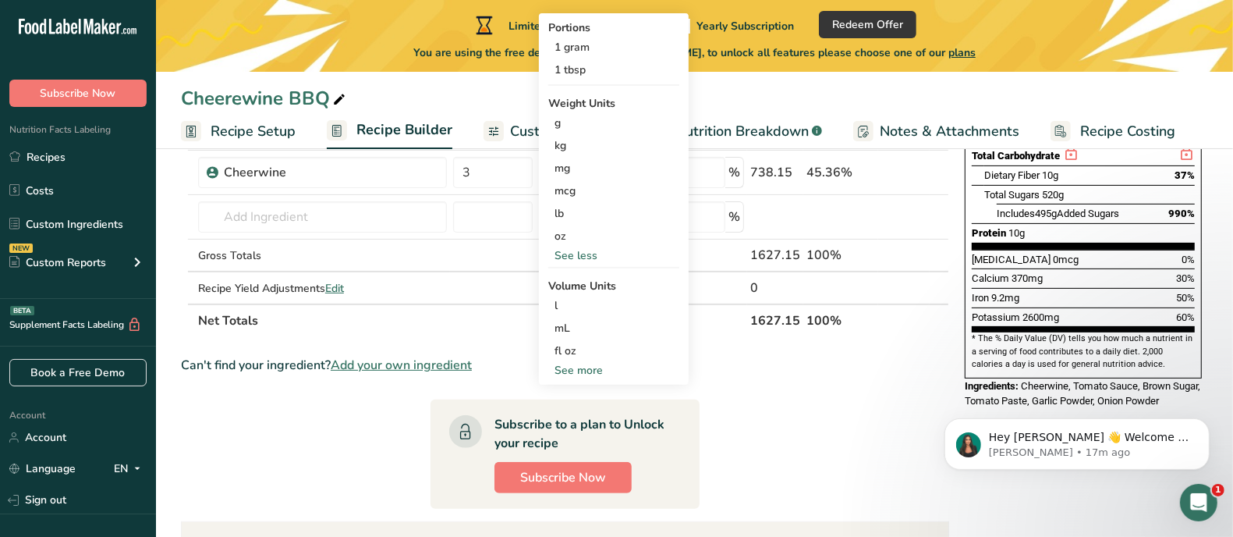
scroll to position [348, 0]
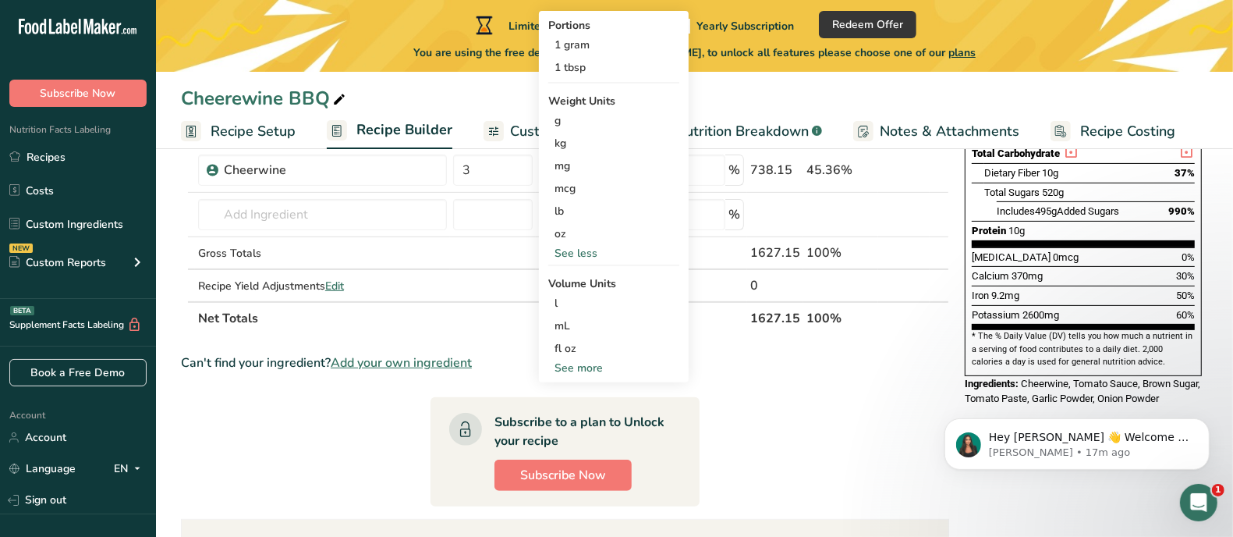
click at [594, 368] on div "See more" at bounding box center [613, 368] width 131 height 16
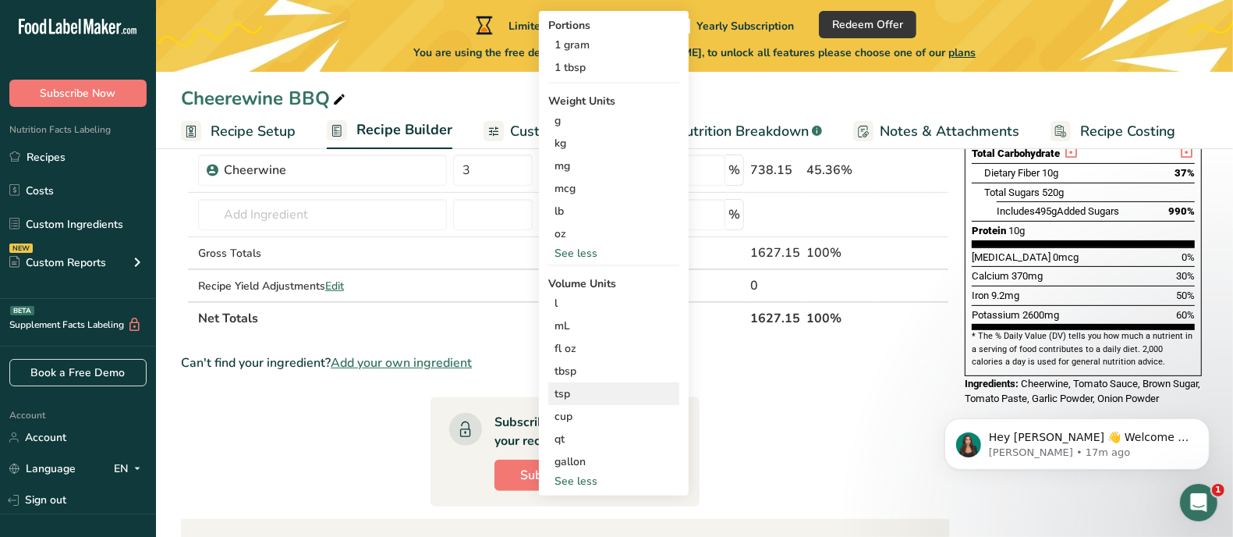
click at [597, 390] on div "tsp" at bounding box center [614, 393] width 119 height 16
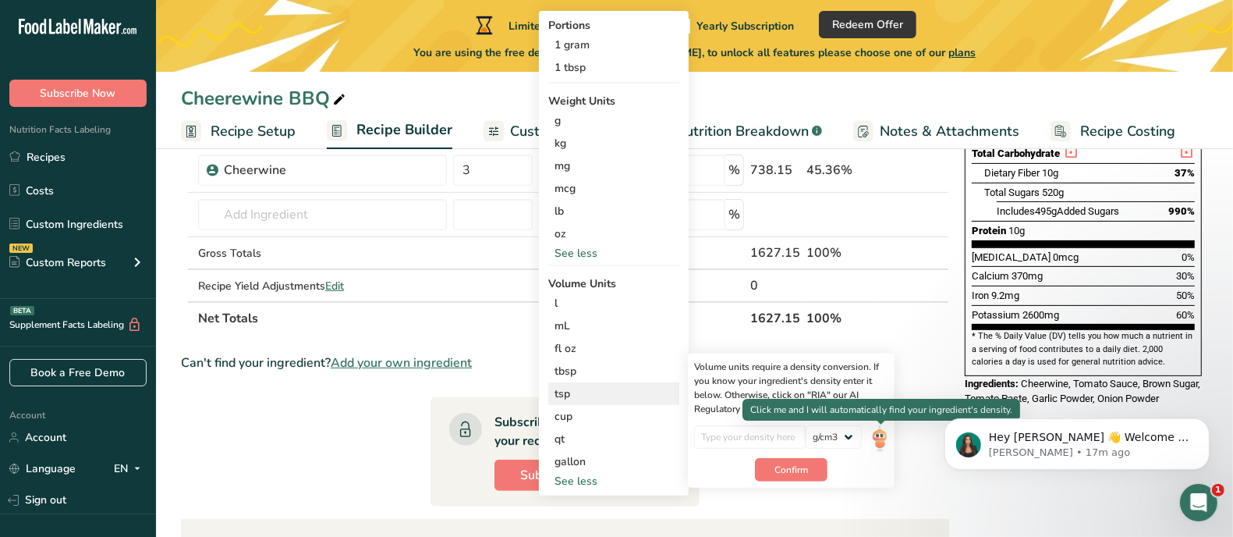
click at [885, 433] on img at bounding box center [879, 438] width 17 height 27
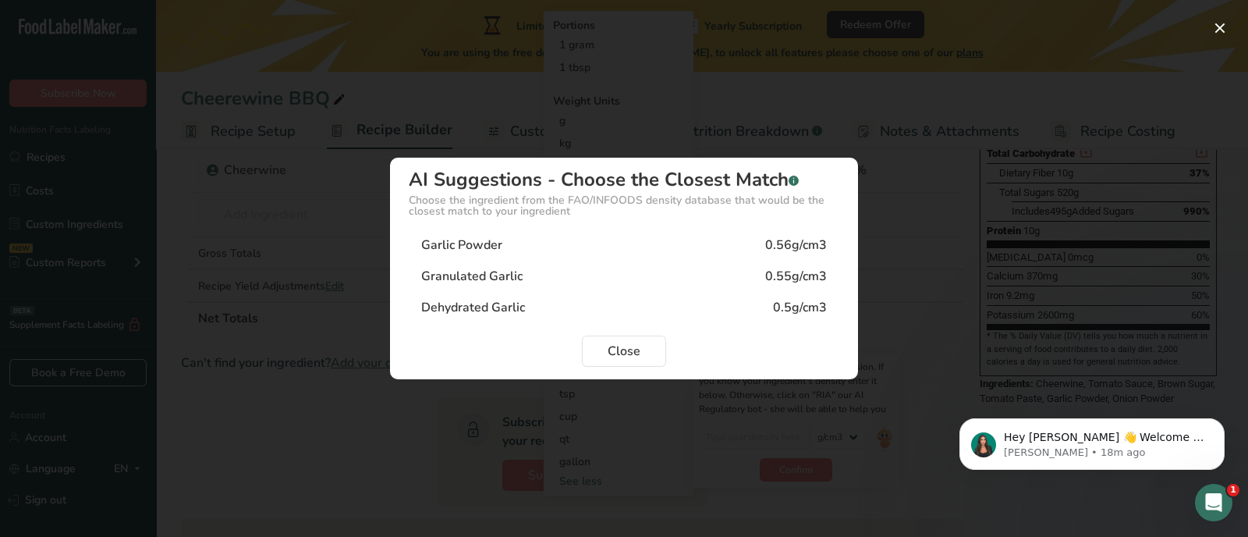
click at [615, 241] on div "Garlic Powder 0.56g/cm3" at bounding box center [624, 244] width 431 height 31
type input "0.56"
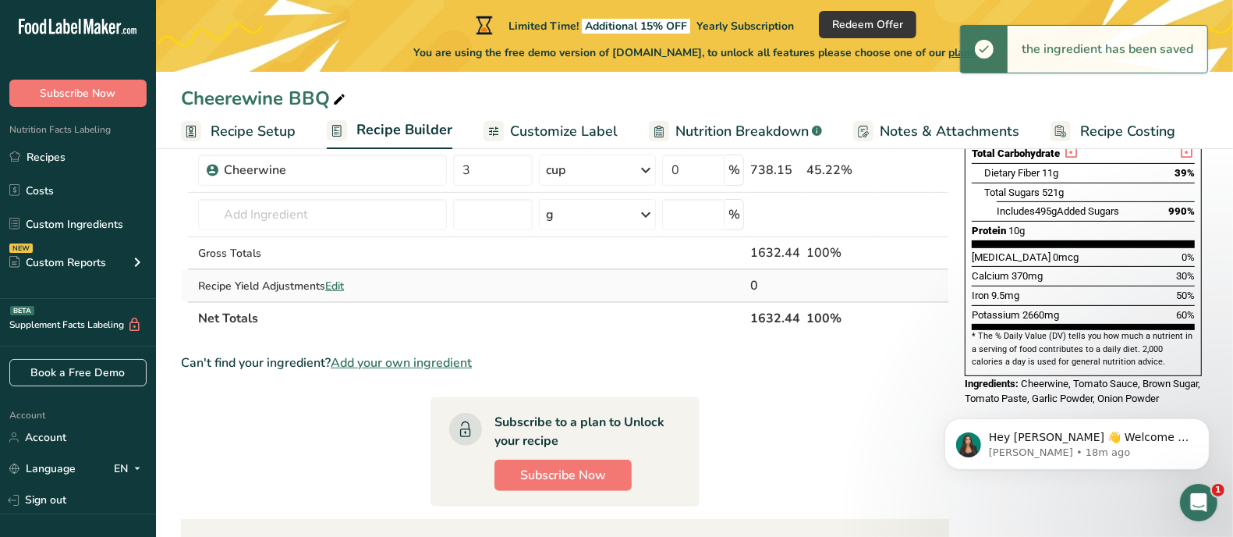
scroll to position [55, 0]
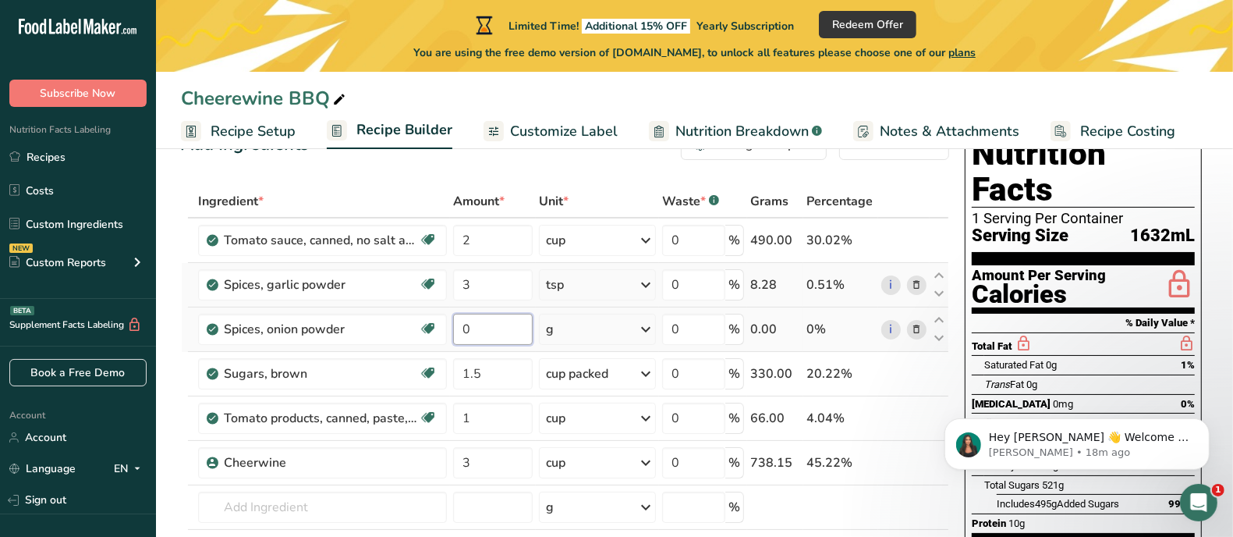
drag, startPoint x: 464, startPoint y: 325, endPoint x: 454, endPoint y: 324, distance: 10.3
click at [454, 324] on input "0" at bounding box center [493, 329] width 80 height 31
drag, startPoint x: 463, startPoint y: 326, endPoint x: 481, endPoint y: 329, distance: 18.2
click at [481, 329] on input "0" at bounding box center [493, 329] width 80 height 31
type input "3"
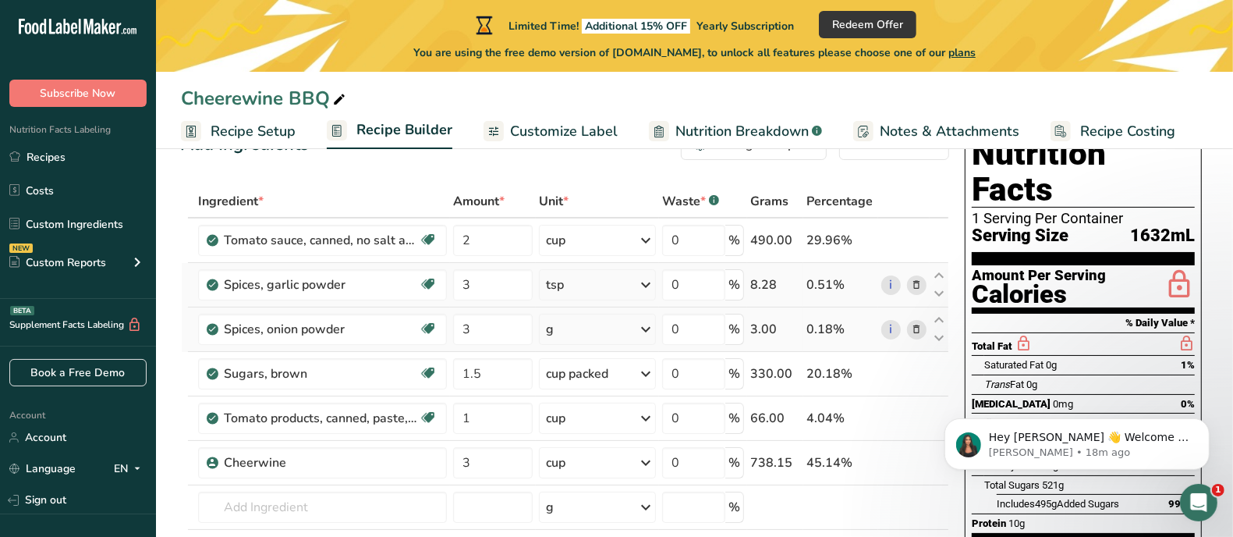
click at [640, 329] on div "Ingredient * Amount * Unit * Waste * .a-a{fill:#347362;}.b-a{fill:#fff;} Grams …" at bounding box center [565, 406] width 768 height 442
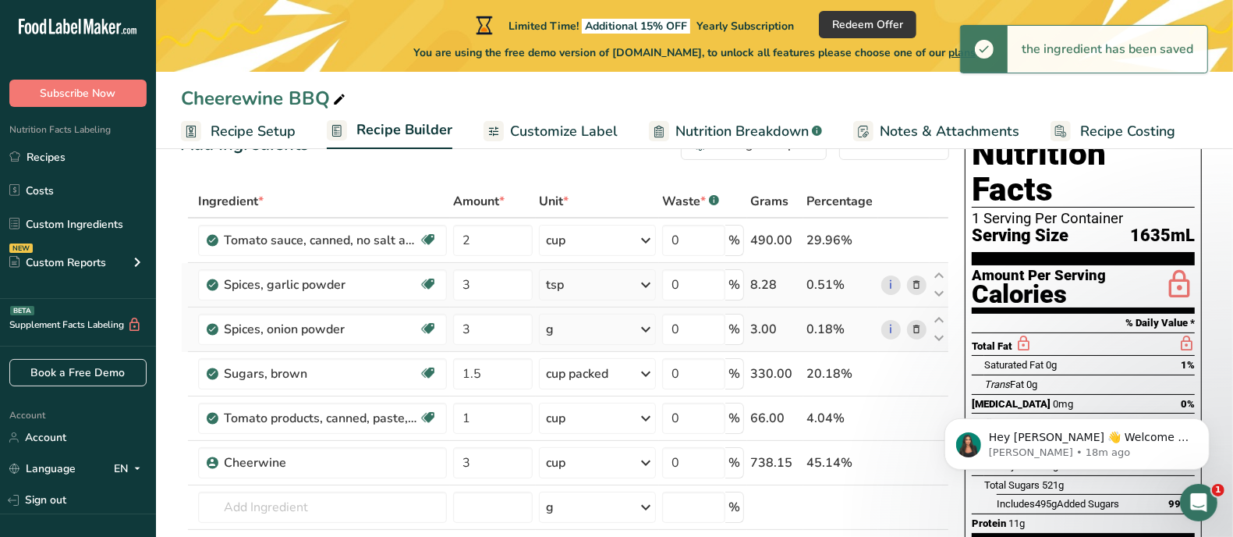
click at [638, 325] on div "g" at bounding box center [597, 329] width 117 height 31
click at [587, 382] on div "1 tsp" at bounding box center [613, 381] width 131 height 23
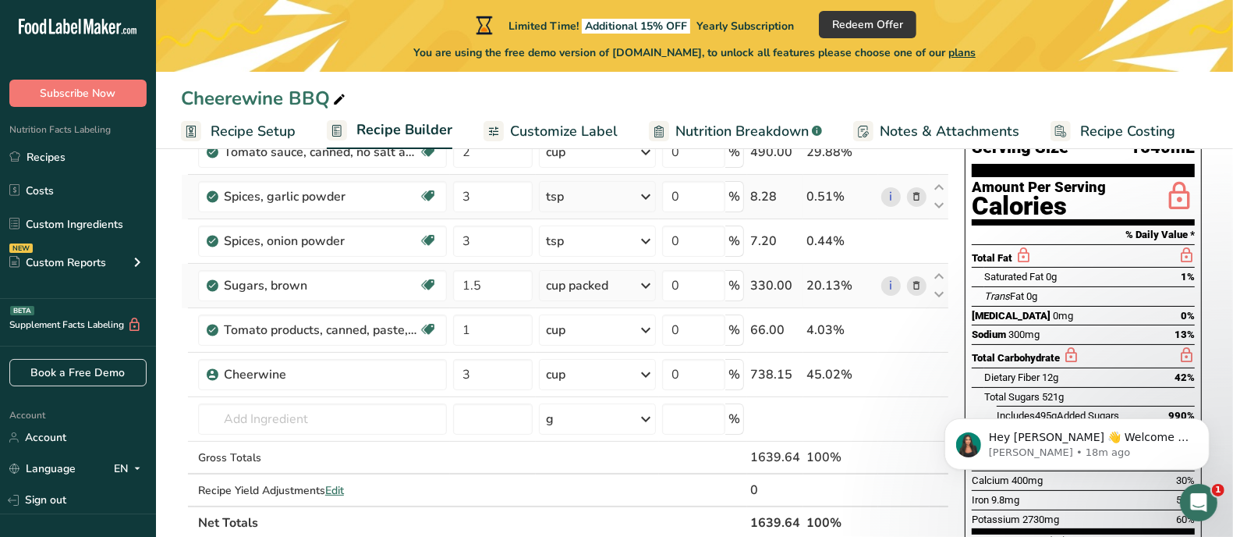
scroll to position [153, 0]
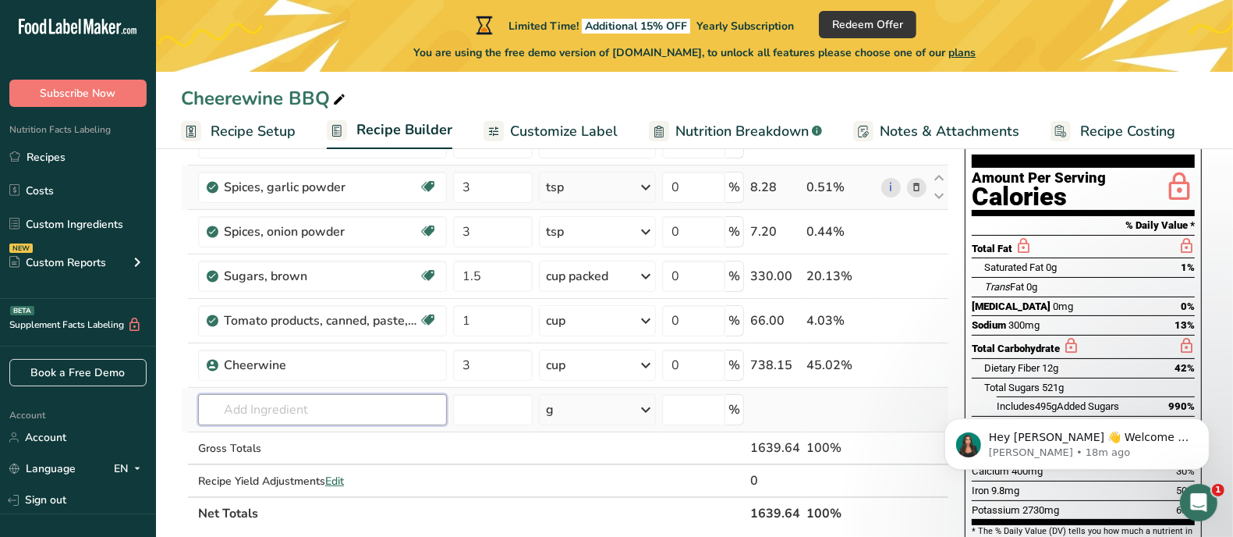
click at [424, 397] on input "text" at bounding box center [322, 409] width 249 height 31
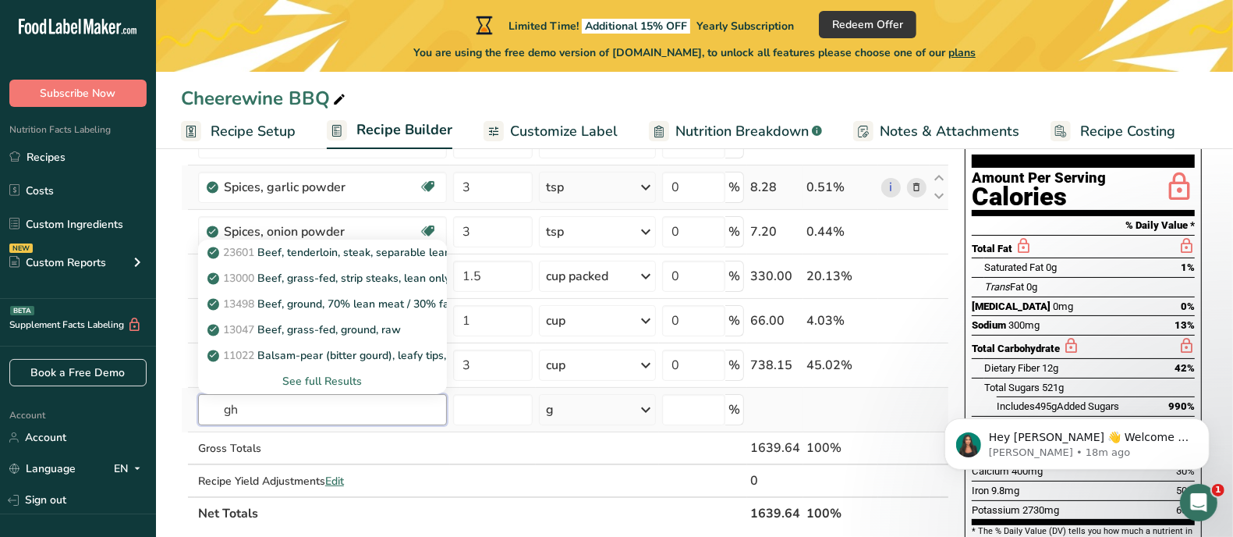
type input "g"
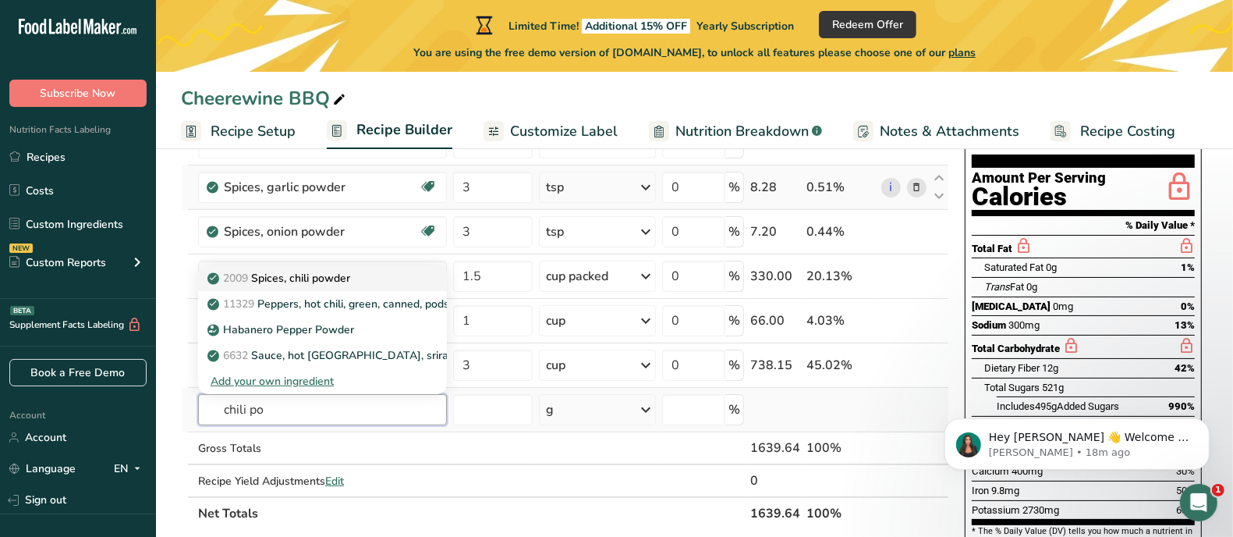
type input "chili po"
click at [340, 271] on p "2009 Spices, chili powder" at bounding box center [281, 278] width 140 height 16
type input "Spices, chili powder"
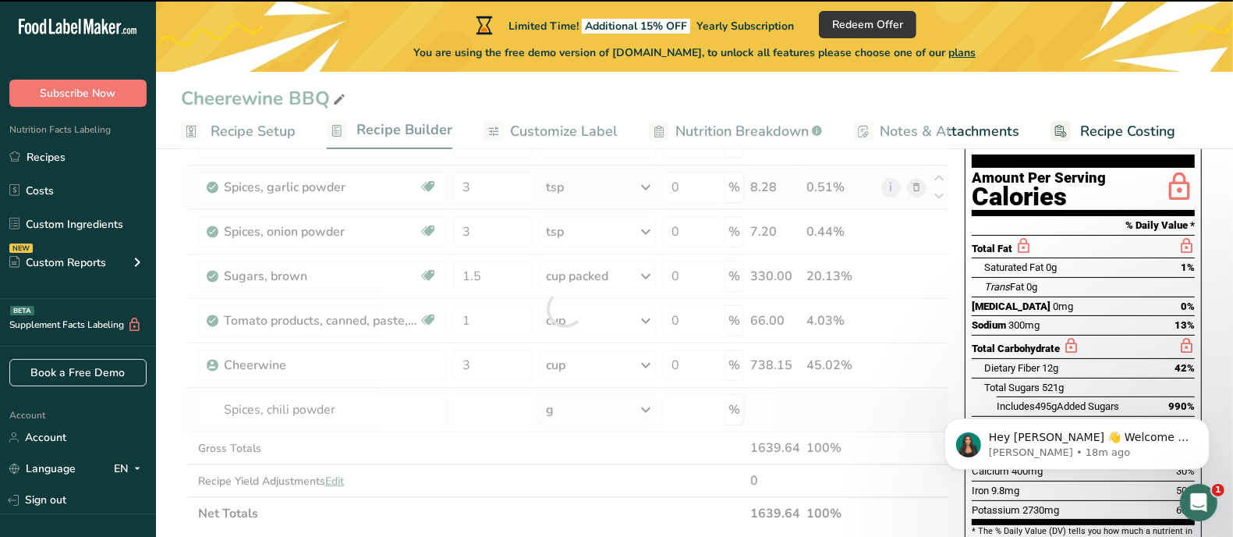
type input "0"
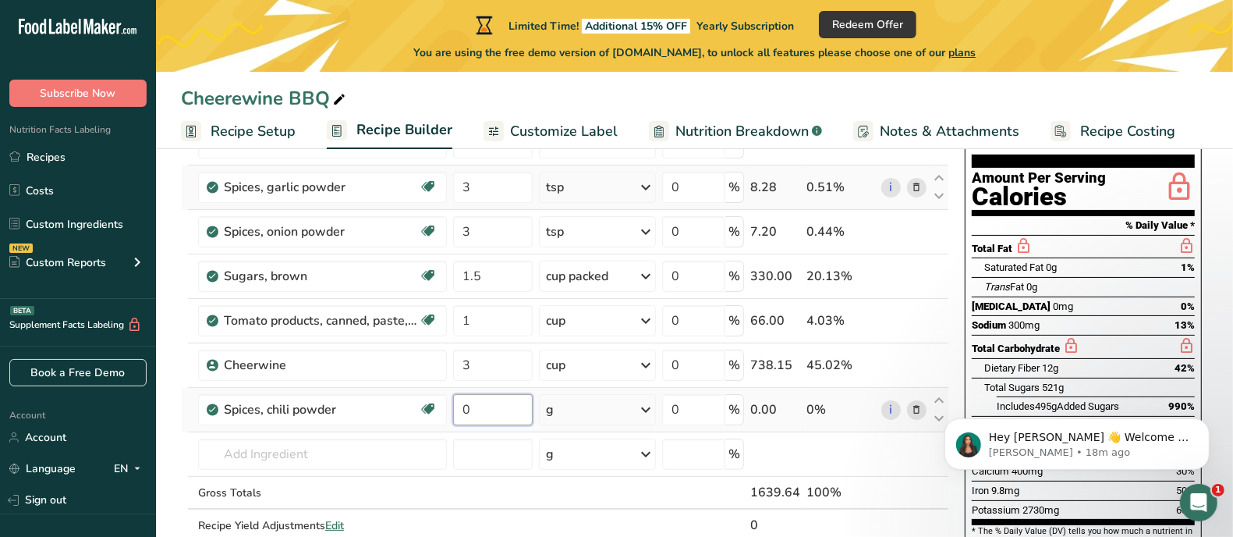
drag, startPoint x: 462, startPoint y: 408, endPoint x: 505, endPoint y: 406, distance: 43.0
click at [505, 406] on input "0" at bounding box center [493, 409] width 80 height 31
type input "3"
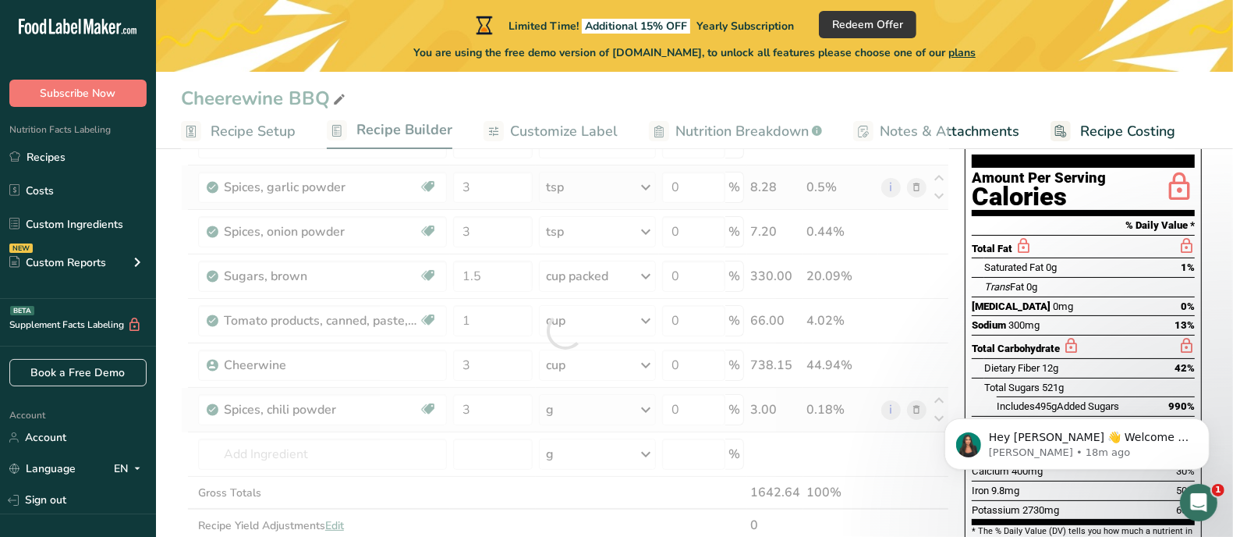
click at [597, 404] on div "Ingredient * Amount * Unit * Waste * .a-a{fill:#347362;}.b-a{fill:#fff;} Grams …" at bounding box center [565, 330] width 768 height 487
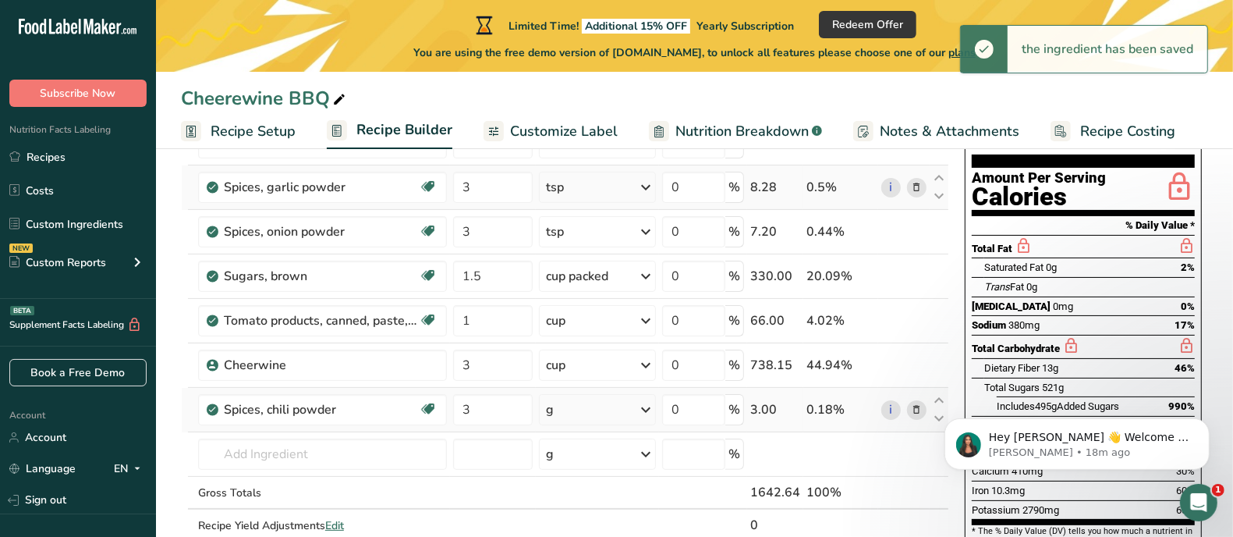
click at [597, 404] on div "g" at bounding box center [597, 409] width 117 height 31
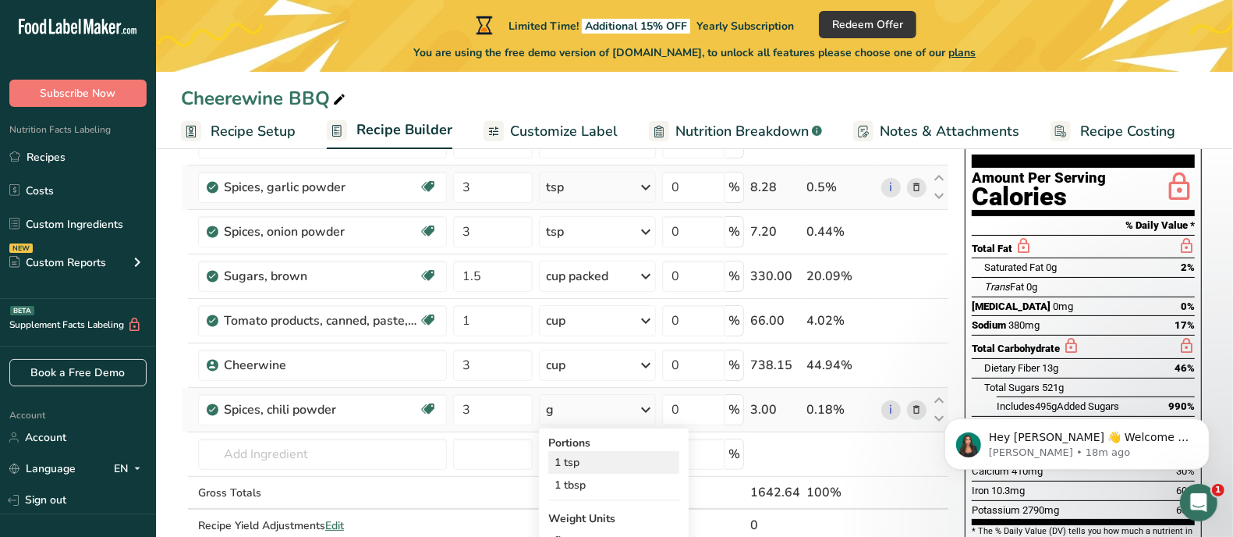
click at [586, 455] on div "1 tsp" at bounding box center [613, 462] width 131 height 23
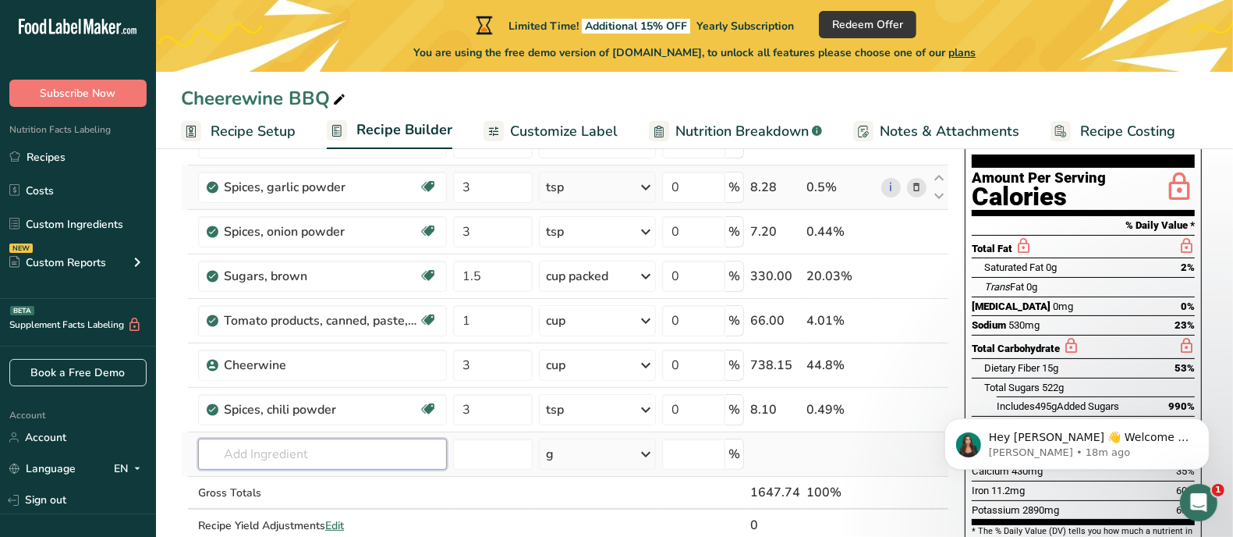
click at [407, 446] on input "text" at bounding box center [322, 453] width 249 height 31
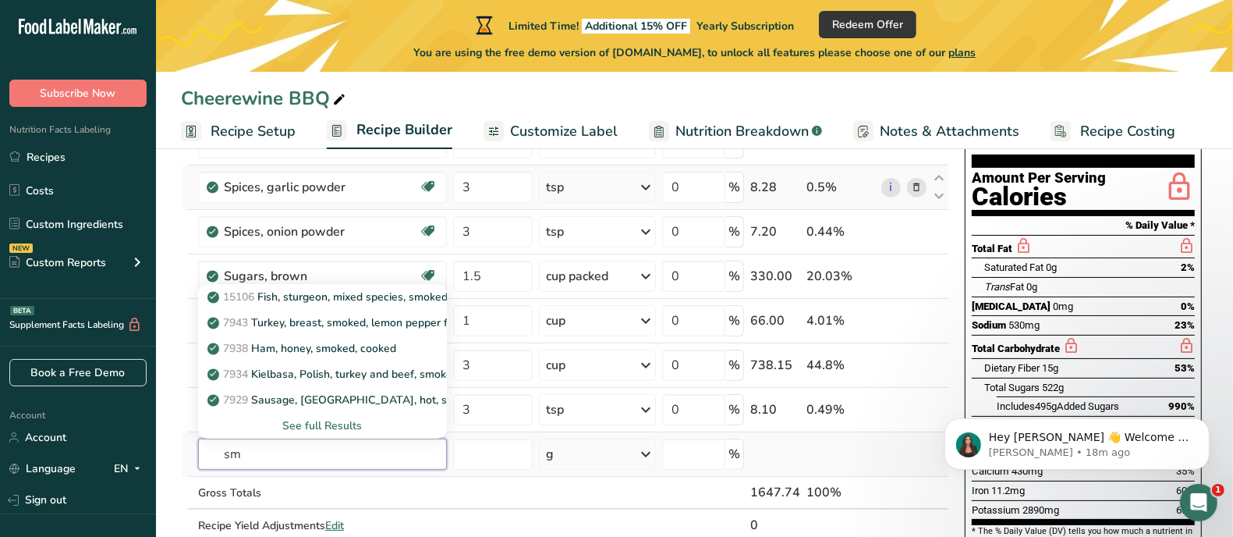
type input "s"
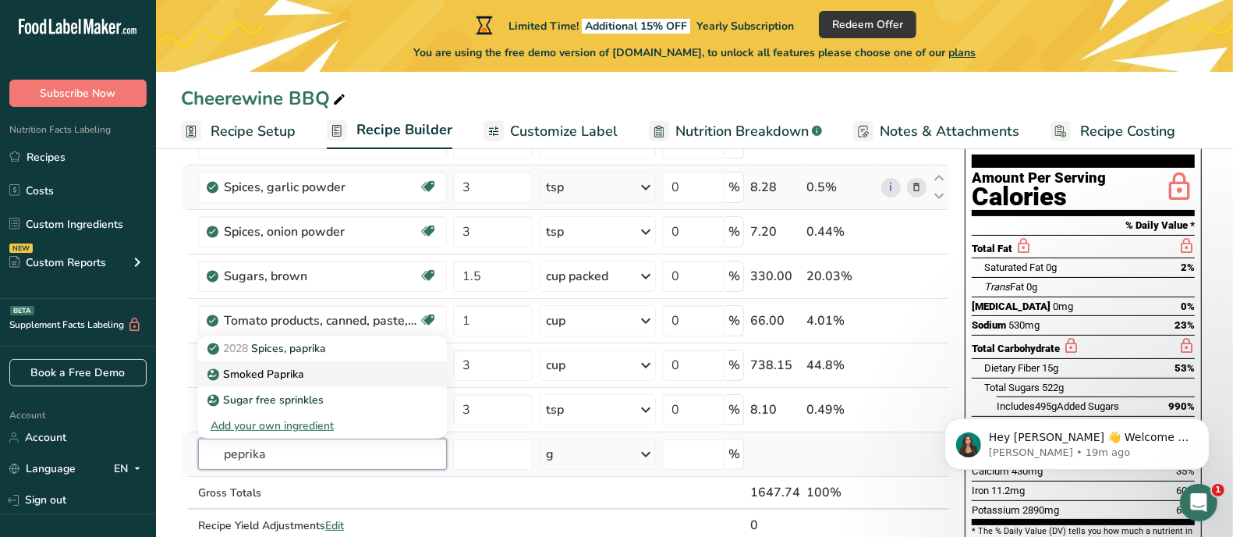
type input "peprika"
click at [286, 374] on p "Smoked Paprika" at bounding box center [258, 374] width 94 height 16
type input "Smoked Paprika"
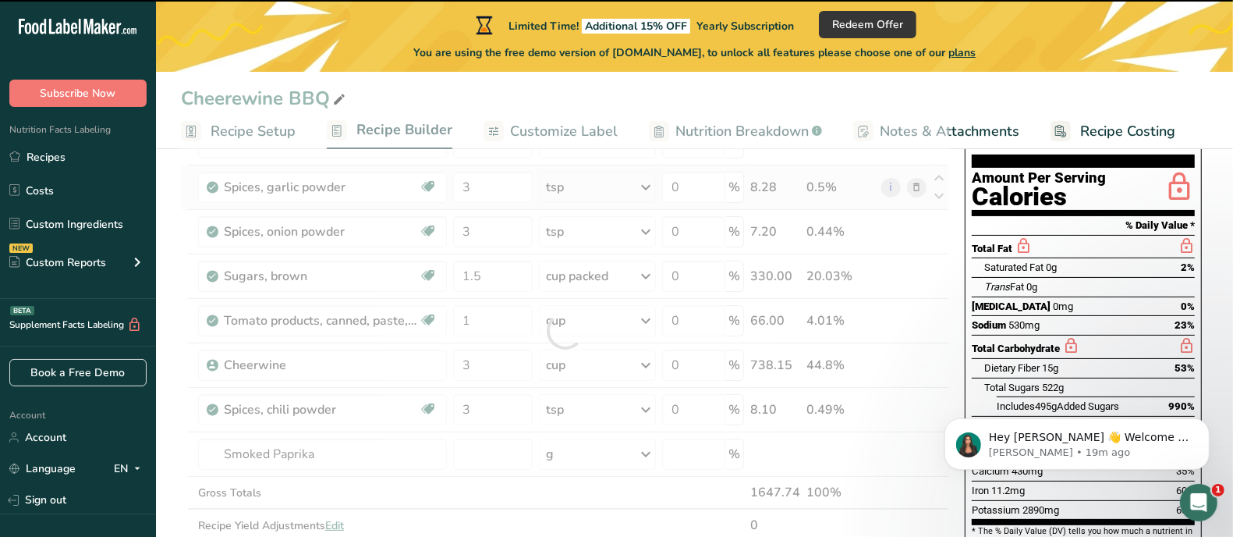
type input "0"
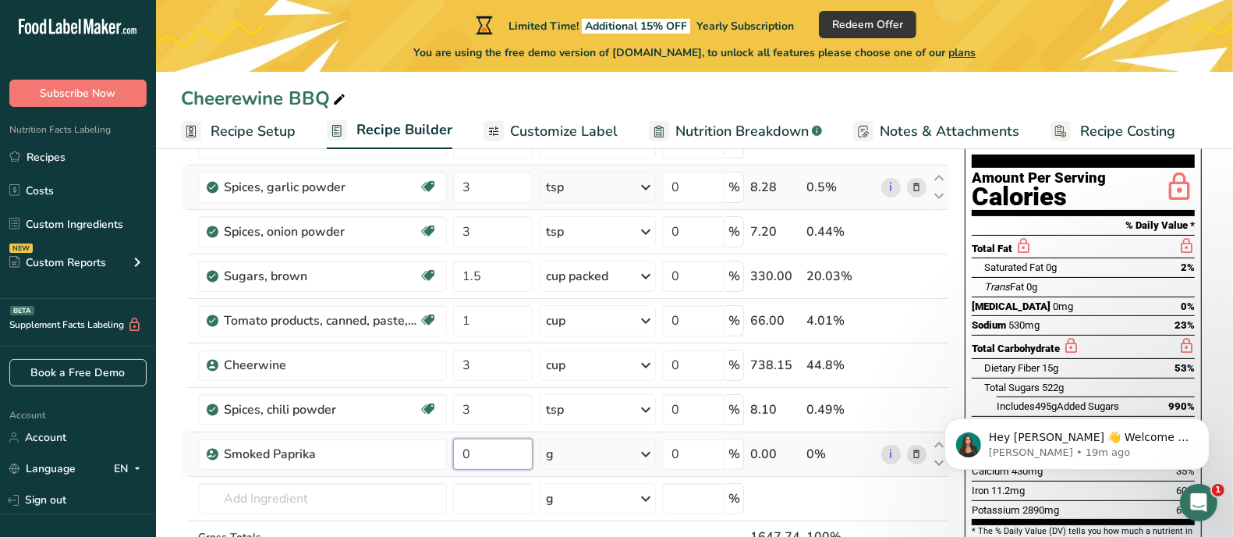
drag, startPoint x: 477, startPoint y: 453, endPoint x: 452, endPoint y: 450, distance: 25.9
click at [452, 450] on td "0" at bounding box center [493, 454] width 86 height 44
type input "3"
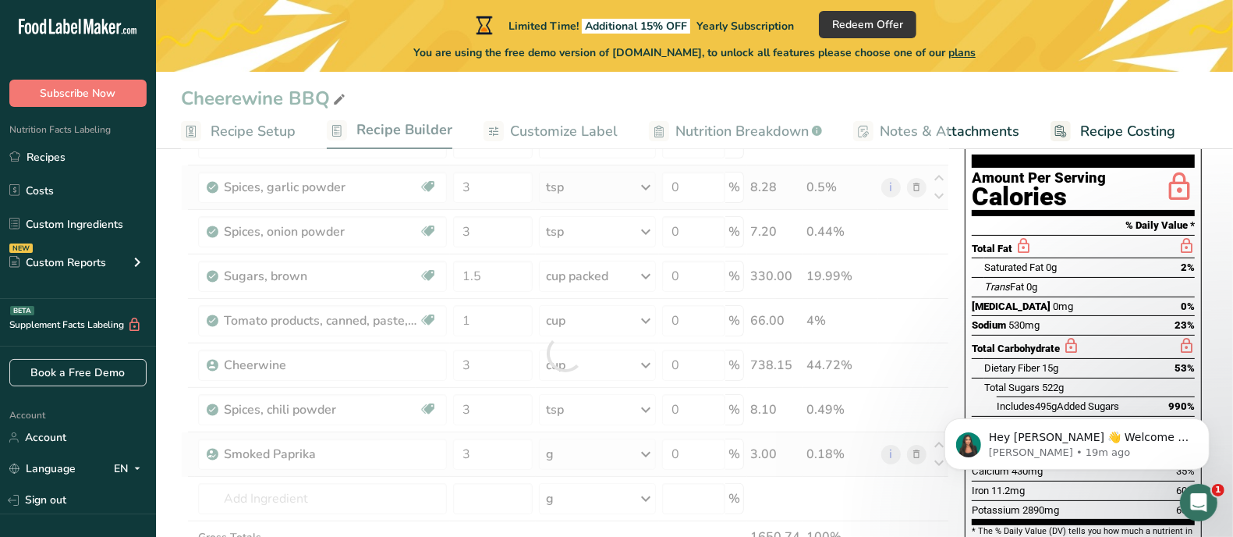
click at [597, 452] on div "Ingredient * Amount * Unit * Waste * .a-a{fill:#347362;}.b-a{fill:#fff;} Grams …" at bounding box center [565, 352] width 768 height 531
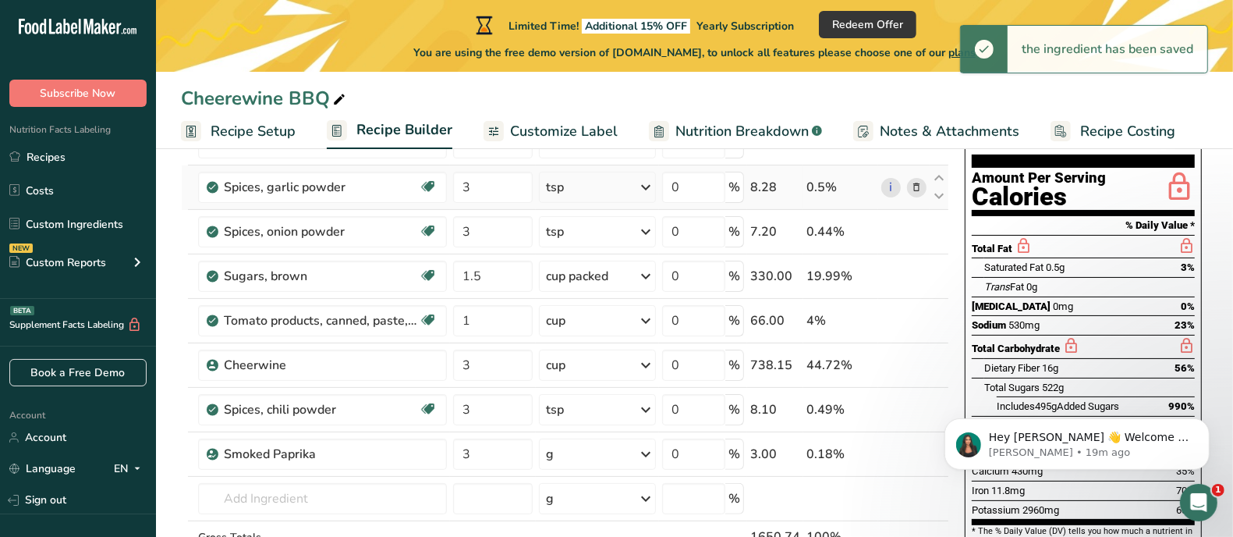
click at [602, 451] on div "g" at bounding box center [597, 453] width 117 height 31
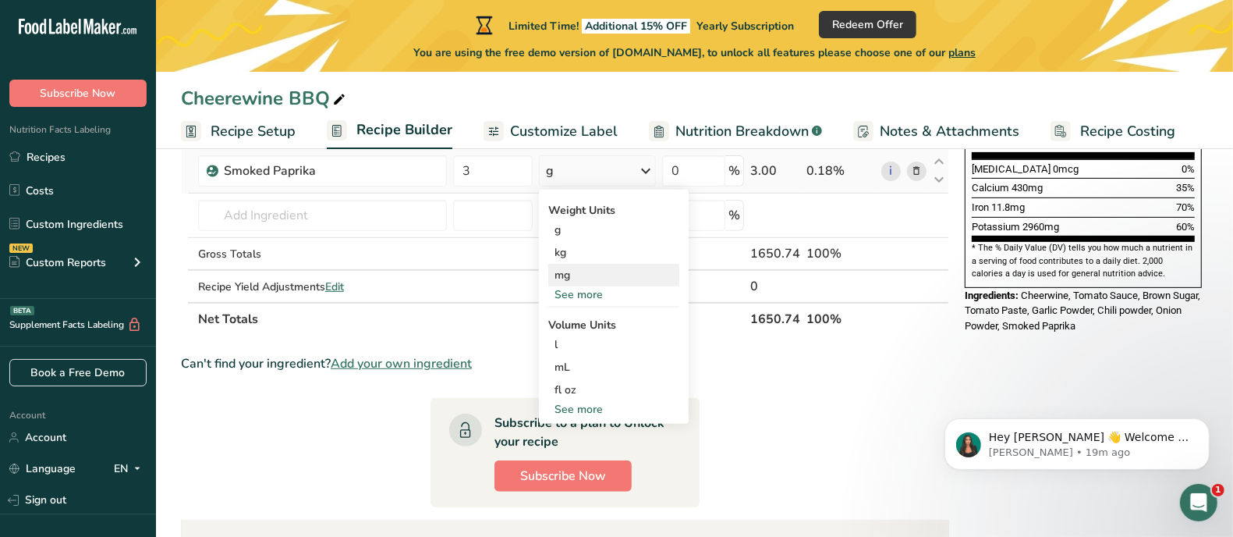
scroll to position [445, 0]
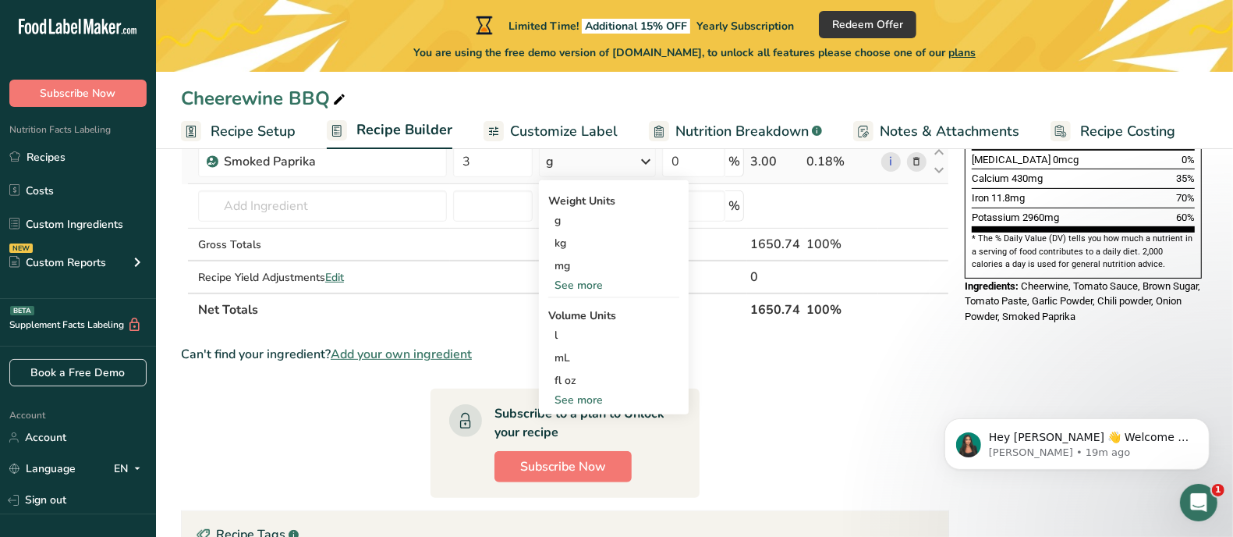
click at [593, 282] on div "See more" at bounding box center [613, 285] width 131 height 16
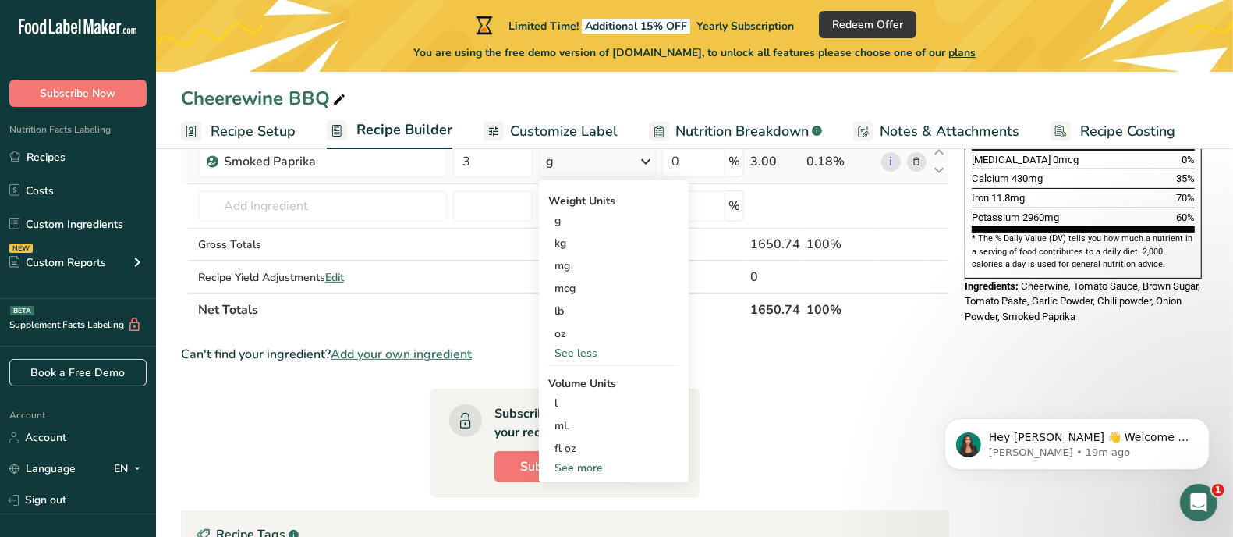
click at [589, 466] on div "See more" at bounding box center [613, 467] width 131 height 16
select select "22"
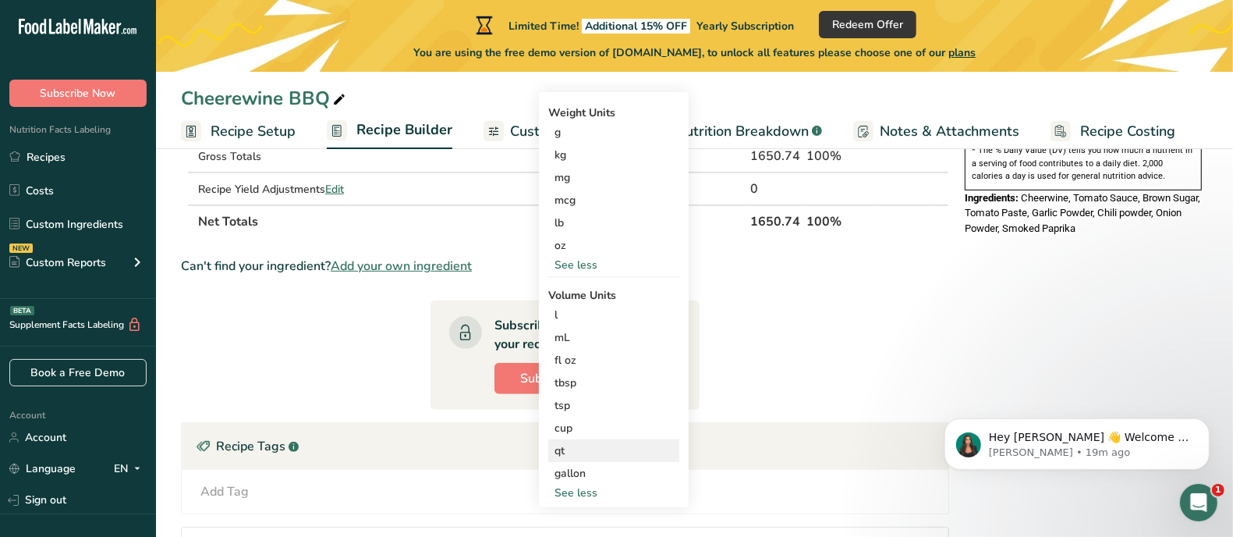
scroll to position [543, 0]
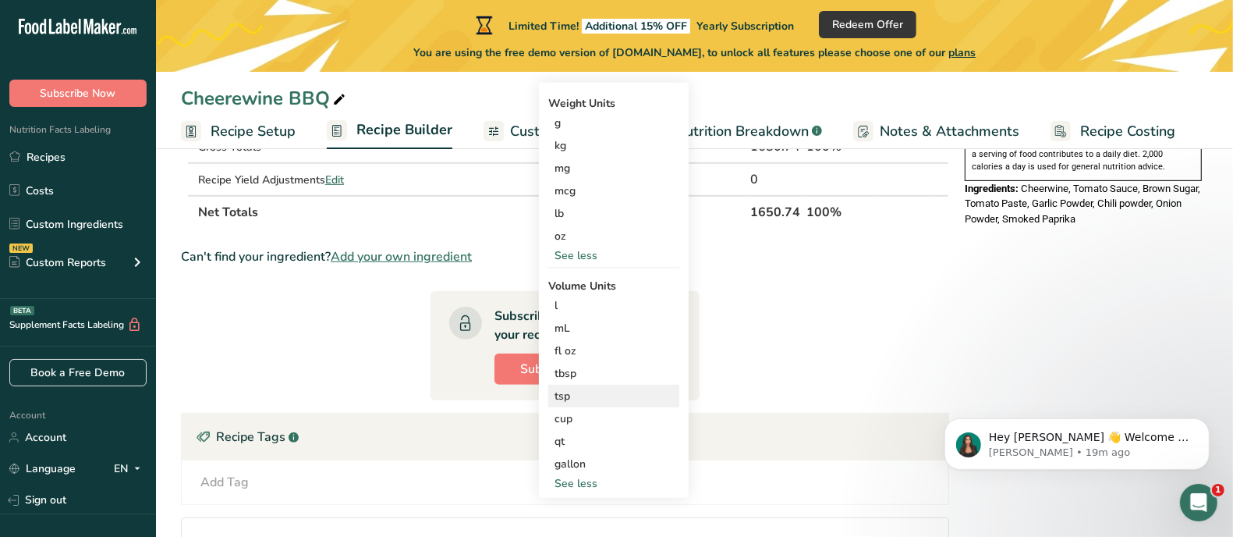
click at [566, 393] on div "tsp" at bounding box center [614, 396] width 119 height 16
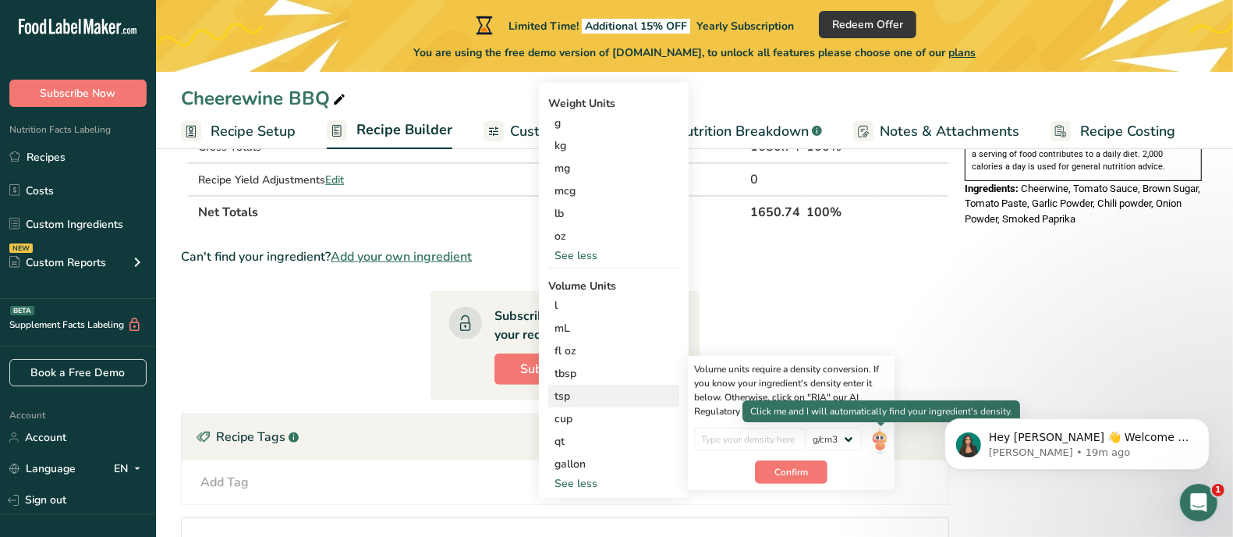
click at [881, 435] on img at bounding box center [879, 440] width 17 height 27
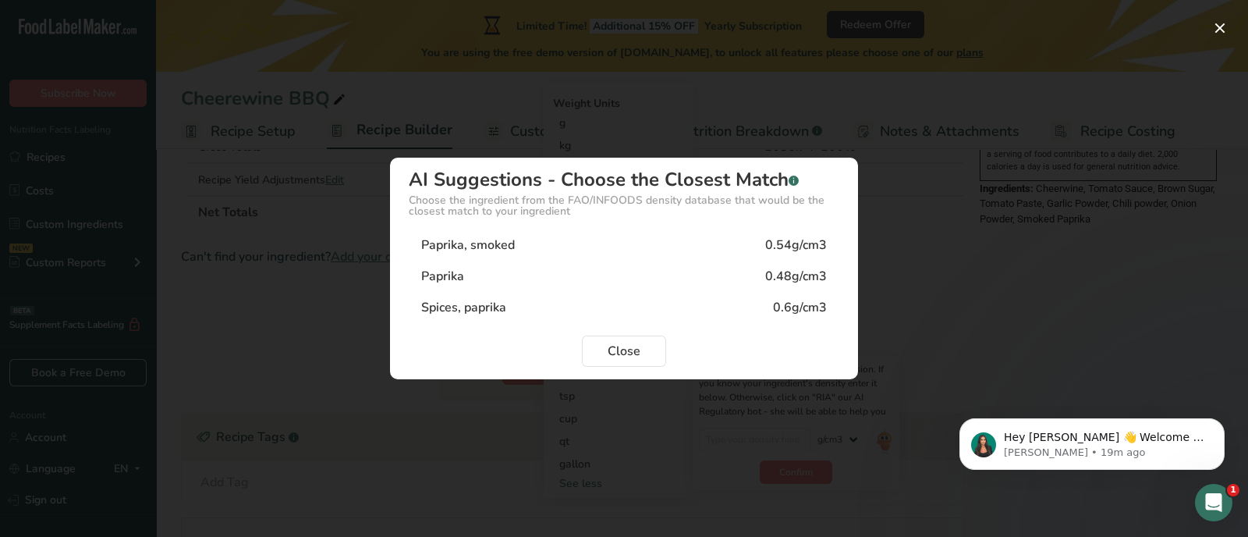
click at [650, 236] on div "Paprika, smoked 0.54g/cm3" at bounding box center [624, 244] width 431 height 31
type input "0.54"
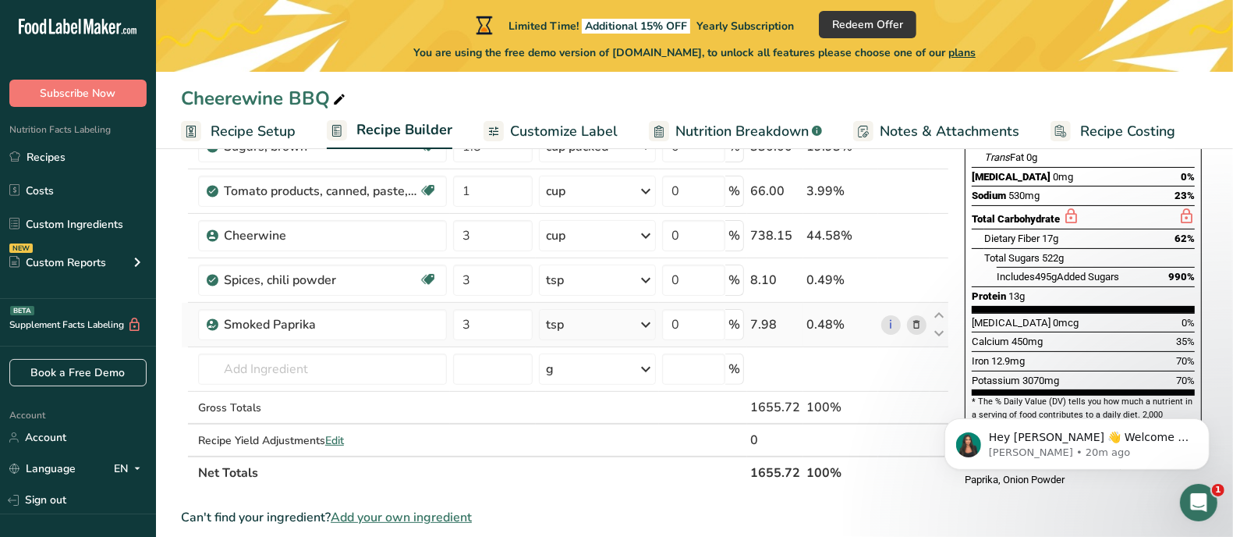
scroll to position [292, 0]
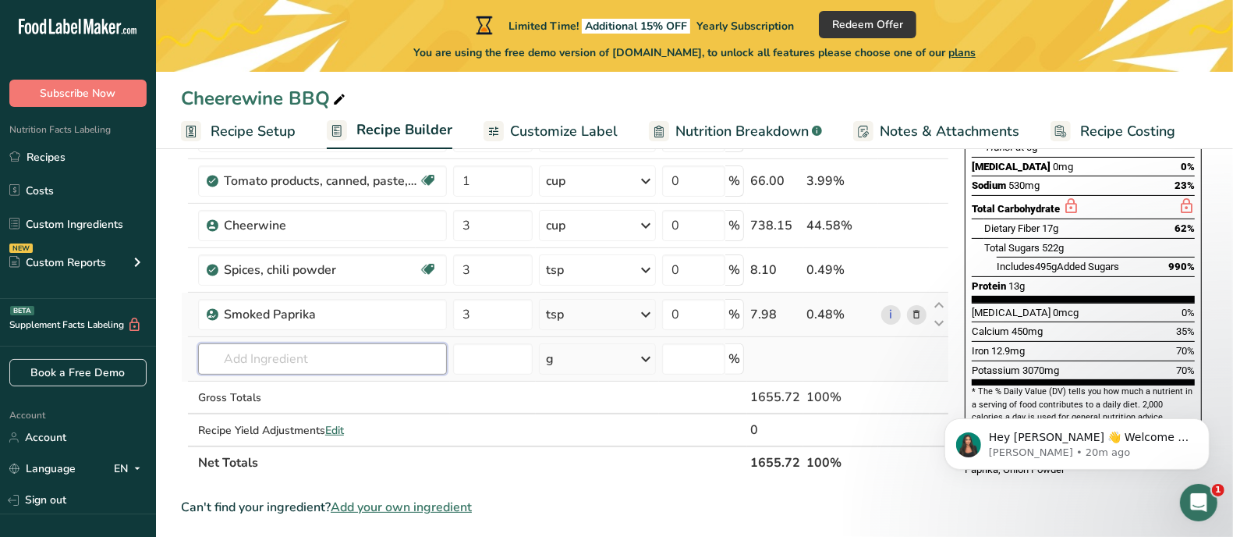
click at [343, 356] on input "text" at bounding box center [322, 358] width 249 height 31
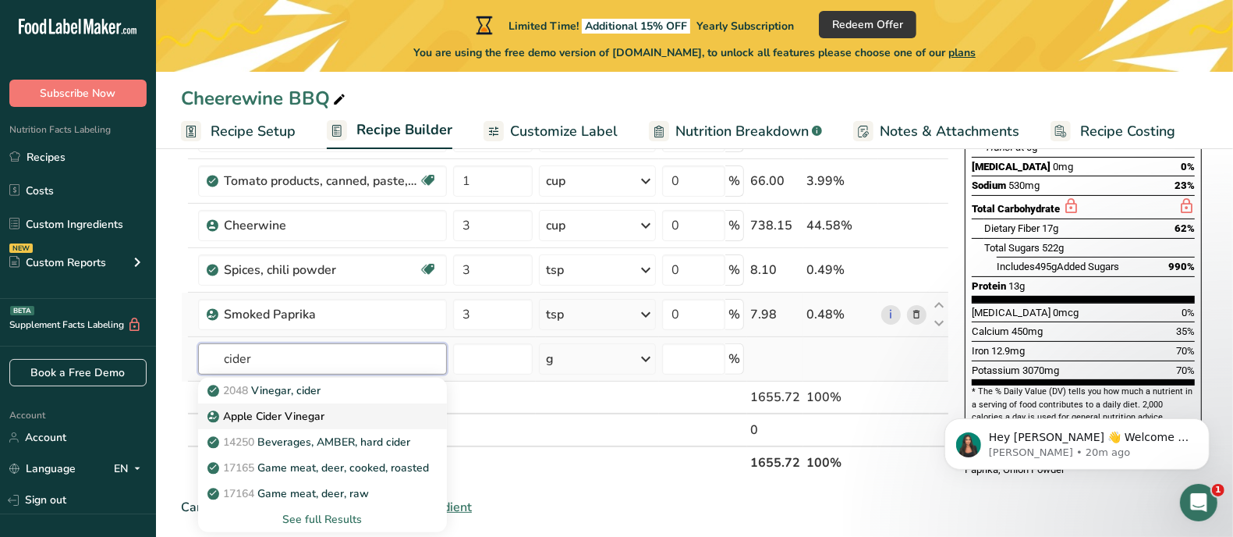
type input "cider"
click at [287, 410] on p "Apple Cider Vinegar" at bounding box center [268, 416] width 114 height 16
type input "Apple Cider Vinegar"
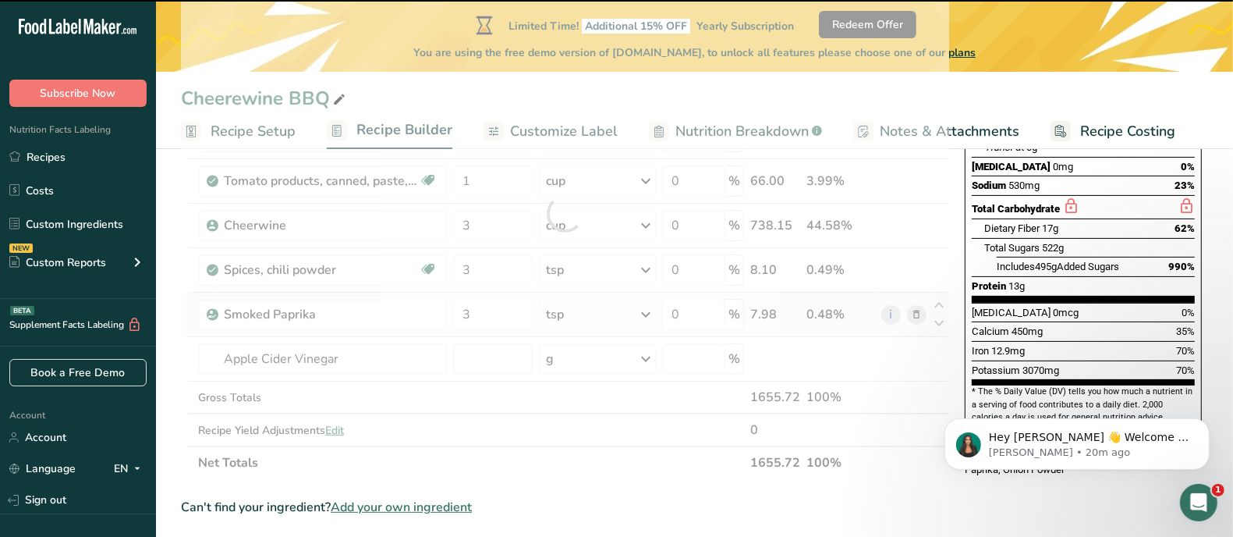
type input "0"
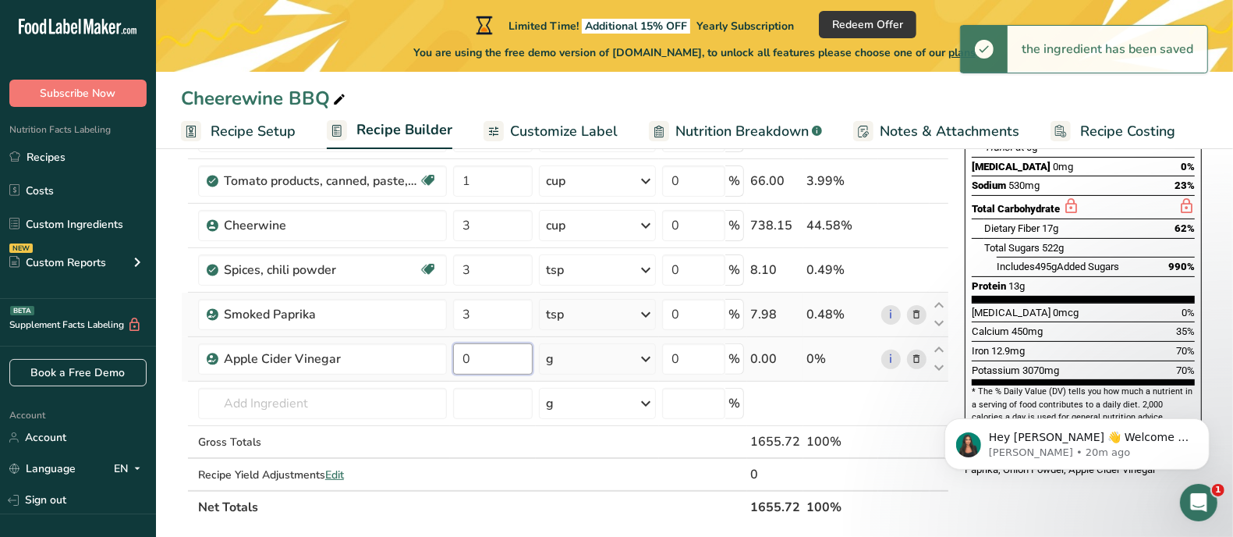
drag, startPoint x: 471, startPoint y: 353, endPoint x: 451, endPoint y: 356, distance: 20.5
click at [451, 356] on td "0" at bounding box center [493, 359] width 86 height 44
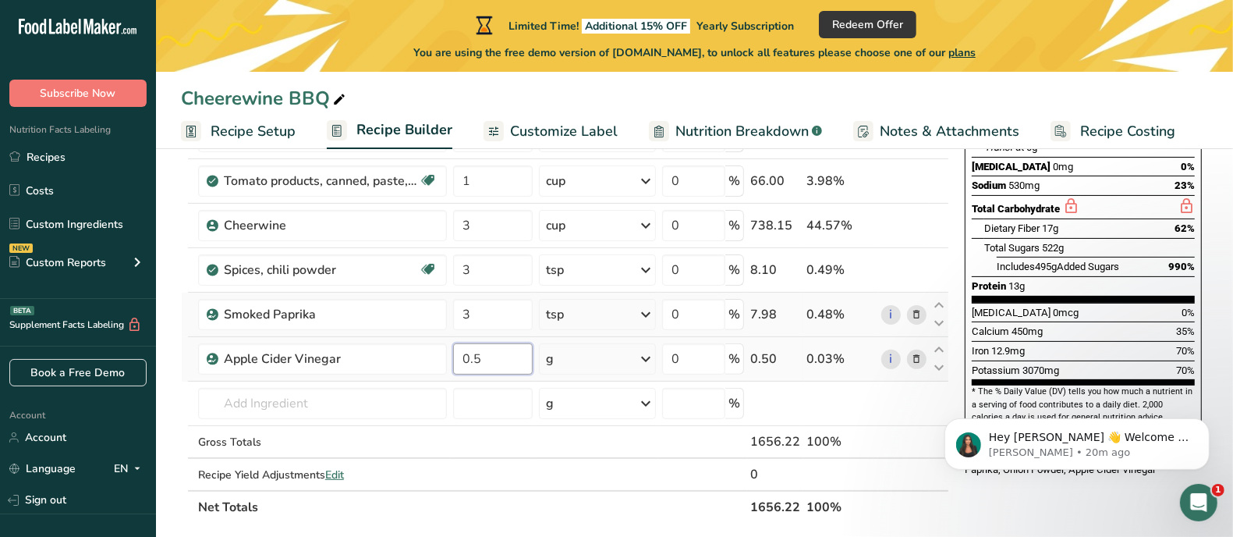
type input "0.5"
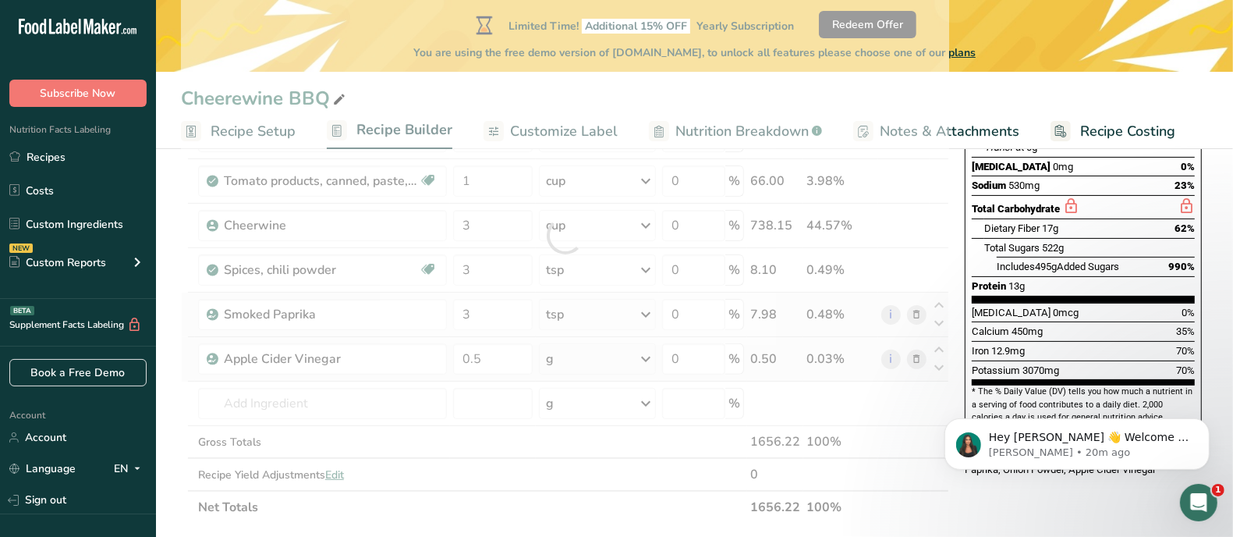
click at [608, 353] on div "Ingredient * Amount * Unit * Waste * .a-a{fill:#347362;}.b-a{fill:#fff;} Grams …" at bounding box center [565, 236] width 768 height 576
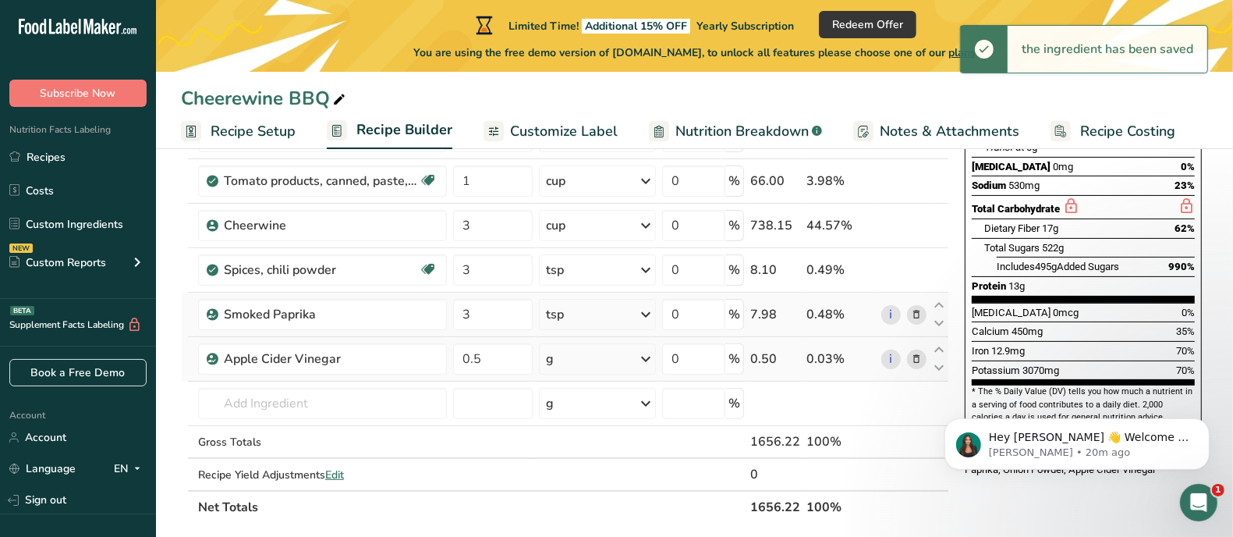
click at [625, 355] on div "g" at bounding box center [597, 358] width 117 height 31
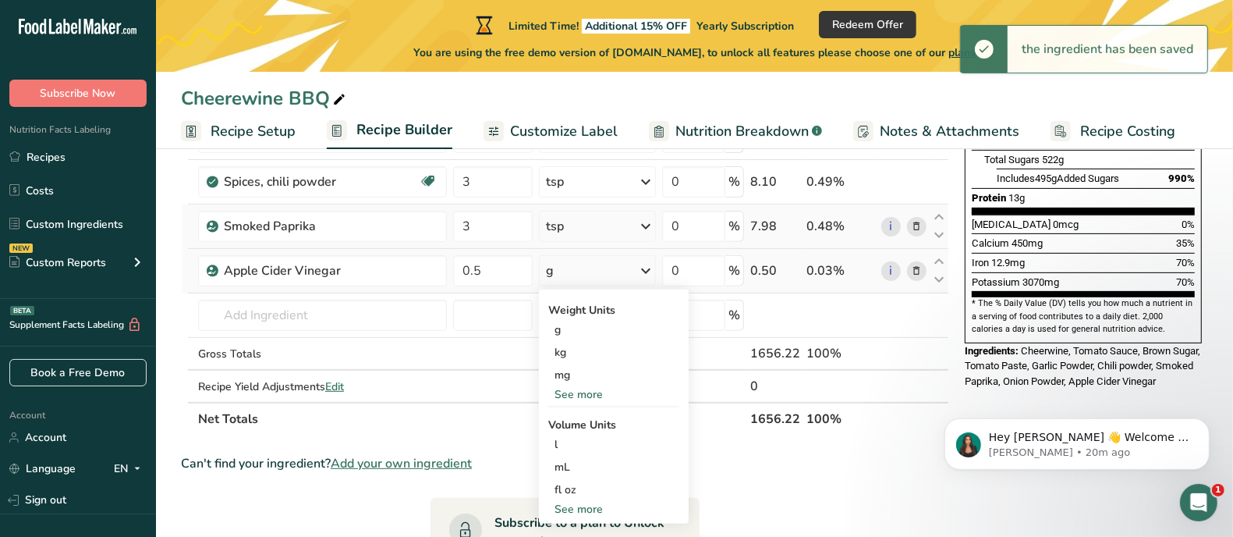
scroll to position [389, 0]
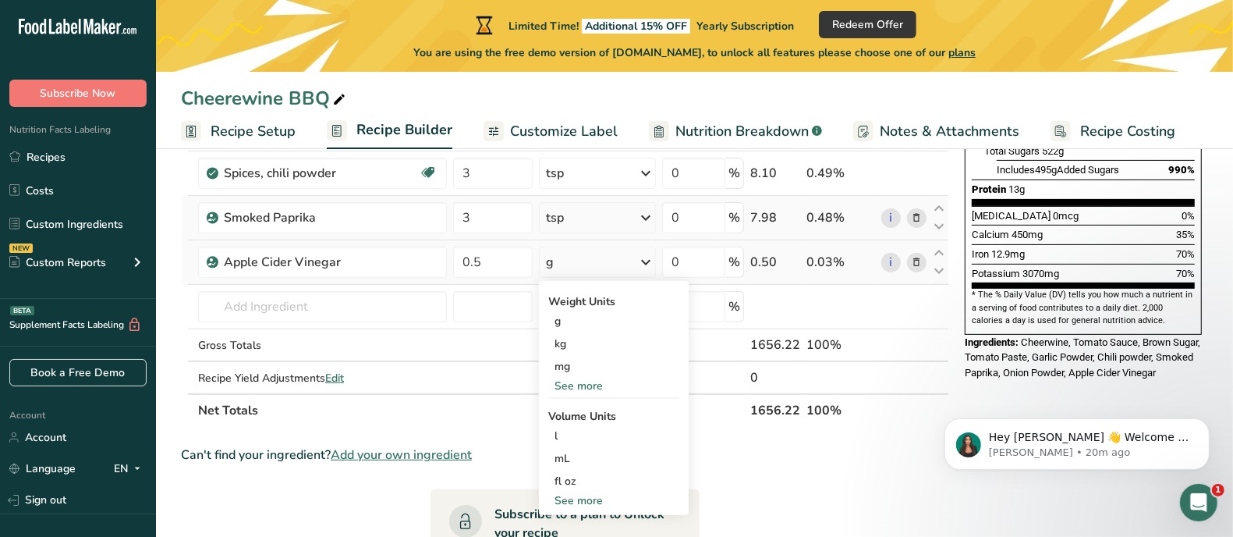
click at [589, 497] on div "See more" at bounding box center [613, 500] width 131 height 16
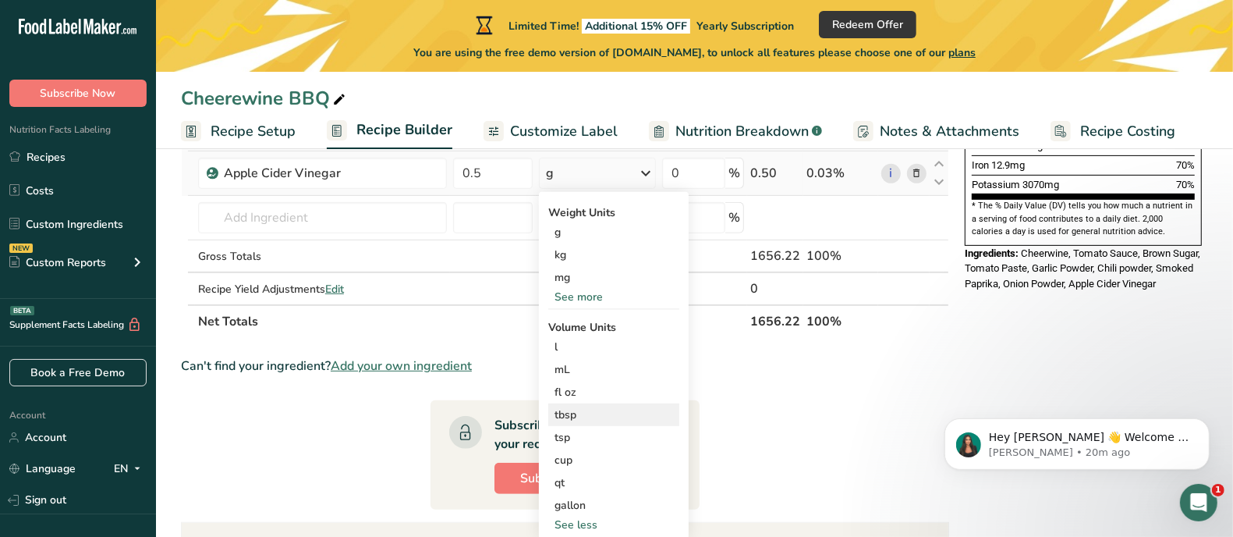
scroll to position [487, 0]
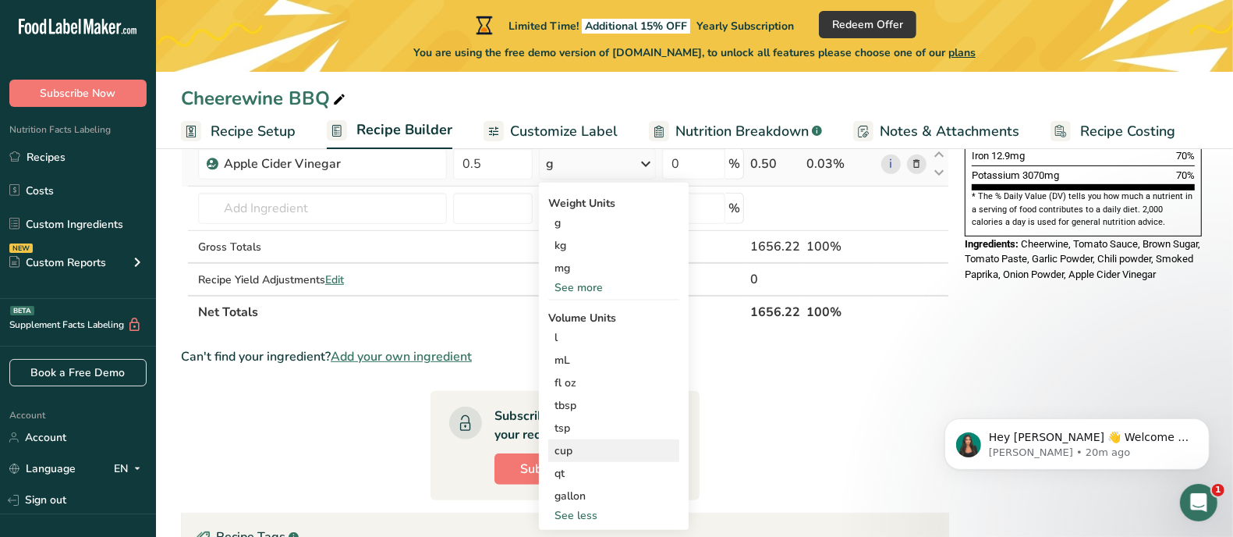
click at [578, 446] on div "cup" at bounding box center [614, 450] width 119 height 16
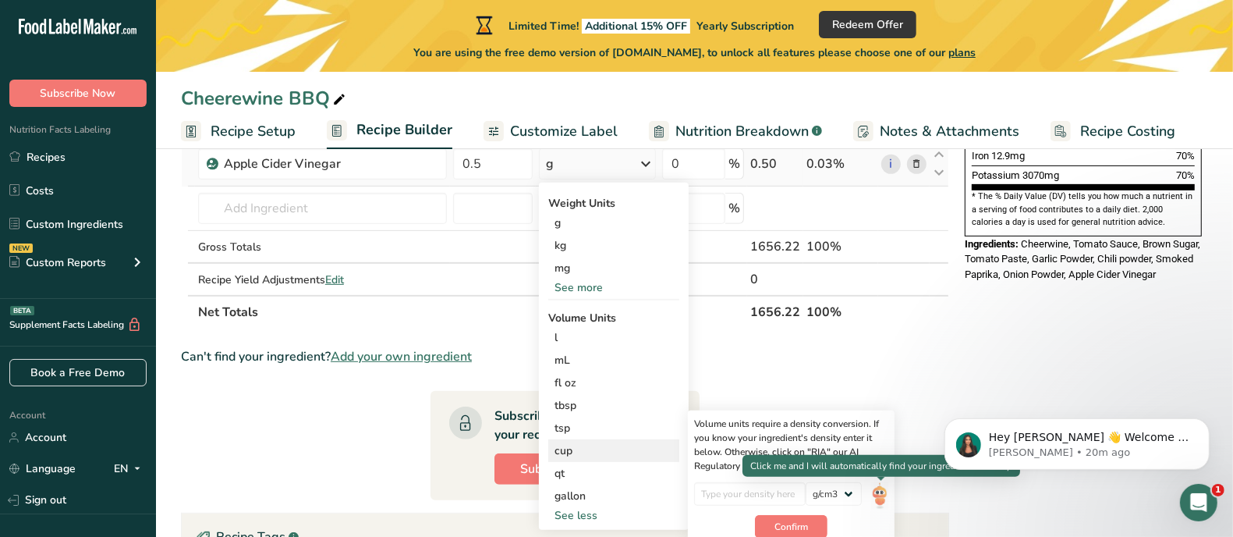
click at [883, 491] on img at bounding box center [879, 495] width 17 height 27
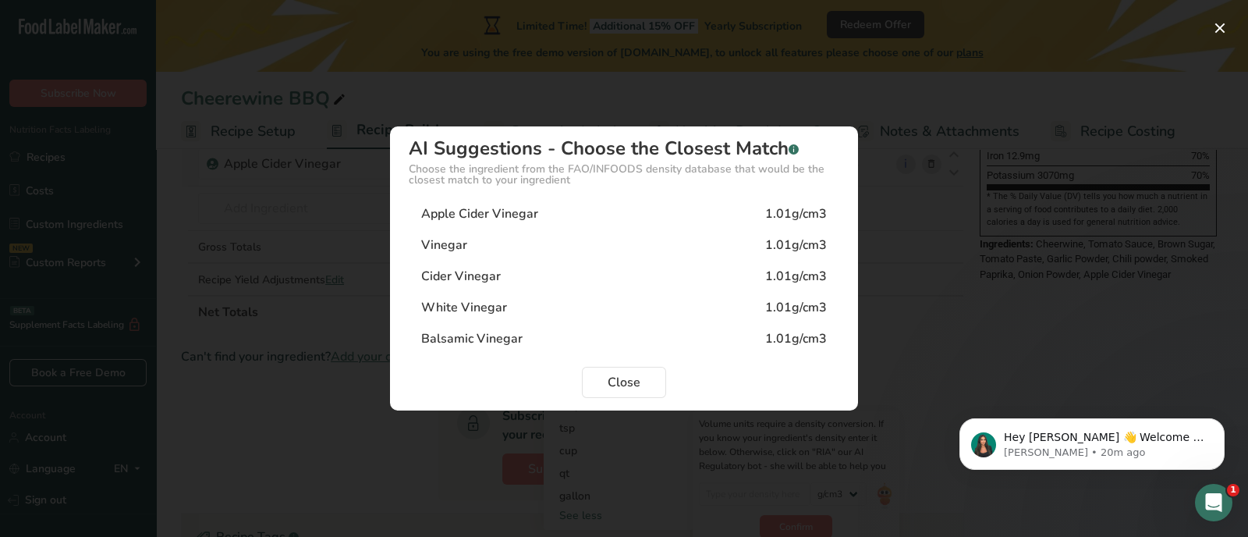
click at [511, 214] on div "Apple Cider Vinegar" at bounding box center [479, 213] width 117 height 19
type input "1.01"
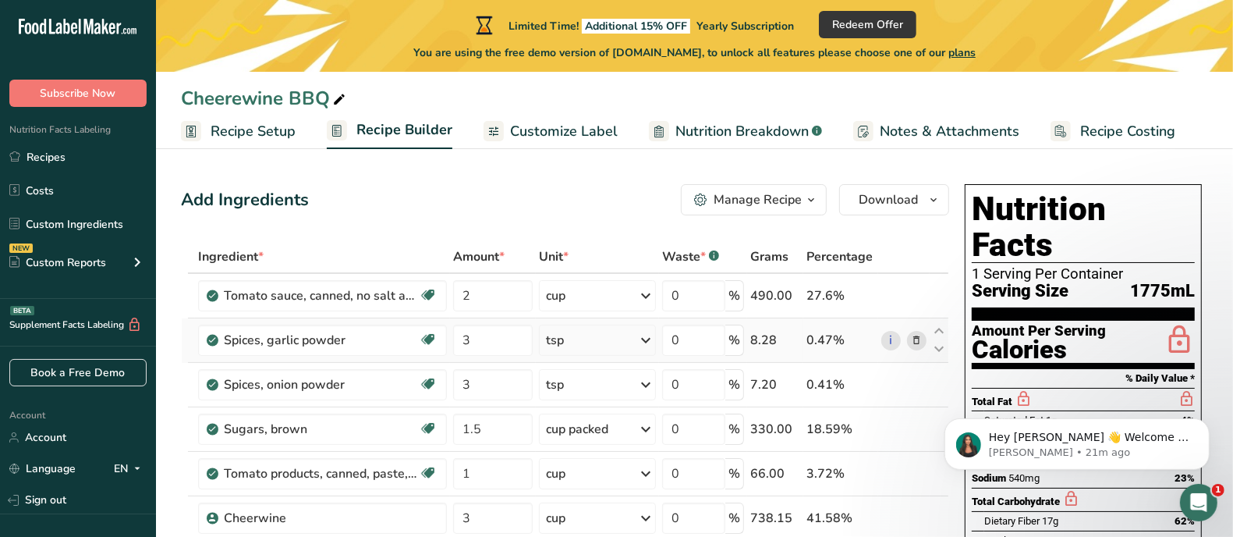
scroll to position [97, 0]
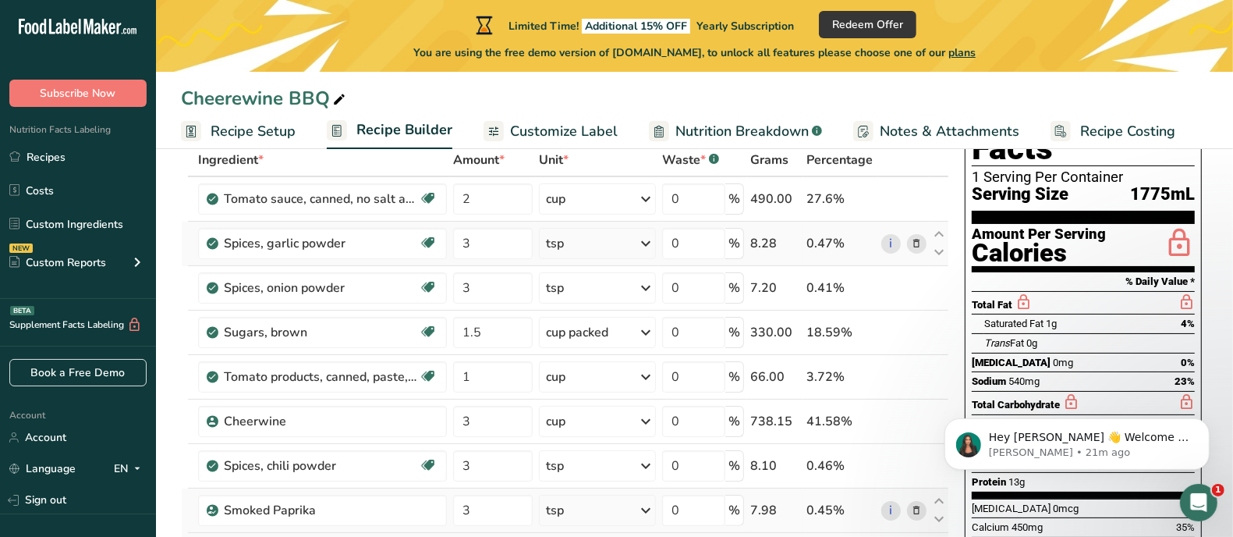
click at [744, 128] on span "Nutrition Breakdown" at bounding box center [741, 131] width 133 height 21
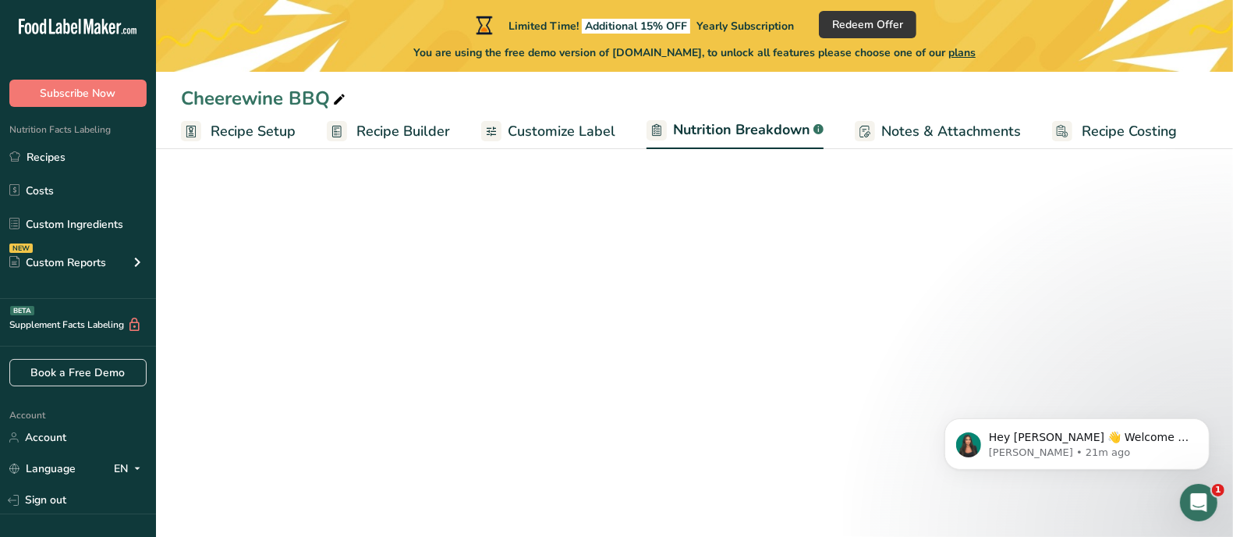
select select "Calories"
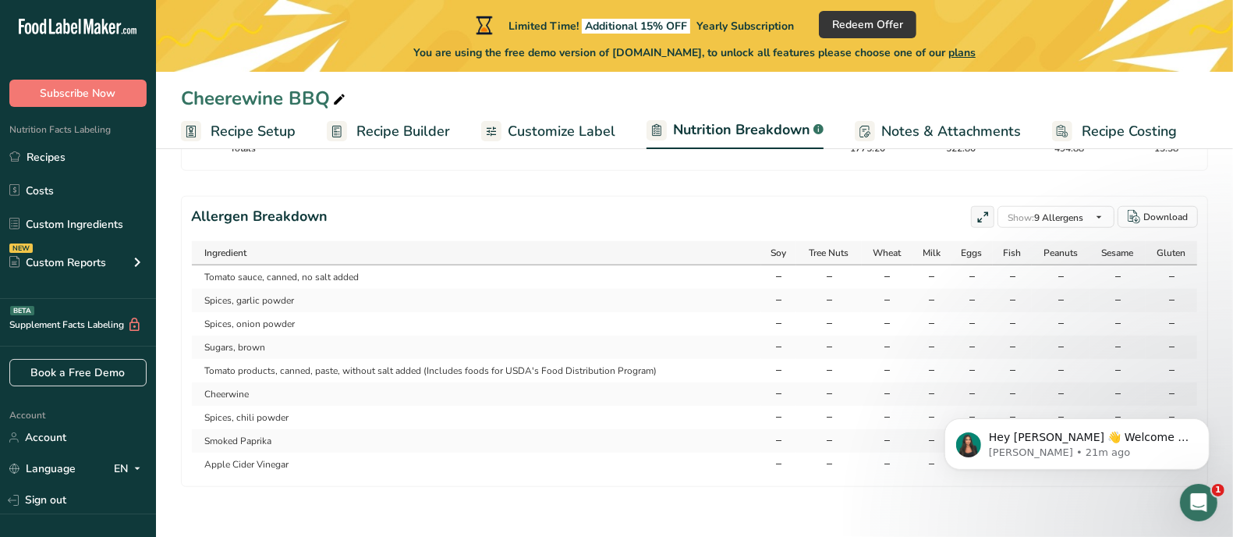
scroll to position [1072, 0]
click at [1203, 494] on icon "Open Intercom Messenger" at bounding box center [1197, 500] width 26 height 26
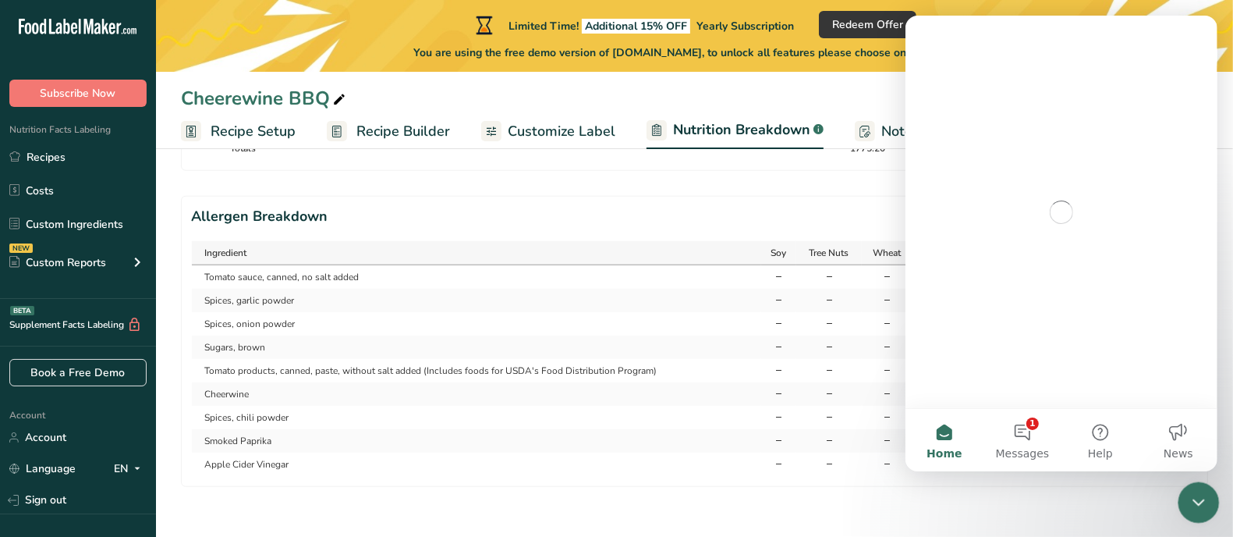
scroll to position [0, 0]
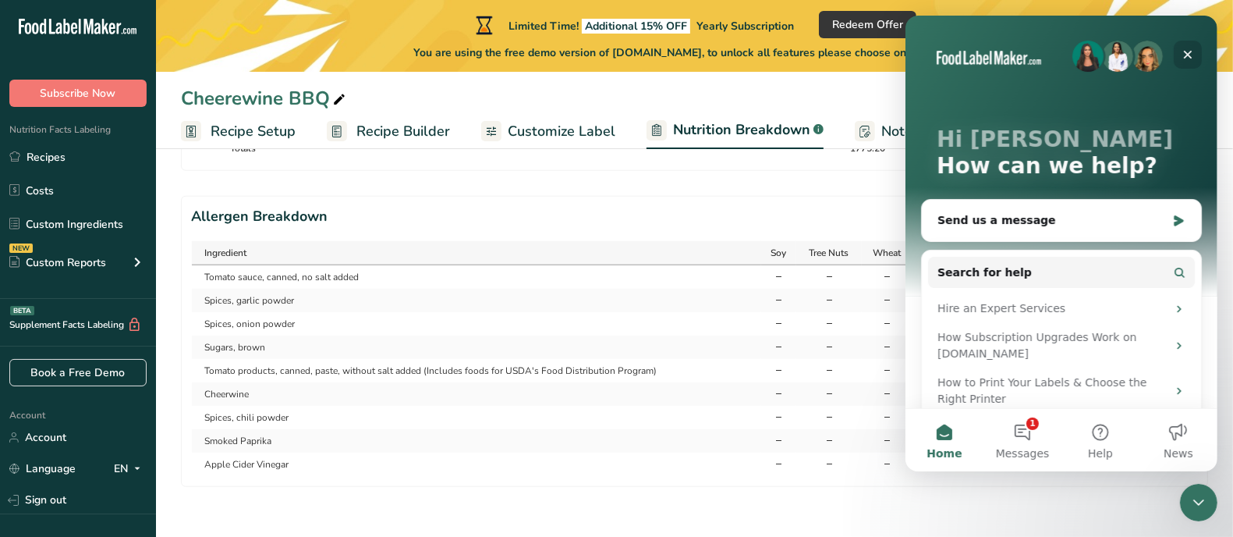
click at [1186, 53] on icon "Close" at bounding box center [1187, 55] width 9 height 9
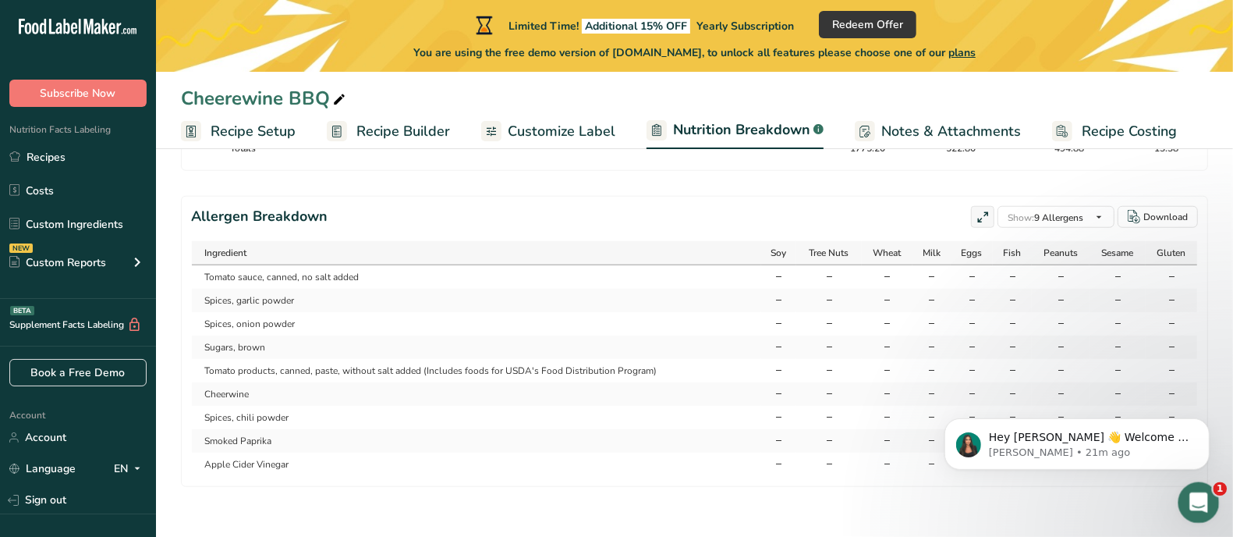
drag, startPoint x: 1196, startPoint y: 499, endPoint x: 862, endPoint y: 109, distance: 513.3
click at [1178, 481] on html at bounding box center [1196, 499] width 37 height 37
drag, startPoint x: 13, startPoint y: 12, endPoint x: 1108, endPoint y: 509, distance: 1202.5
drag, startPoint x: 1193, startPoint y: 501, endPoint x: 1398, endPoint y: 925, distance: 470.9
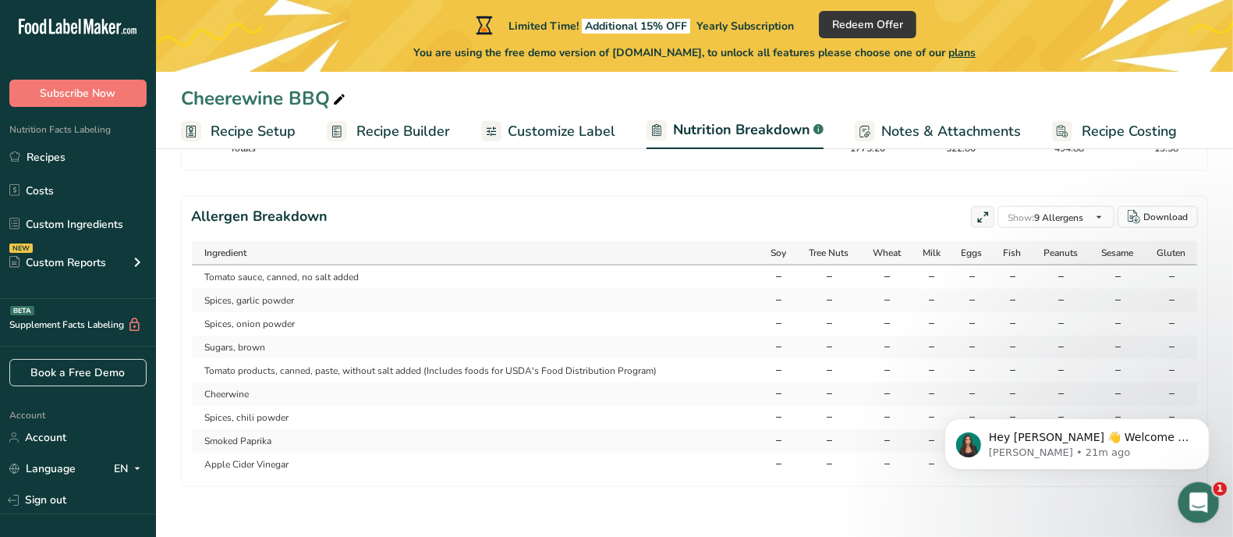
click at [1182, 481] on div "Open Intercom Messenger" at bounding box center [1196, 499] width 37 height 37
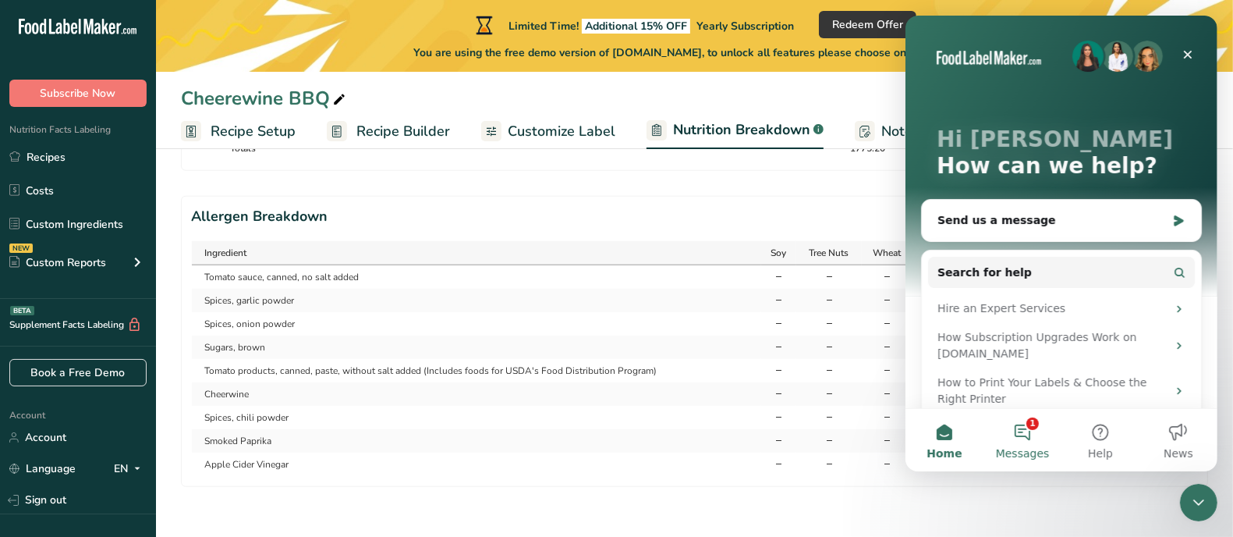
click at [1019, 436] on button "1 Messages" at bounding box center [1022, 440] width 78 height 62
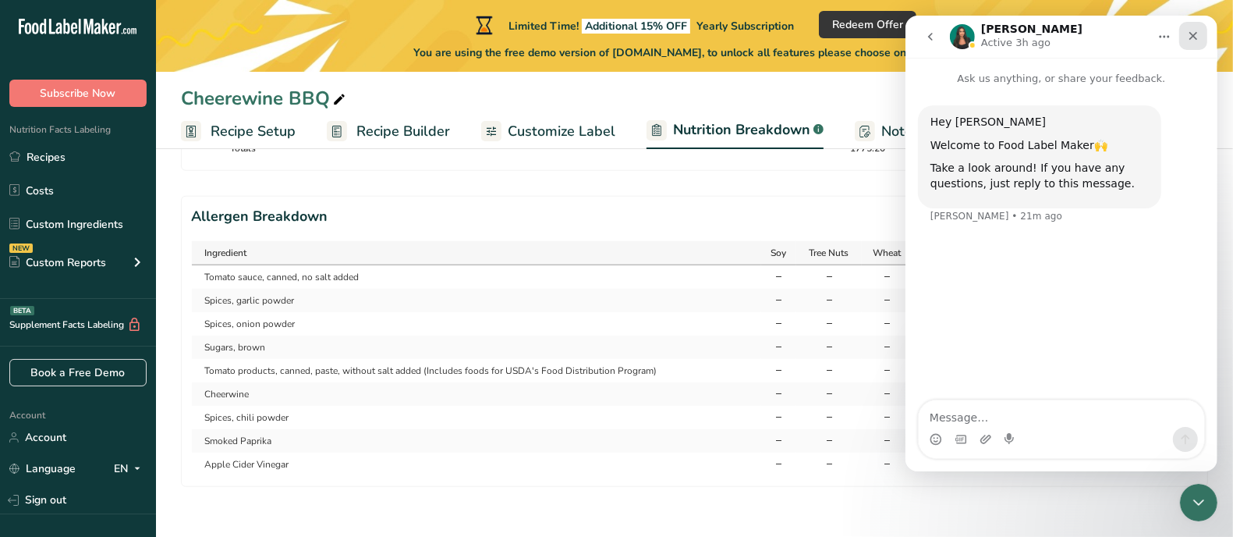
click at [1199, 27] on div "Close" at bounding box center [1192, 36] width 28 height 28
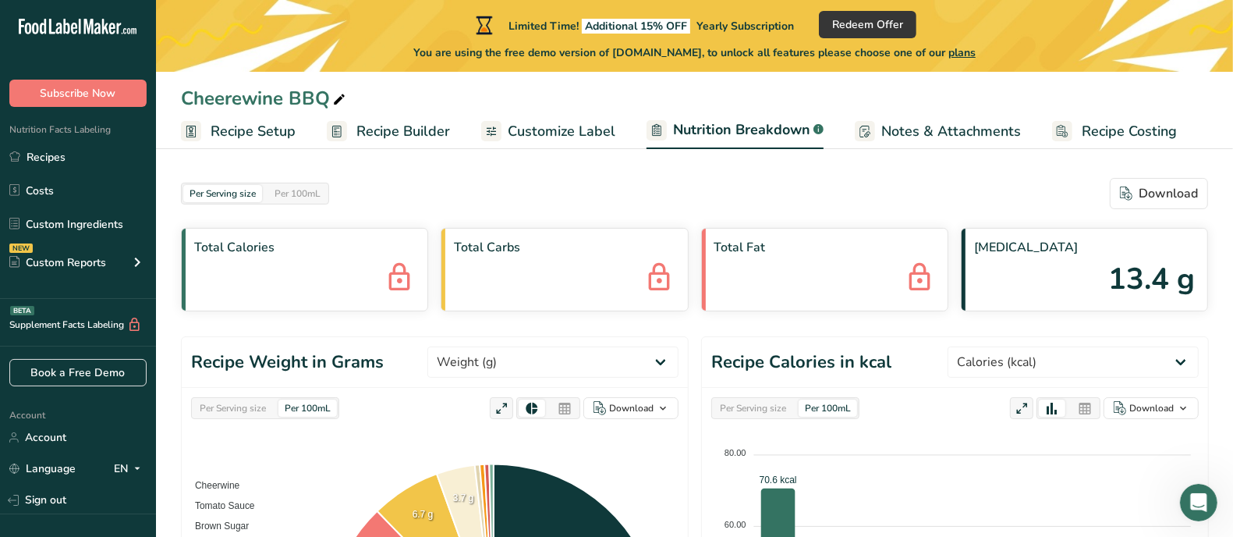
click at [552, 131] on span "Customize Label" at bounding box center [562, 131] width 108 height 21
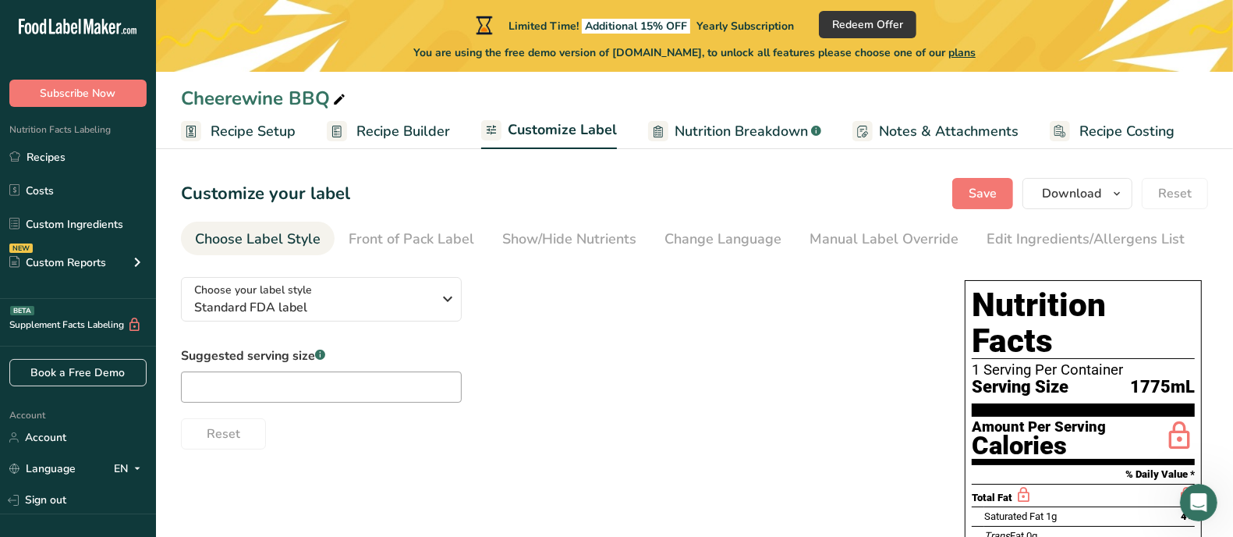
click at [725, 134] on span "Nutrition Breakdown" at bounding box center [741, 131] width 133 height 21
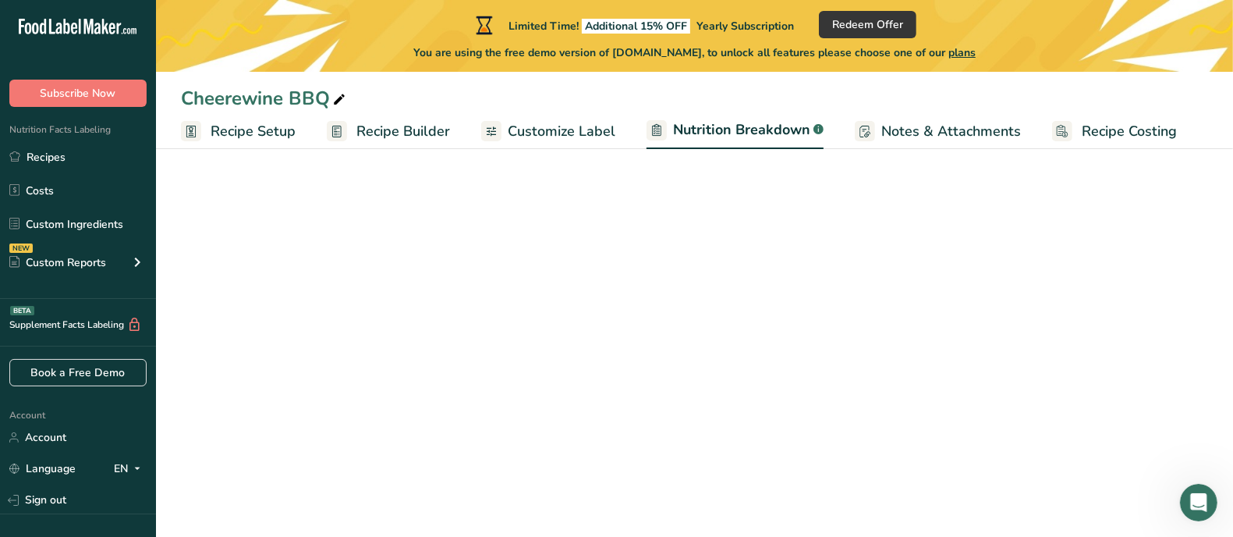
select select "Calories"
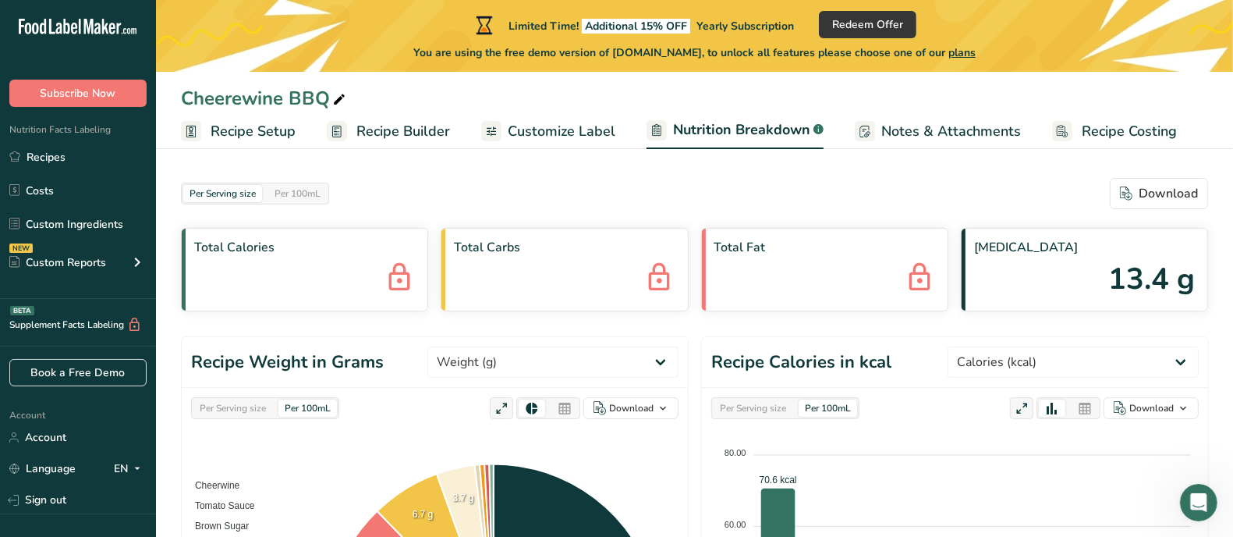
click at [554, 129] on span "Customize Label" at bounding box center [562, 131] width 108 height 21
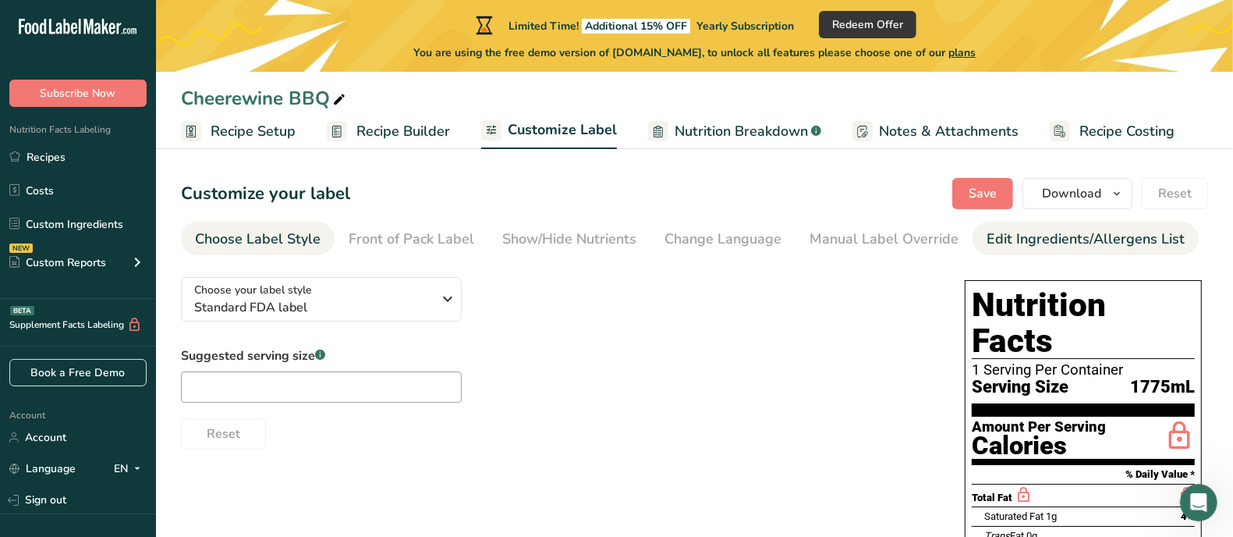
click at [1005, 244] on div "Edit Ingredients/Allergens List" at bounding box center [1086, 239] width 198 height 21
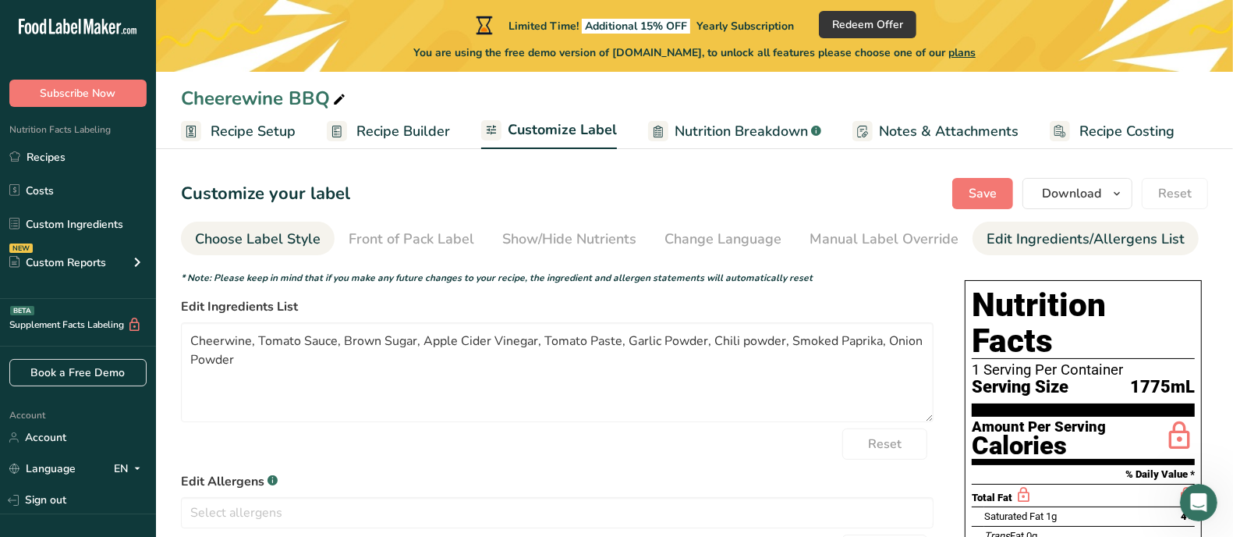
click at [256, 243] on div "Choose Label Style" at bounding box center [258, 239] width 126 height 21
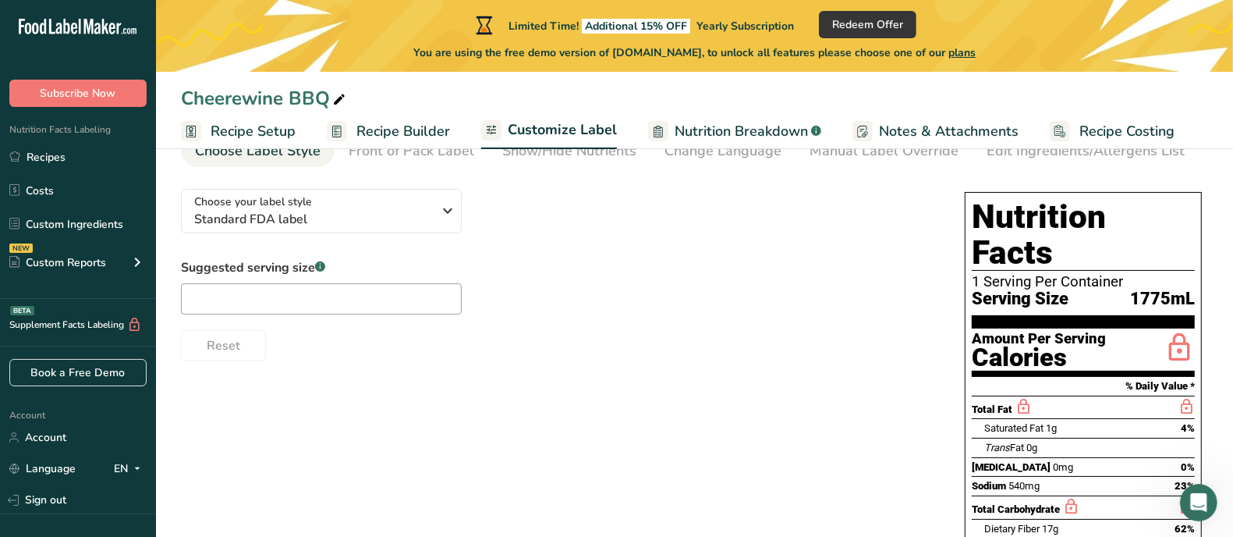
scroll to position [97, 0]
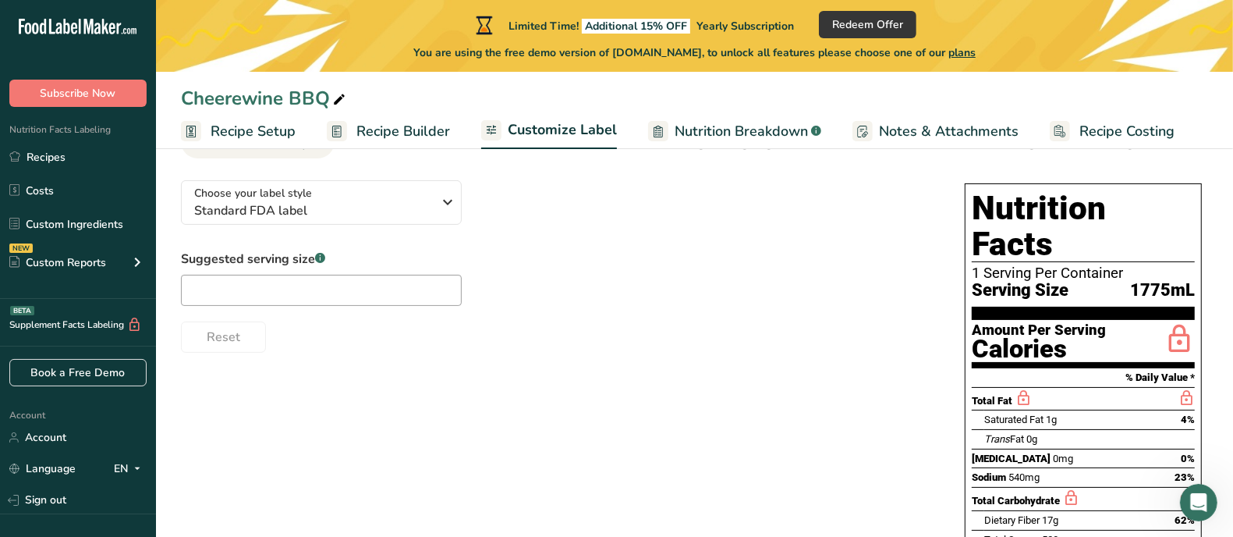
click at [536, 337] on div "Reset" at bounding box center [557, 333] width 753 height 37
click at [339, 290] on input "text" at bounding box center [321, 290] width 281 height 31
type input "2 tsp"
click at [555, 234] on div "Choose your label style Standard FDA label USA (FDA) Standard FDA label Tabular…" at bounding box center [557, 260] width 753 height 185
click at [1005, 265] on div "1 Serving Per Container" at bounding box center [1083, 273] width 223 height 16
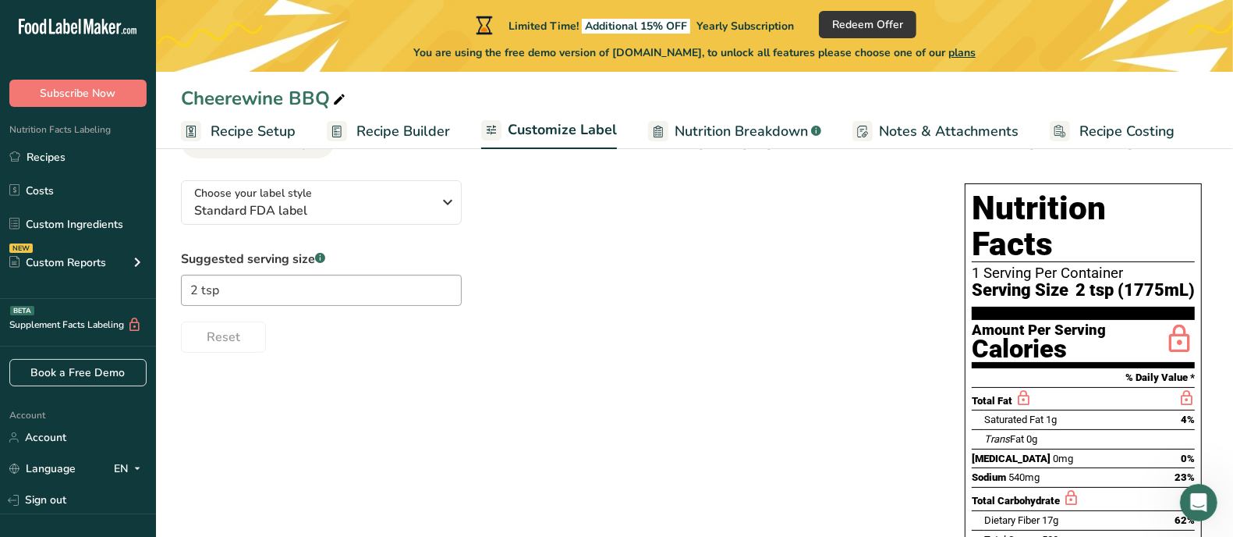
click at [989, 265] on div "1 Serving Per Container" at bounding box center [1083, 273] width 223 height 16
click at [686, 202] on div "Choose your label style Standard FDA label USA (FDA) Standard FDA label Tabular…" at bounding box center [557, 260] width 753 height 185
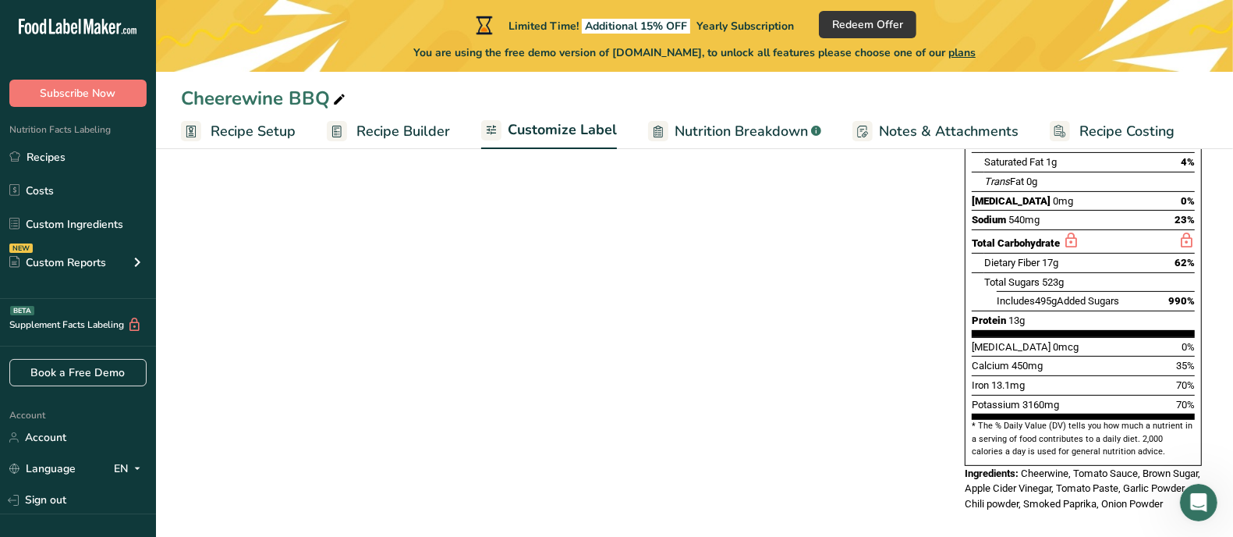
scroll to position [0, 0]
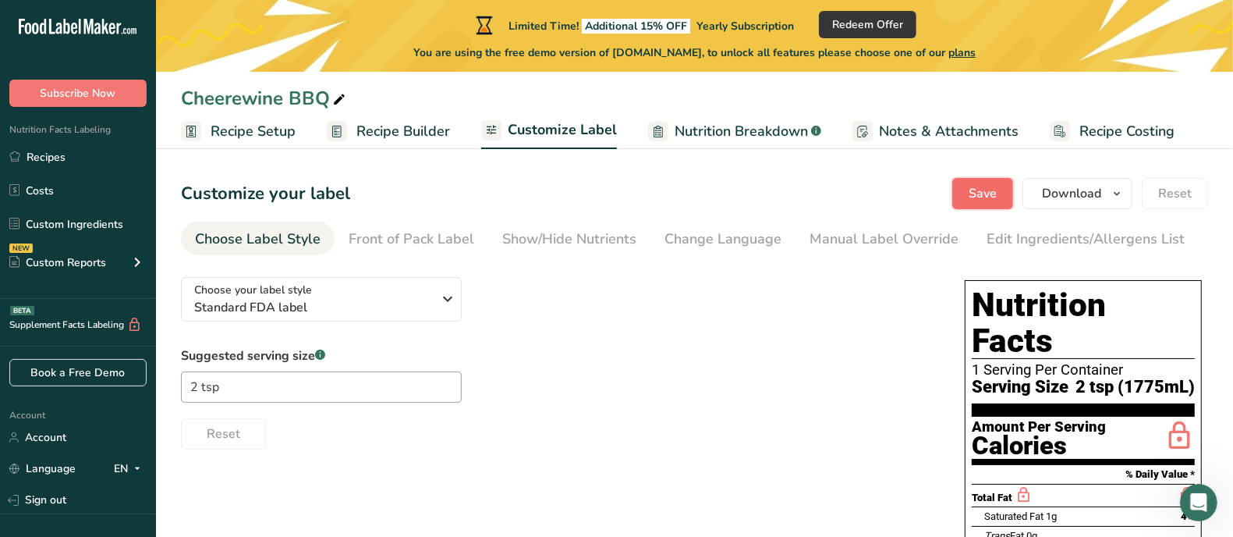
click at [986, 189] on span "Save" at bounding box center [983, 193] width 28 height 19
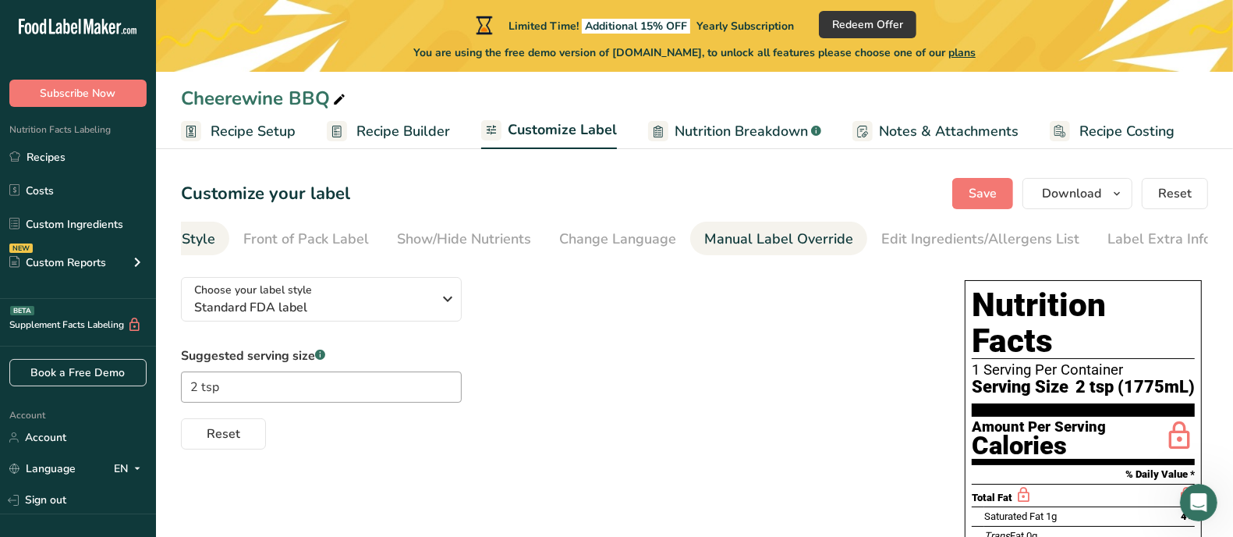
click at [735, 245] on div "Manual Label Override" at bounding box center [778, 239] width 149 height 21
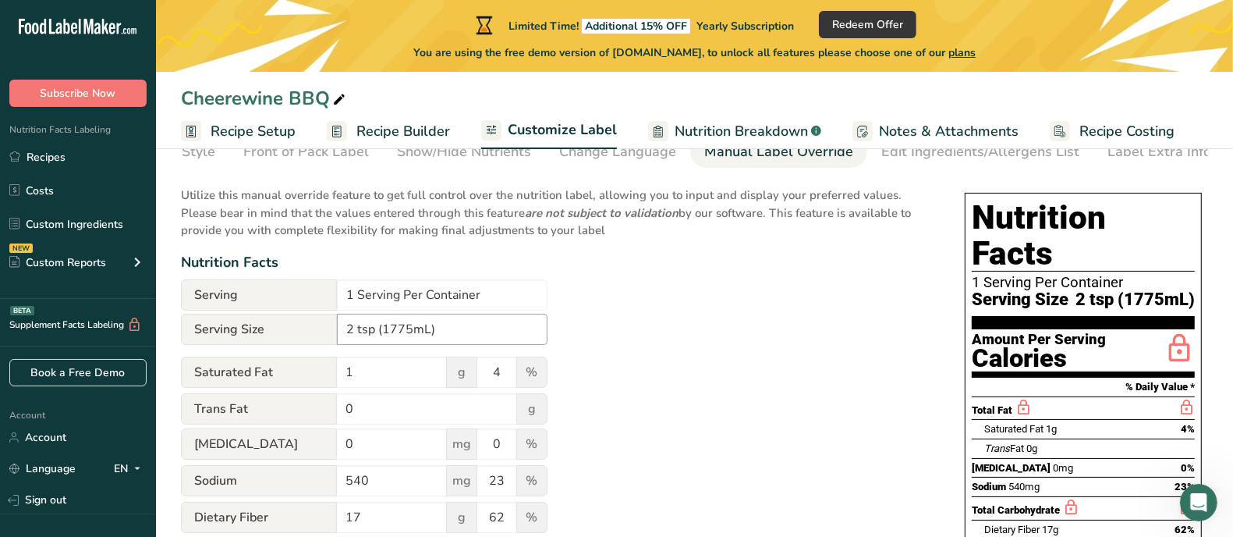
scroll to position [97, 0]
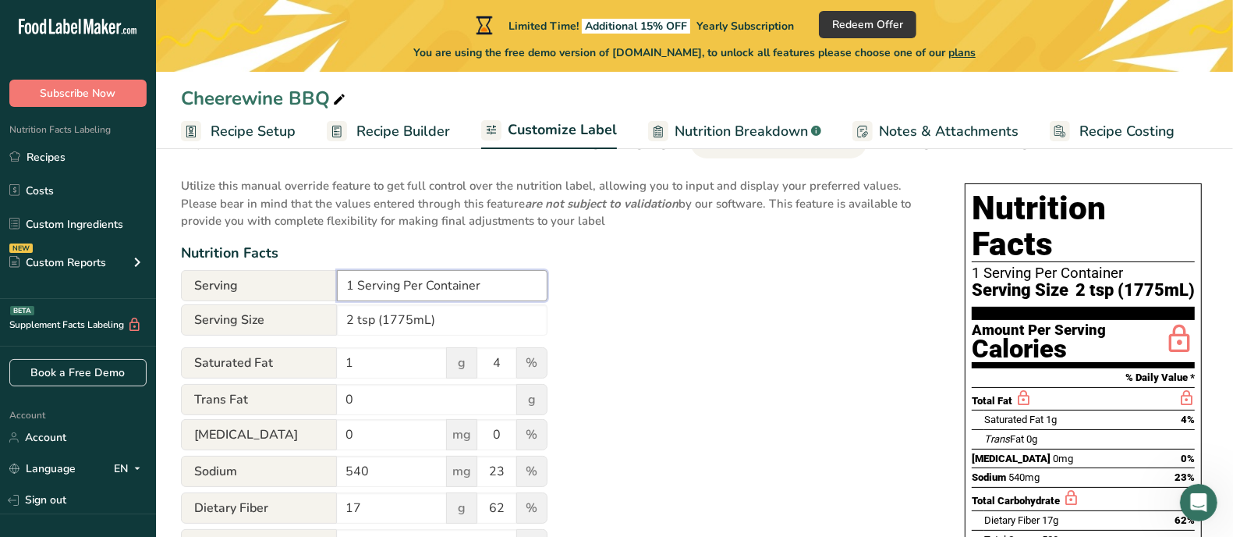
click at [352, 287] on input "1 Serving Per Container" at bounding box center [442, 285] width 211 height 31
type input "14 Serving Per Container"
click at [683, 285] on div "Utilize this manual override feature to get full control over the nutrition lab…" at bounding box center [557, 496] width 753 height 656
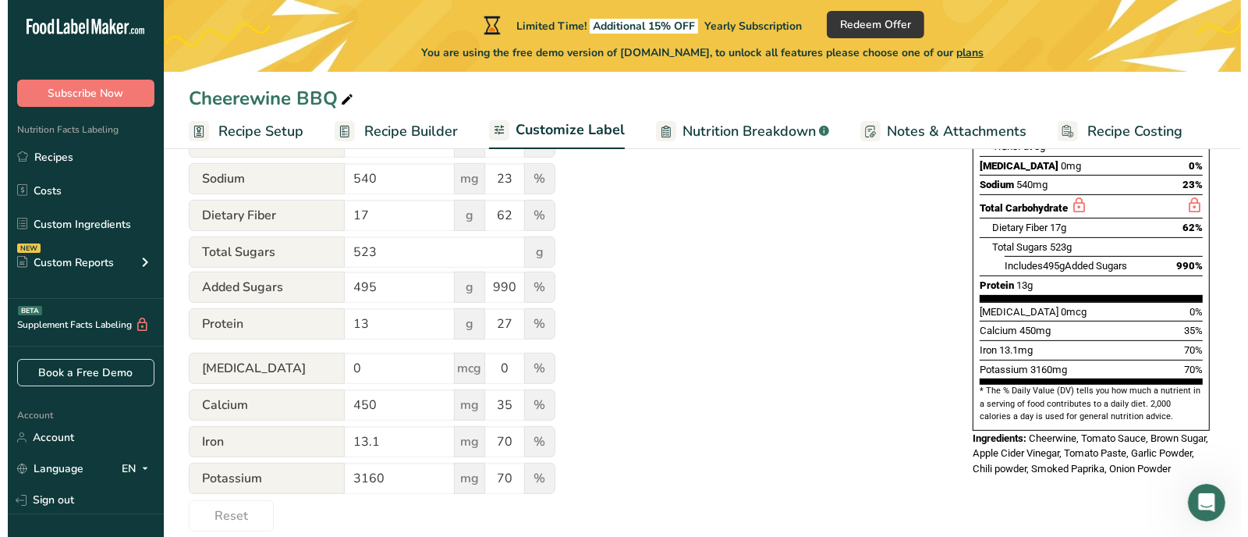
scroll to position [0, 0]
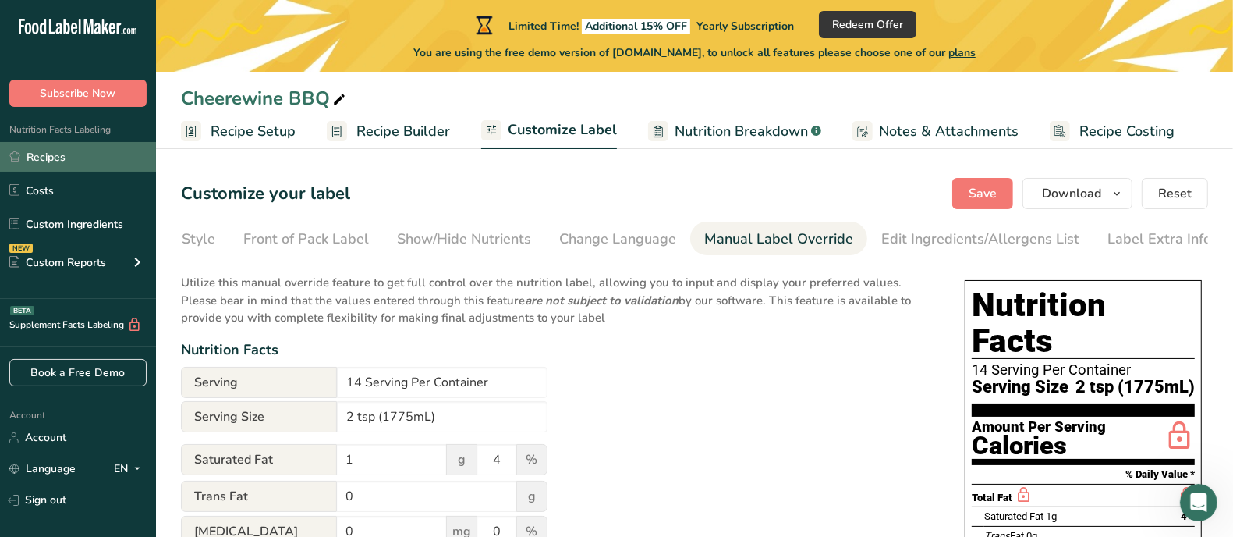
click at [64, 157] on link "Recipes" at bounding box center [78, 157] width 156 height 30
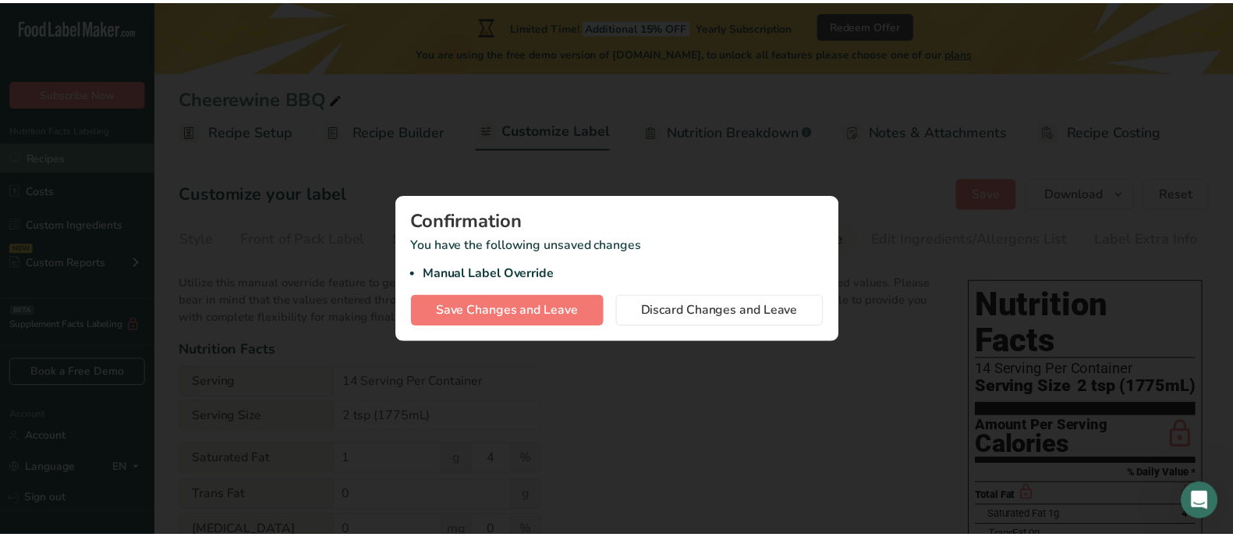
scroll to position [0, 91]
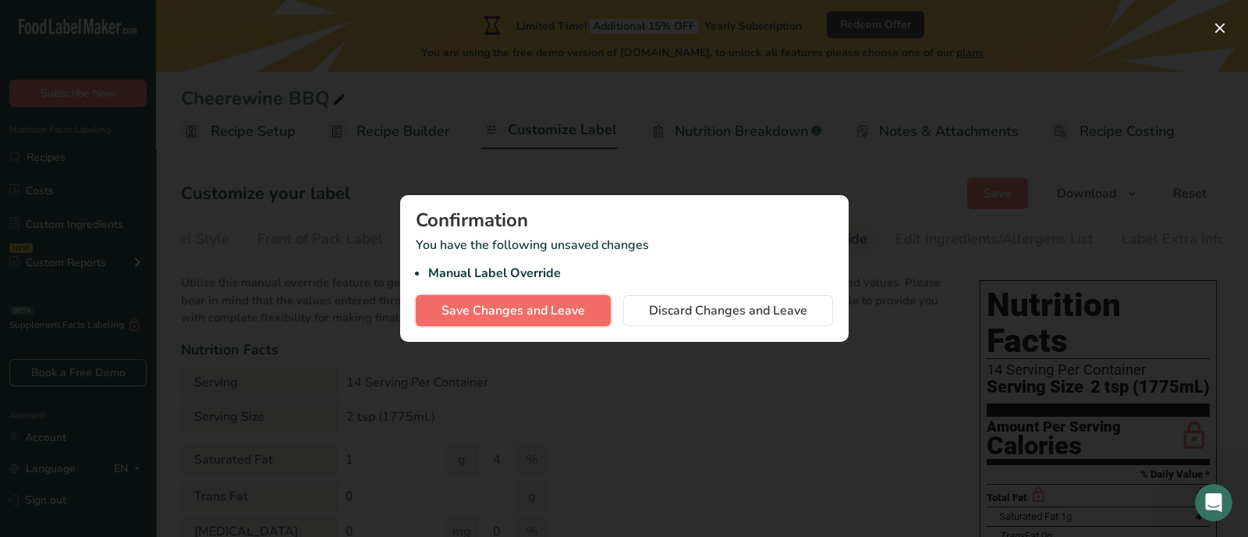
click at [550, 315] on span "Save Changes and Leave" at bounding box center [513, 310] width 144 height 19
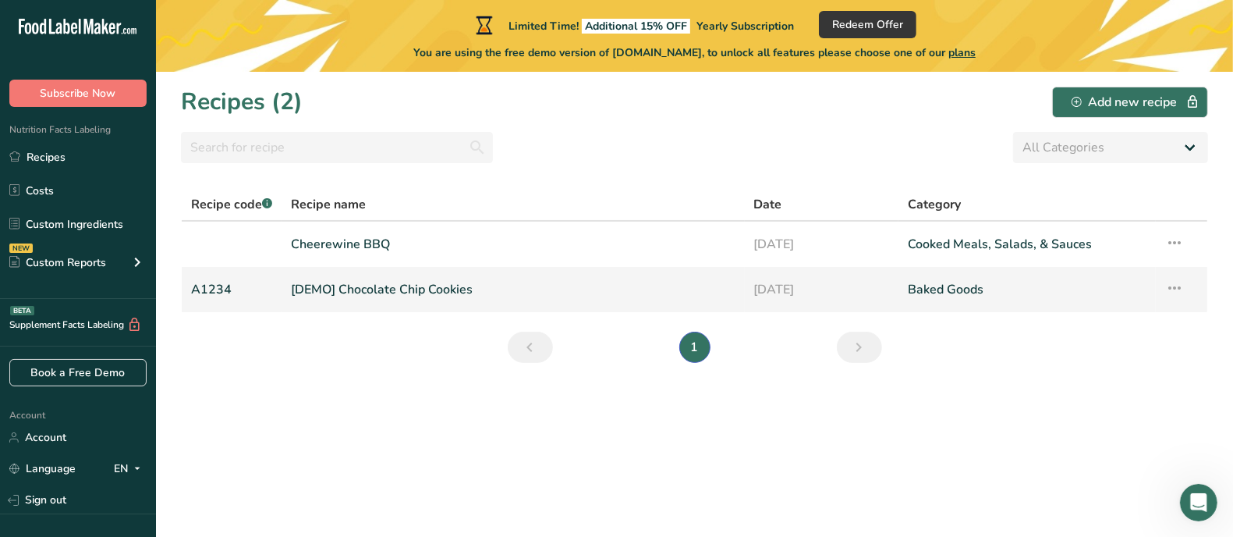
click at [1178, 286] on icon at bounding box center [1174, 288] width 19 height 28
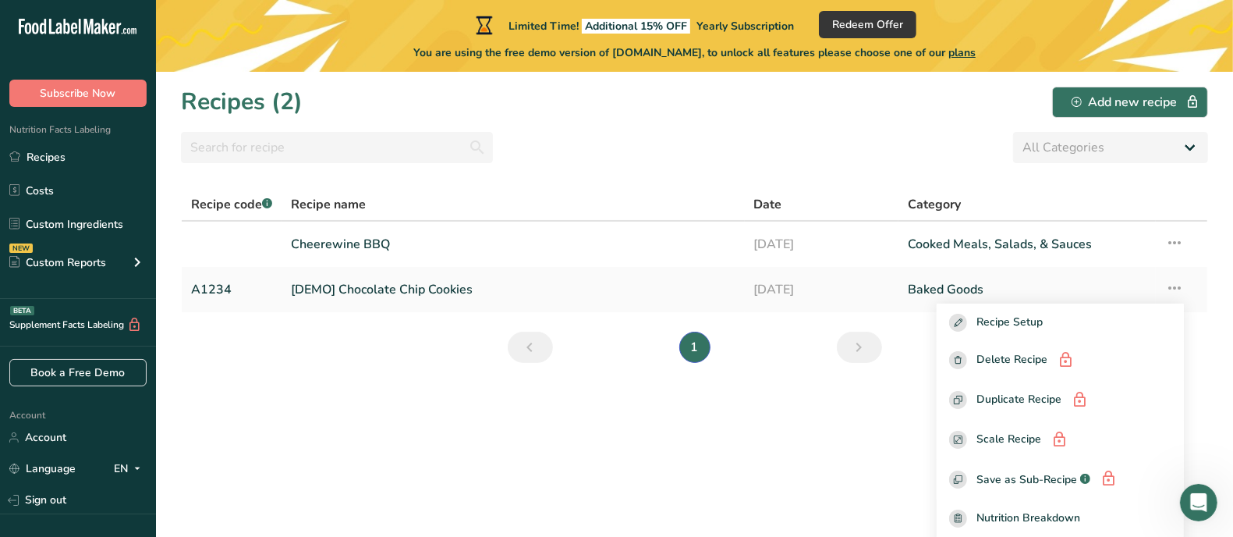
click at [1199, 347] on section "Recipes (2) Add new recipe All Categories Baked Goods Beverages Confectionery C…" at bounding box center [694, 304] width 1077 height 465
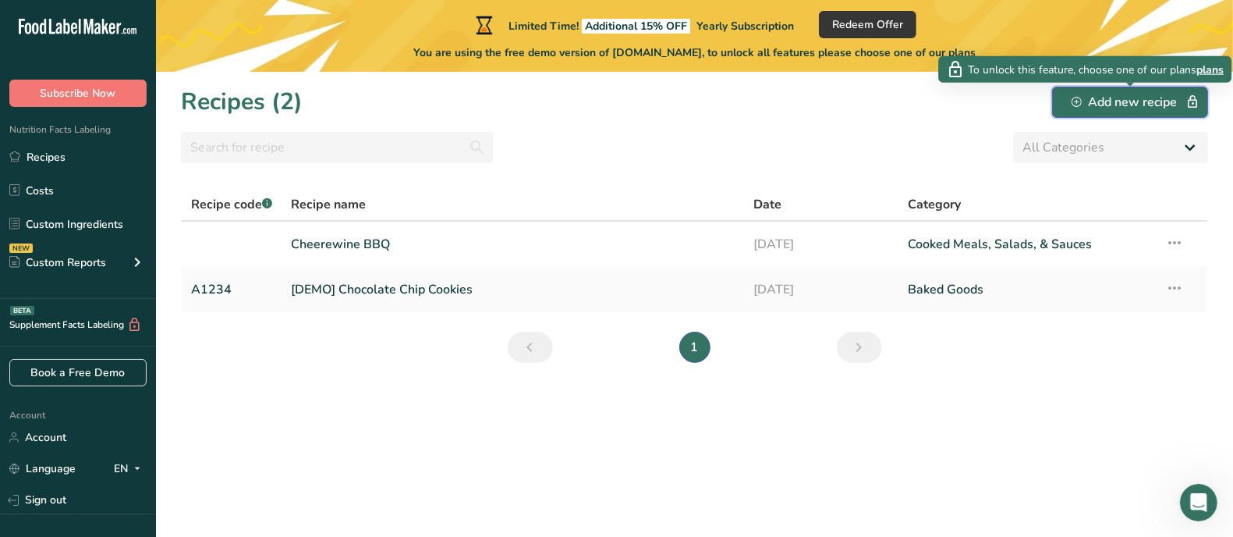
click at [1123, 105] on div "Add new recipe" at bounding box center [1130, 102] width 117 height 19
click at [1081, 101] on icon "button" at bounding box center [1077, 102] width 10 height 10
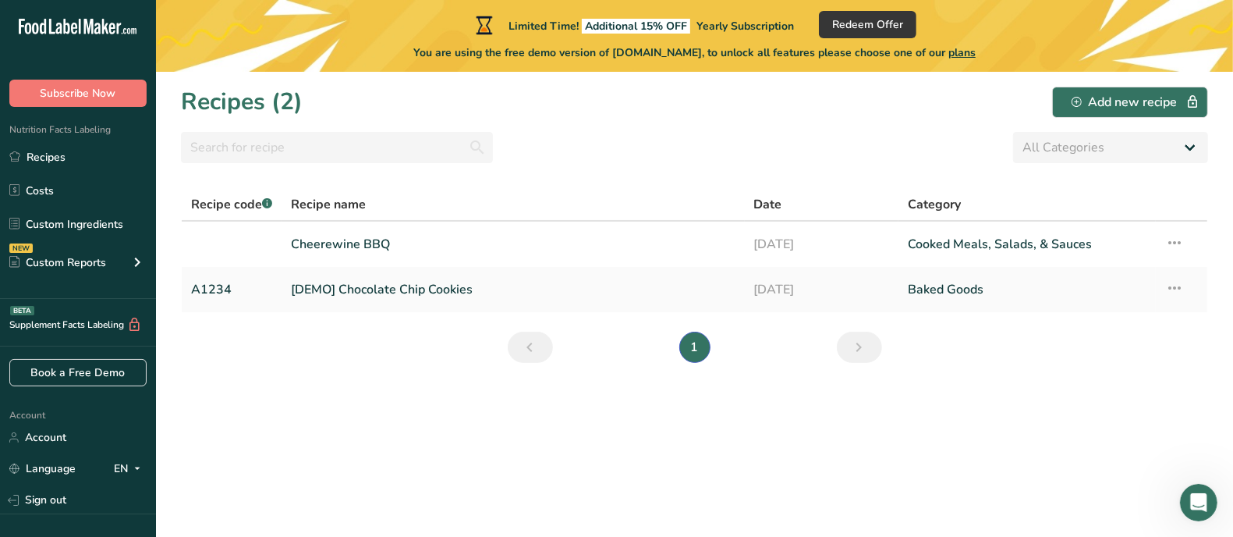
click at [650, 156] on div "All Categories Baked Goods Beverages Confectionery Cooked Meals, Salads, & Sauc…" at bounding box center [694, 147] width 1027 height 31
click at [1090, 285] on link "Baked Goods" at bounding box center [1027, 289] width 239 height 33
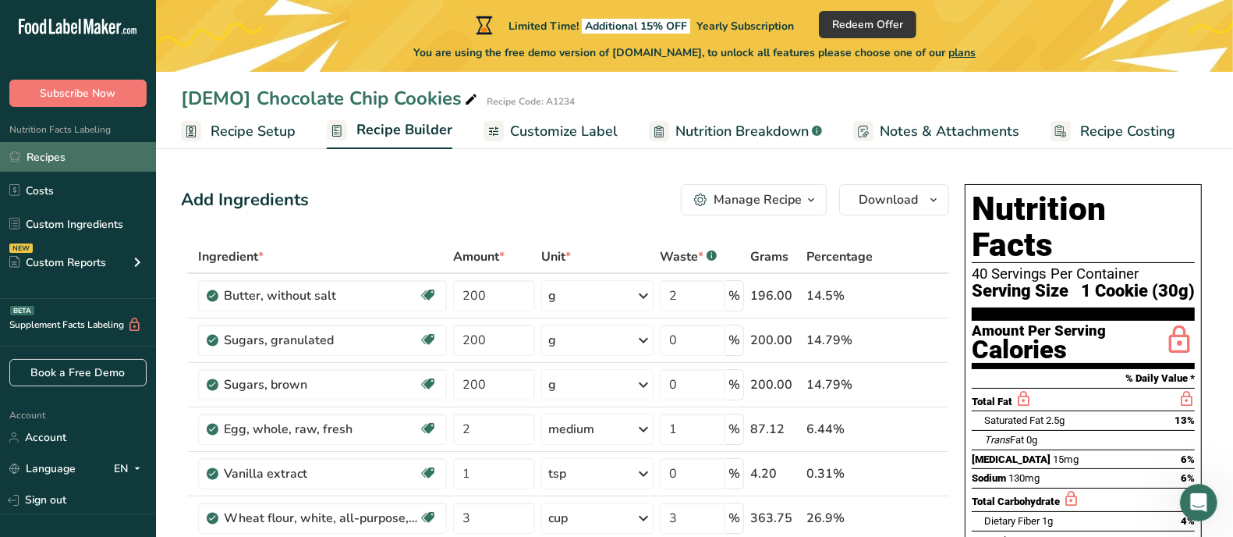
click at [30, 152] on link "Recipes" at bounding box center [78, 157] width 156 height 30
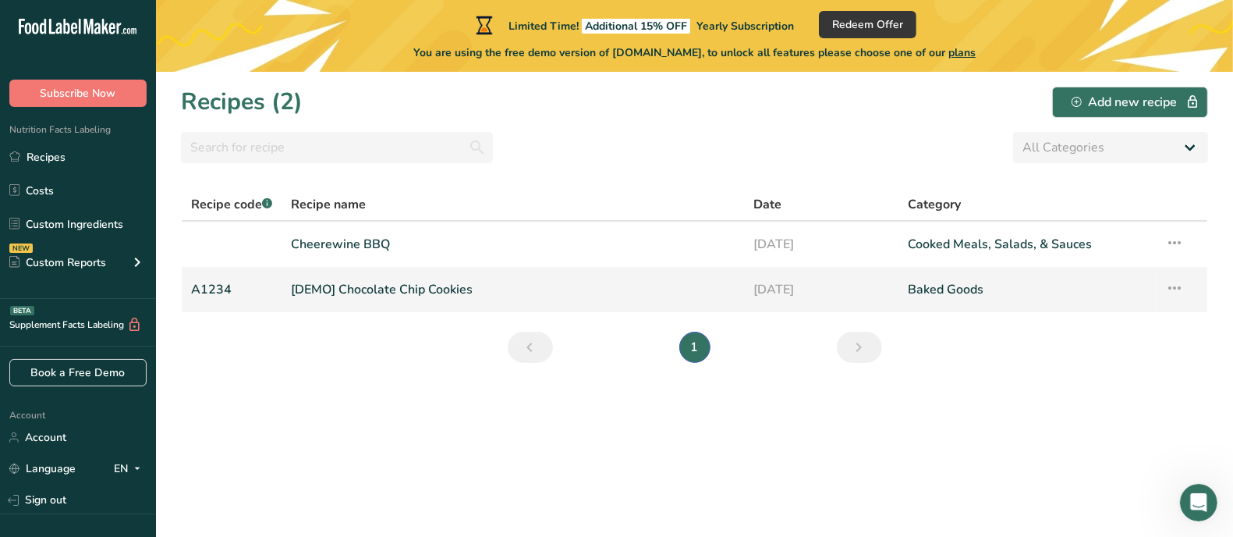
click at [1173, 282] on icon at bounding box center [1174, 288] width 19 height 28
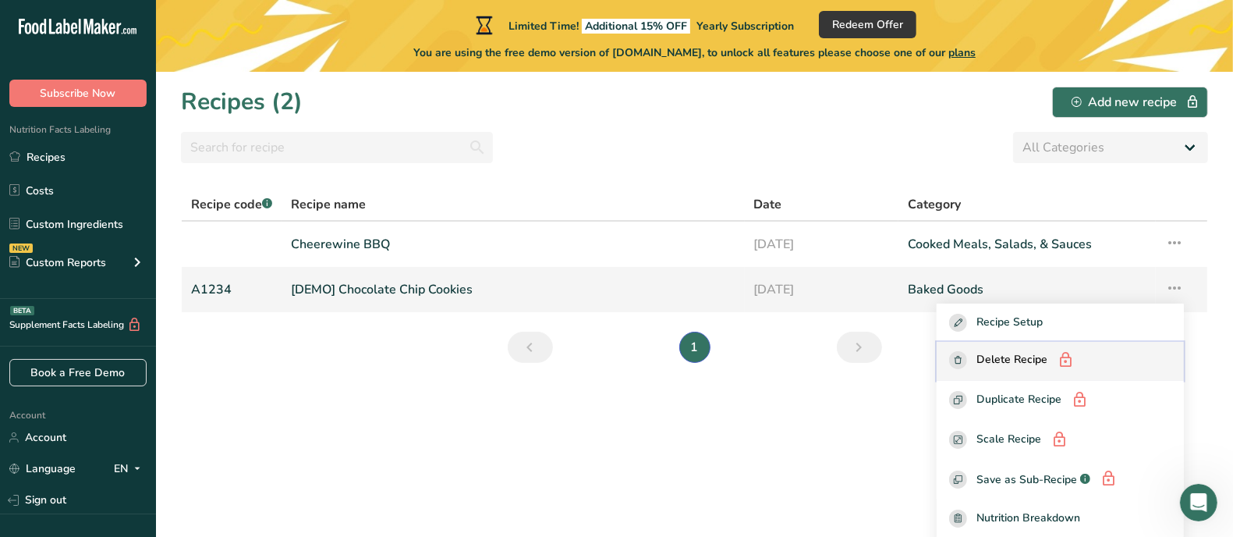
click at [1031, 357] on span "Delete Recipe" at bounding box center [1011, 360] width 71 height 19
click at [1029, 358] on span "Delete Recipe" at bounding box center [1011, 360] width 71 height 19
click at [843, 420] on section "Recipes (2) Add new recipe All Categories Baked Goods Beverages Confectionery C…" at bounding box center [694, 304] width 1077 height 465
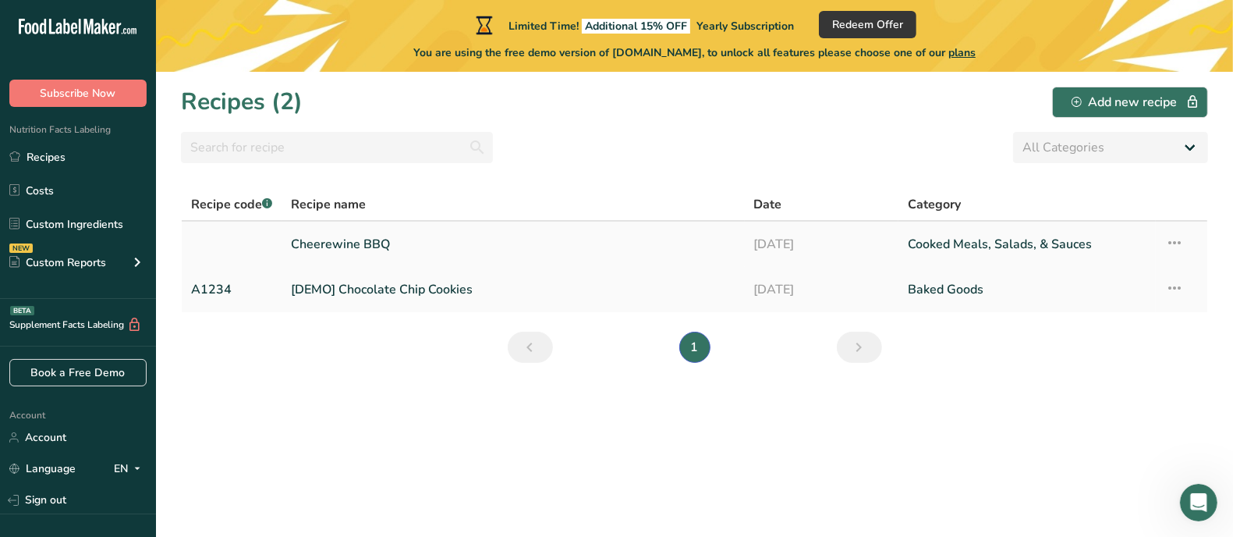
click at [1177, 244] on icon at bounding box center [1174, 243] width 19 height 28
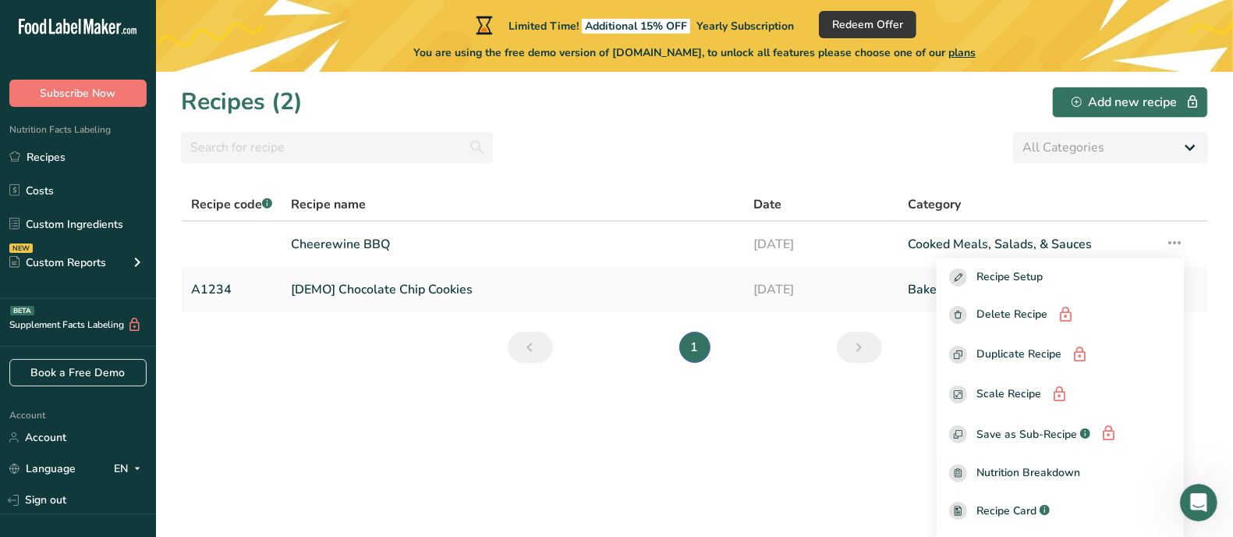
click at [852, 431] on section "Recipes (2) Add new recipe All Categories Baked Goods Beverages Confectionery C…" at bounding box center [694, 304] width 1077 height 465
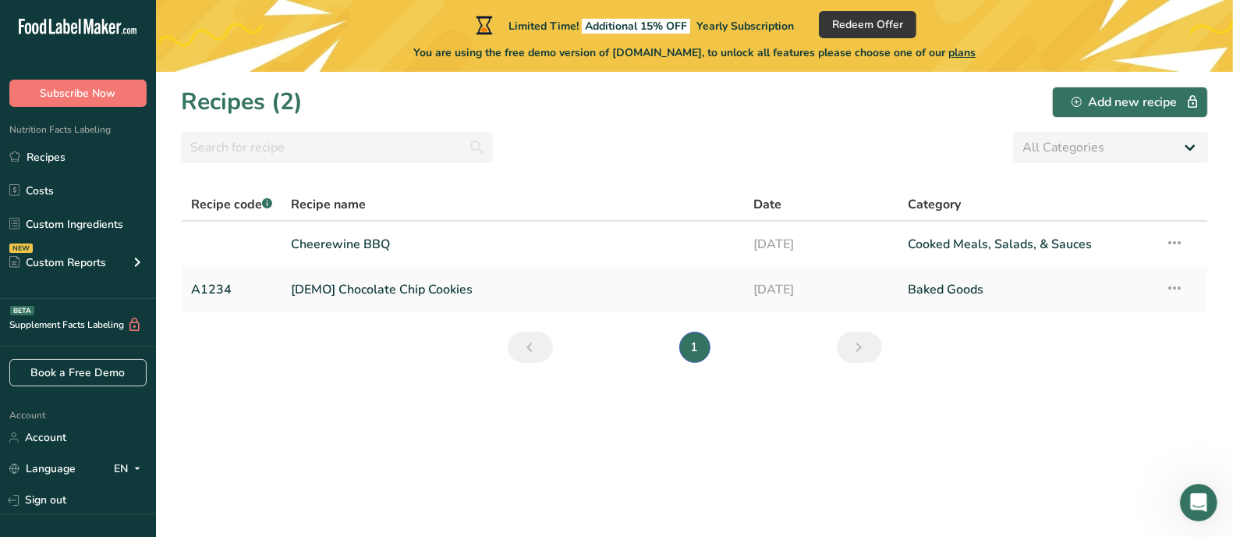
click at [292, 100] on h1 "Recipes (2)" at bounding box center [242, 101] width 122 height 35
drag, startPoint x: 292, startPoint y: 100, endPoint x: 239, endPoint y: 94, distance: 53.4
click at [239, 94] on h1 "Recipes (2)" at bounding box center [242, 101] width 122 height 35
click at [234, 97] on h1 "Recipes (2)" at bounding box center [242, 101] width 122 height 35
click at [437, 107] on div "Recipes (2) Add new recipe" at bounding box center [694, 101] width 1027 height 35
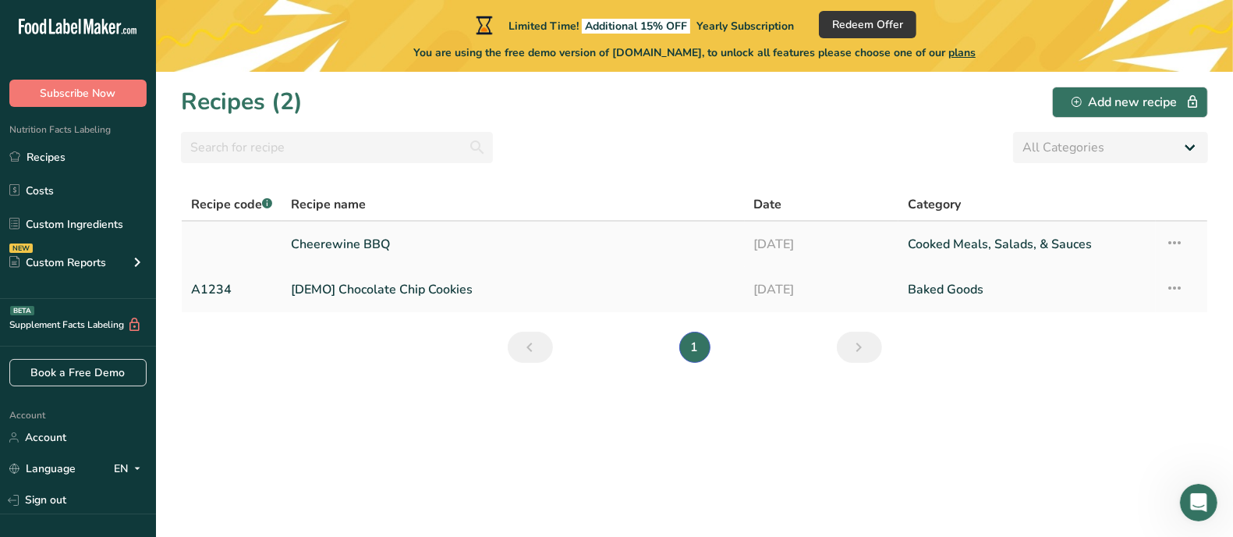
click at [347, 239] on link "Cheerewine BBQ" at bounding box center [513, 244] width 444 height 33
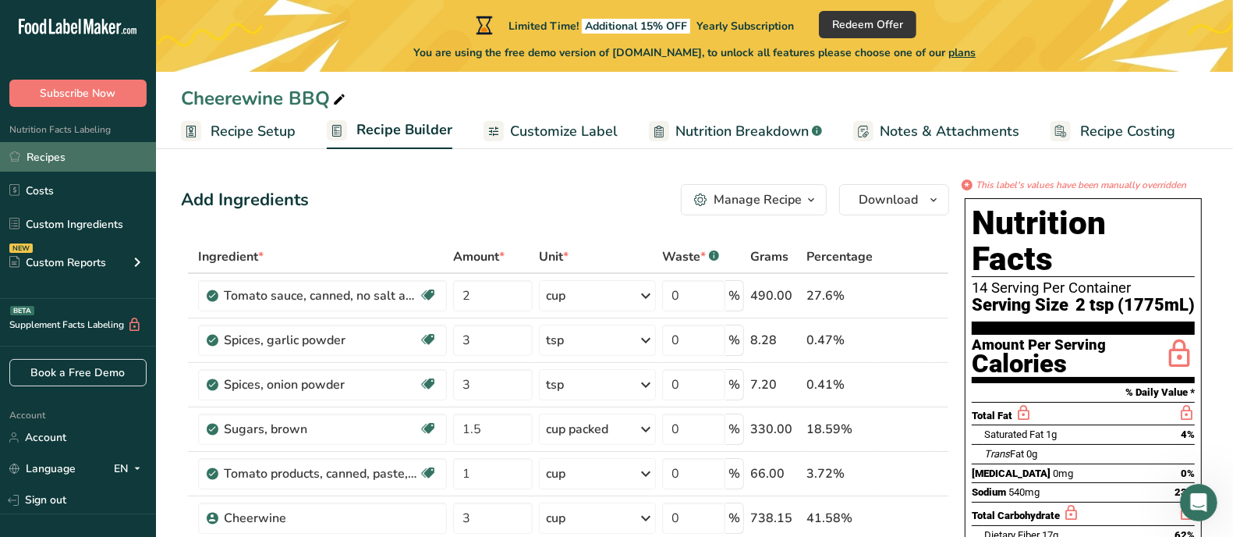
click at [48, 150] on link "Recipes" at bounding box center [78, 157] width 156 height 30
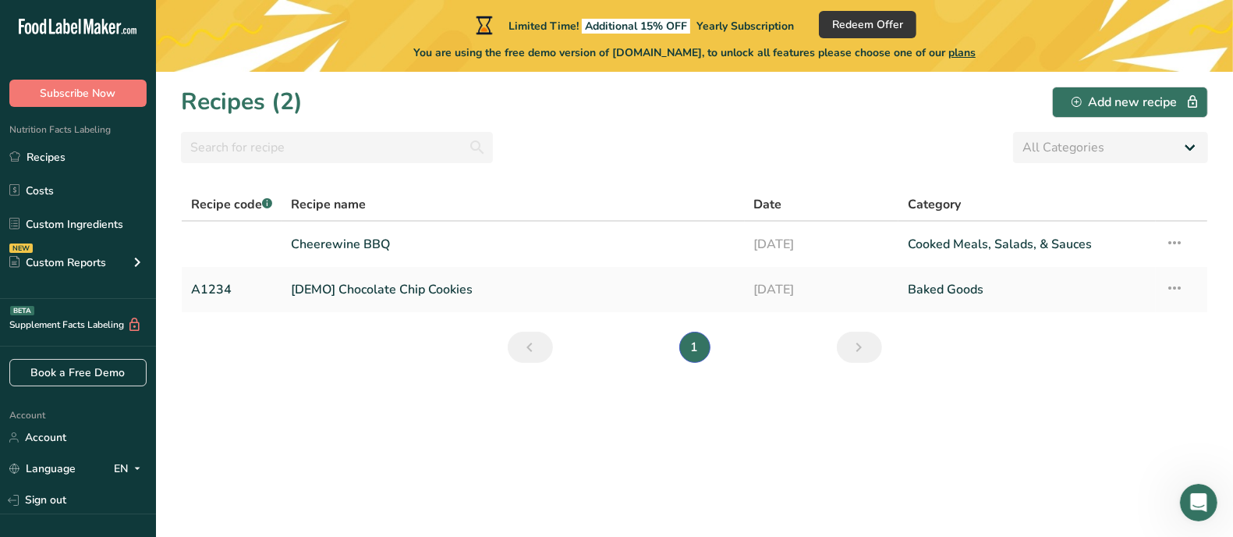
click at [976, 53] on span "plans" at bounding box center [961, 52] width 27 height 15
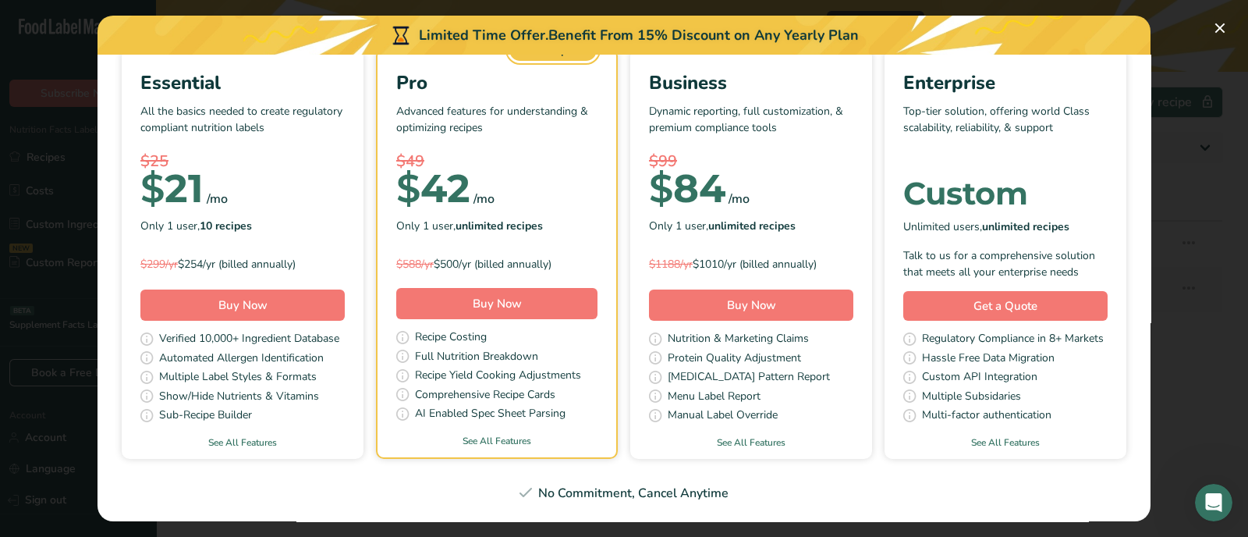
scroll to position [194, 0]
click at [363, 435] on link "See All Features" at bounding box center [243, 442] width 242 height 14
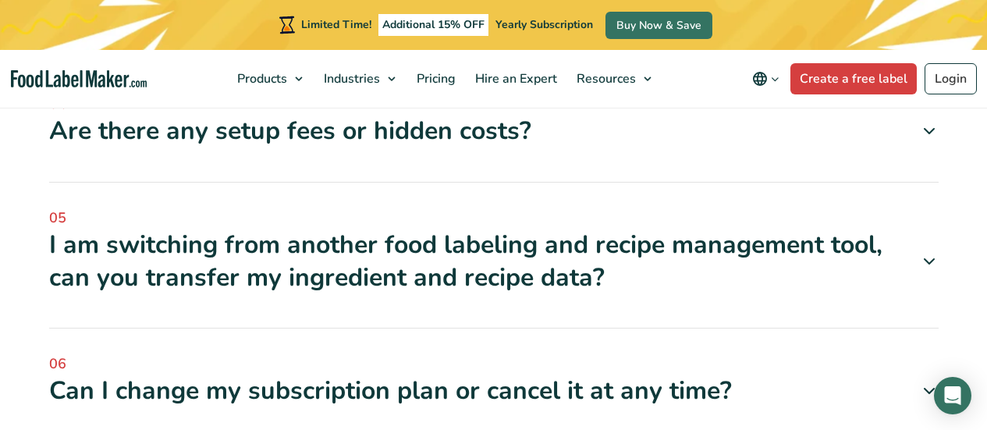
scroll to position [5409, 0]
